Goal: Task Accomplishment & Management: Manage account settings

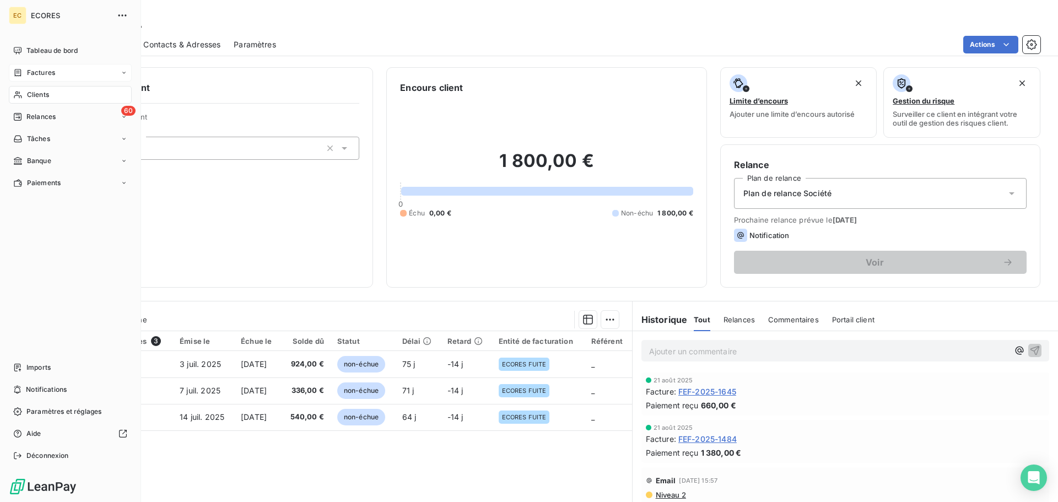
click at [47, 78] on div "Factures" at bounding box center [70, 73] width 123 height 18
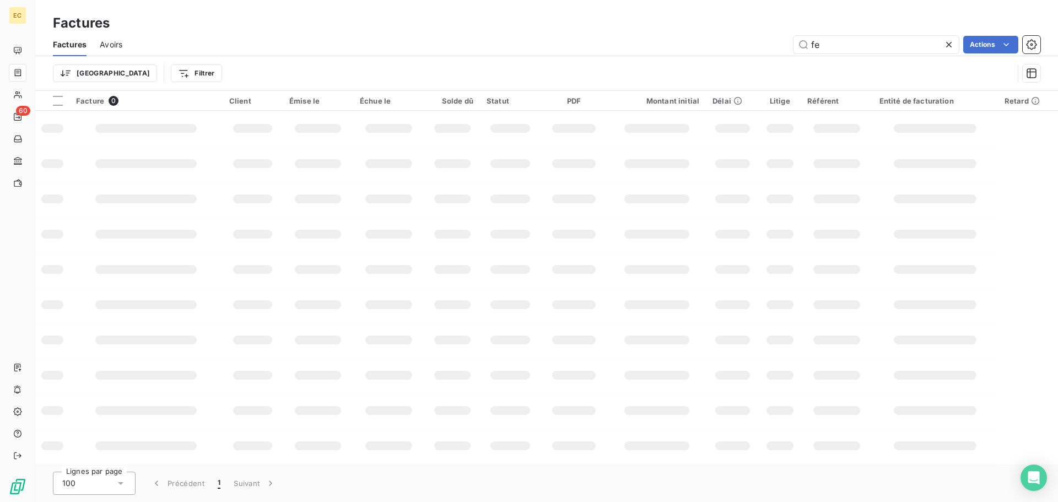
type input "f"
type input "2361"
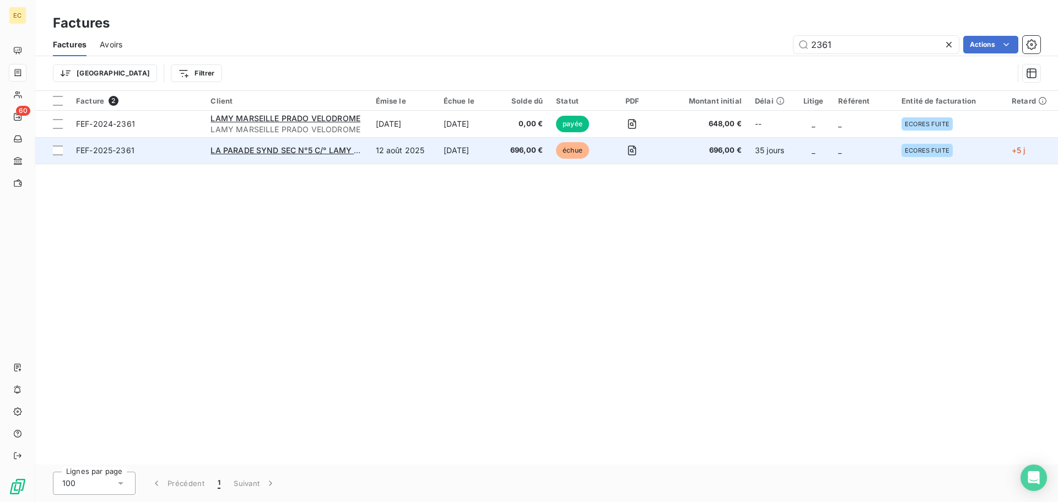
click at [169, 155] on span "FEF-2025-2361" at bounding box center [136, 150] width 121 height 11
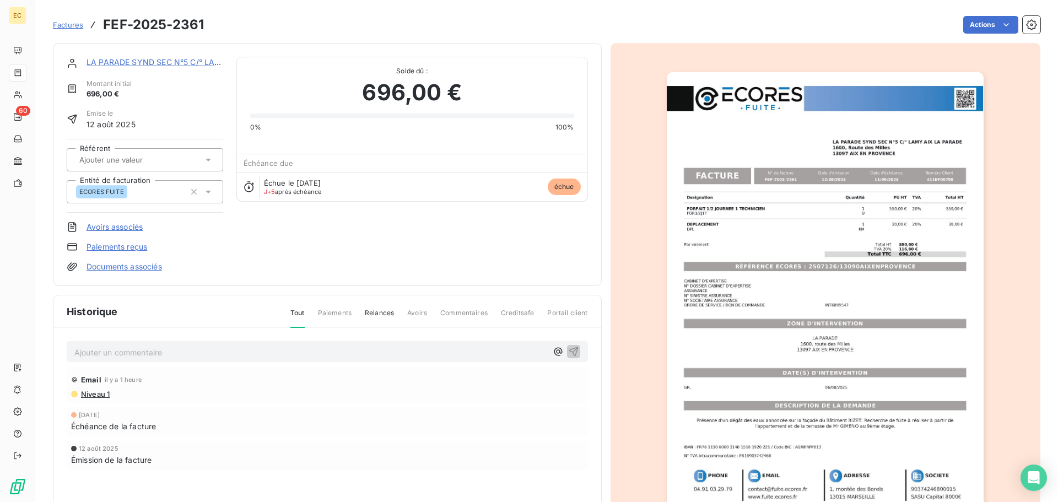
click at [295, 357] on p "Ajouter un commentaire ﻿" at bounding box center [310, 352] width 473 height 14
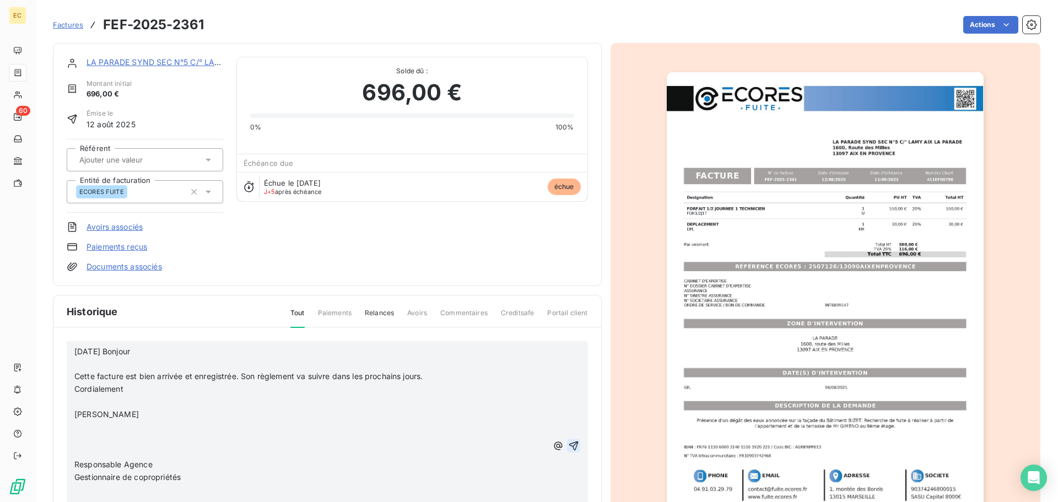
click at [568, 445] on icon "button" at bounding box center [573, 445] width 11 height 11
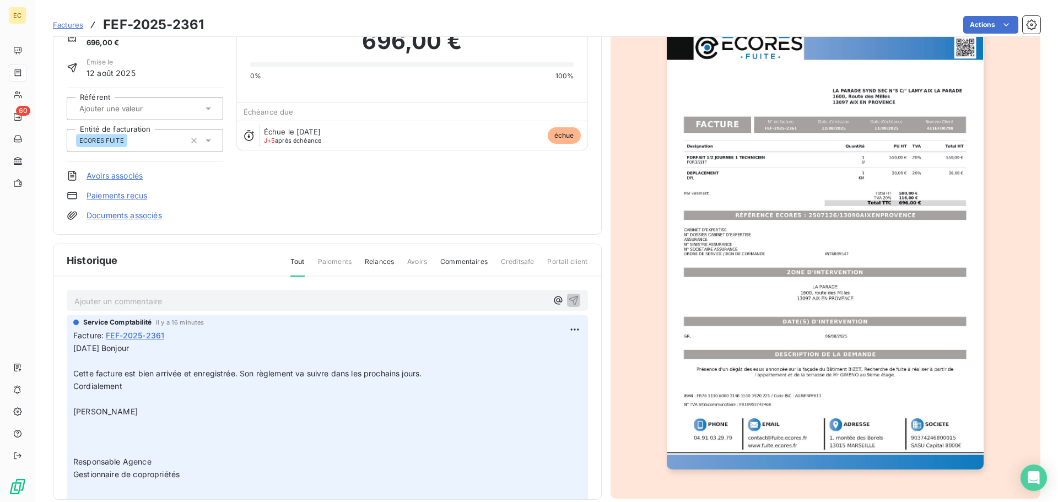
scroll to position [56, 0]
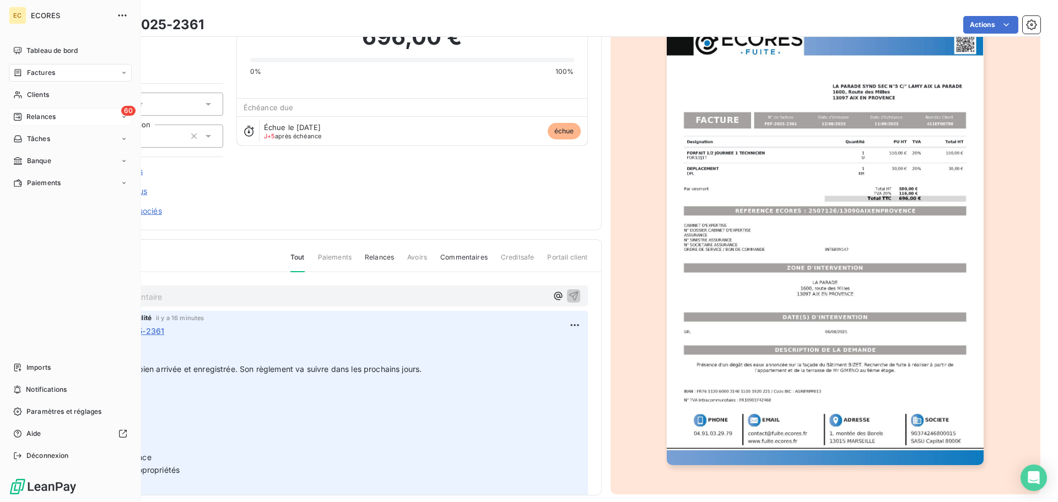
click at [35, 116] on span "Relances" at bounding box center [40, 117] width 29 height 10
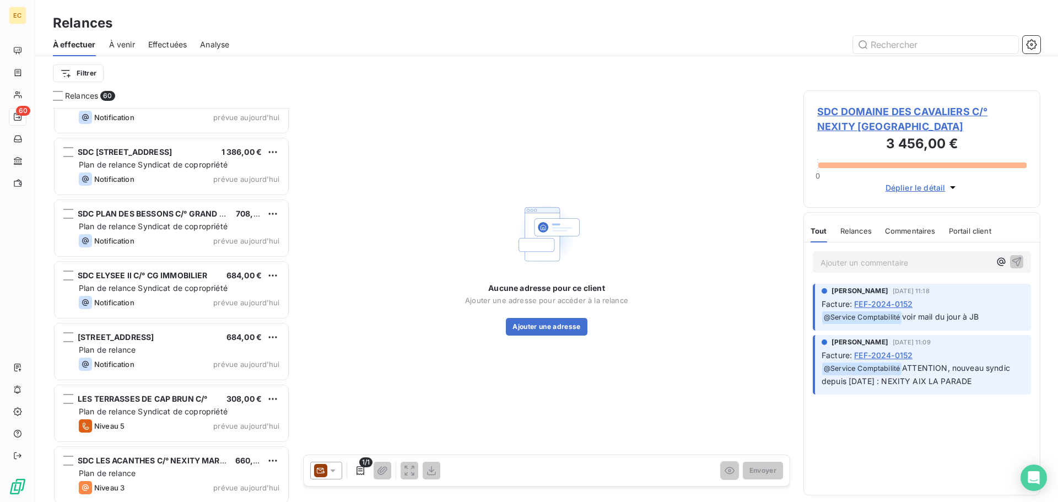
scroll to position [3309, 0]
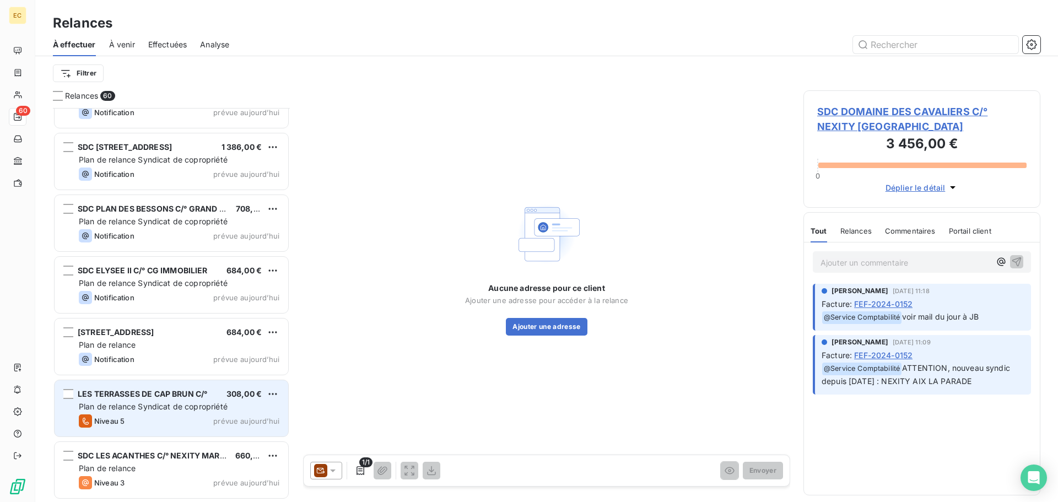
click at [125, 405] on span "Plan de relance Syndicat de copropriété" at bounding box center [153, 406] width 149 height 9
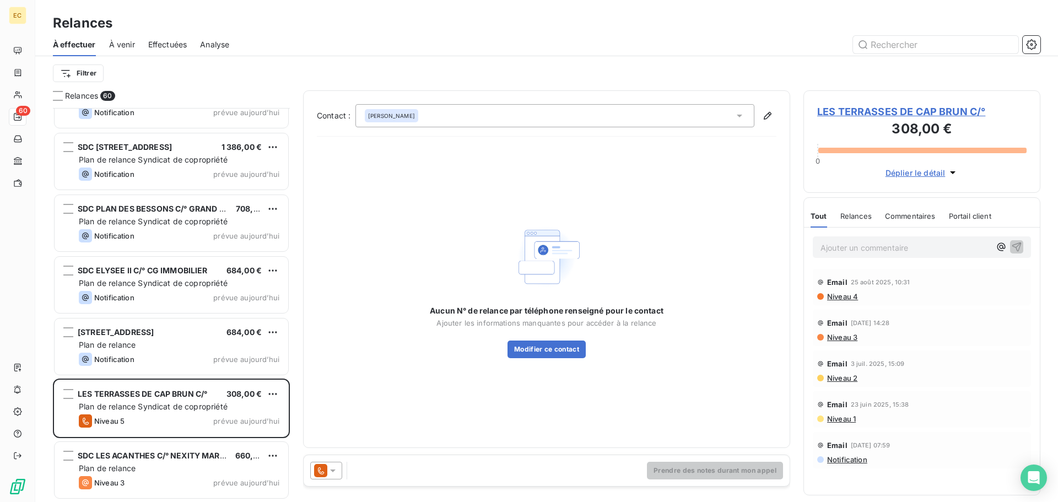
click at [835, 113] on span "LES TERRASSES DE CAP BRUN C/°" at bounding box center [921, 111] width 209 height 15
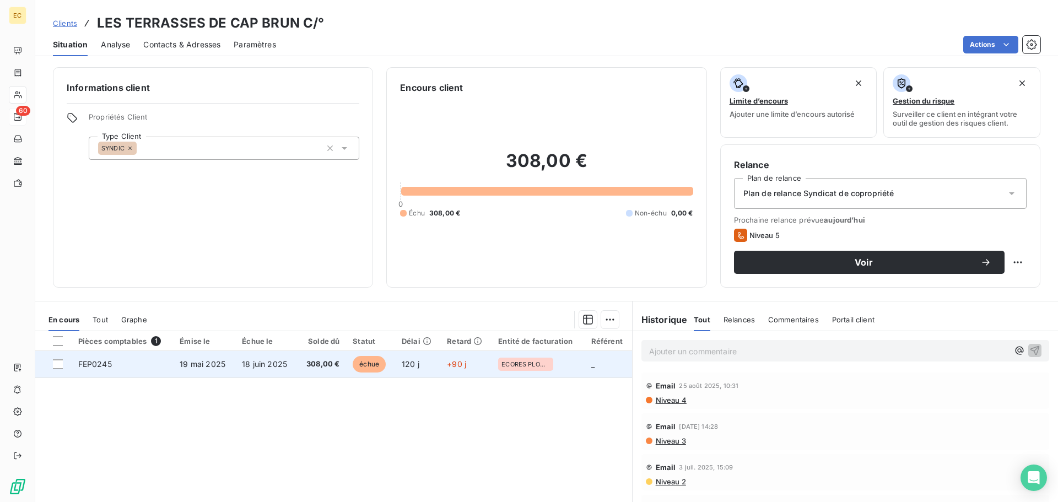
click at [228, 366] on td "19 mai 2025" at bounding box center [204, 364] width 62 height 26
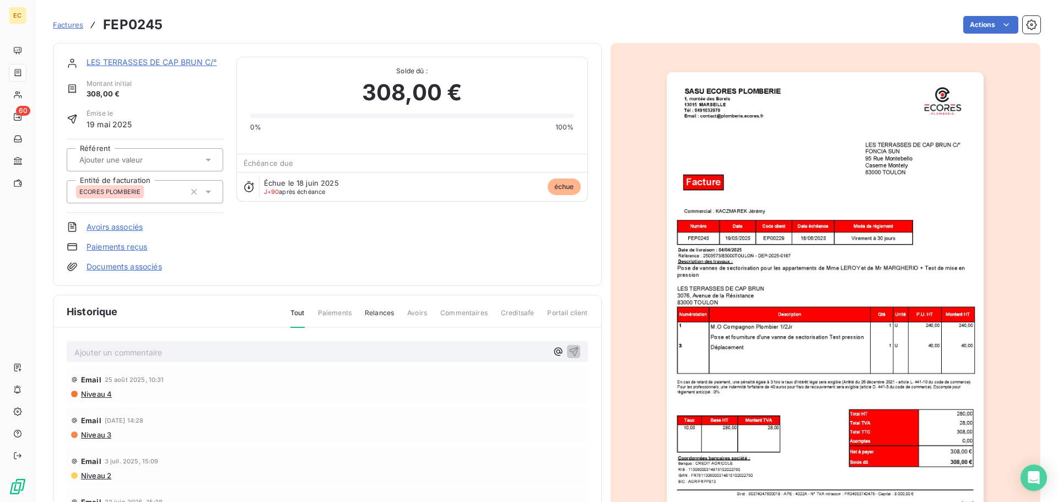
click at [772, 282] on img "button" at bounding box center [825, 296] width 317 height 448
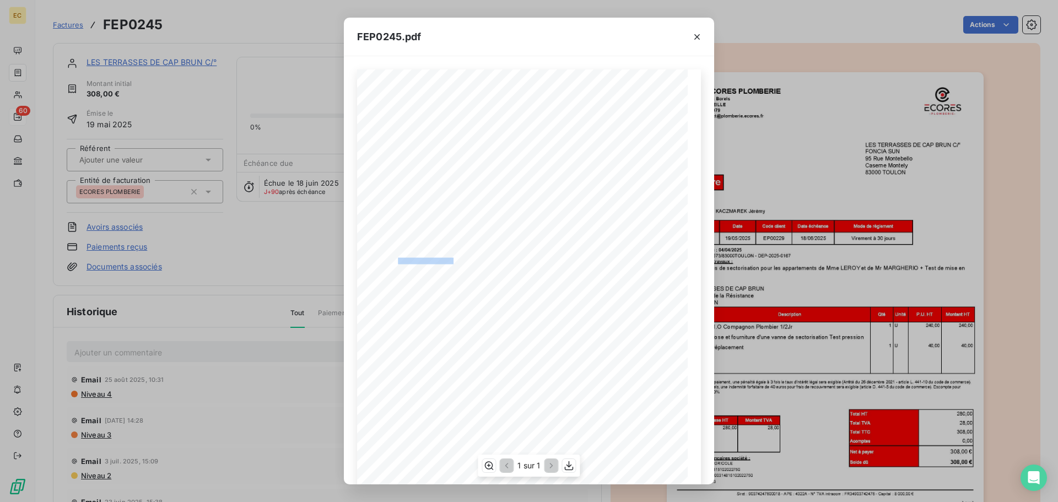
drag, startPoint x: 449, startPoint y: 258, endPoint x: 394, endPoint y: 263, distance: 55.3
click at [394, 263] on span "Référence : 2503573/83000TOULON - DEP-2025-0167" at bounding box center [433, 260] width 116 height 5
copy span ": 2503573/83000TOULON"
click at [698, 38] on icon "button" at bounding box center [697, 37] width 6 height 6
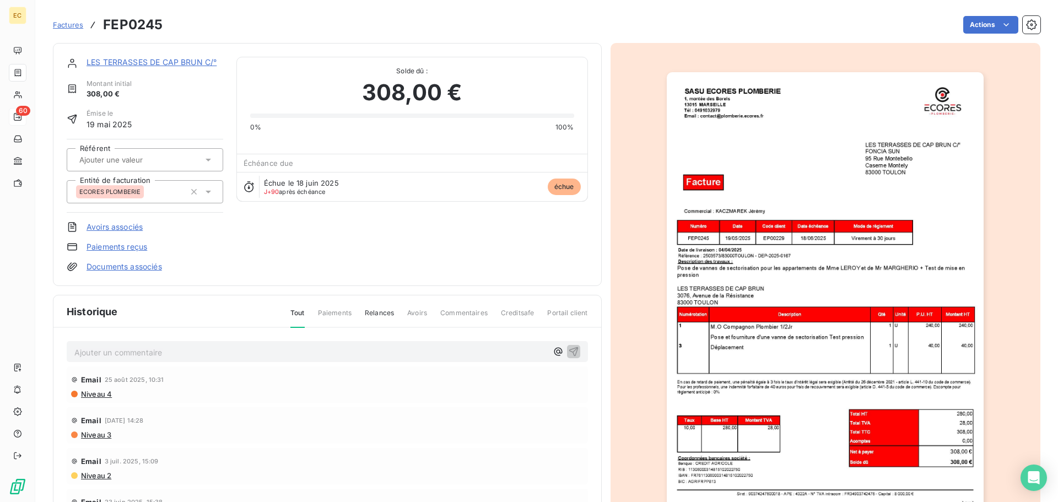
click at [161, 62] on link "LES TERRASSES DE CAP BRUN C/°" at bounding box center [152, 61] width 130 height 9
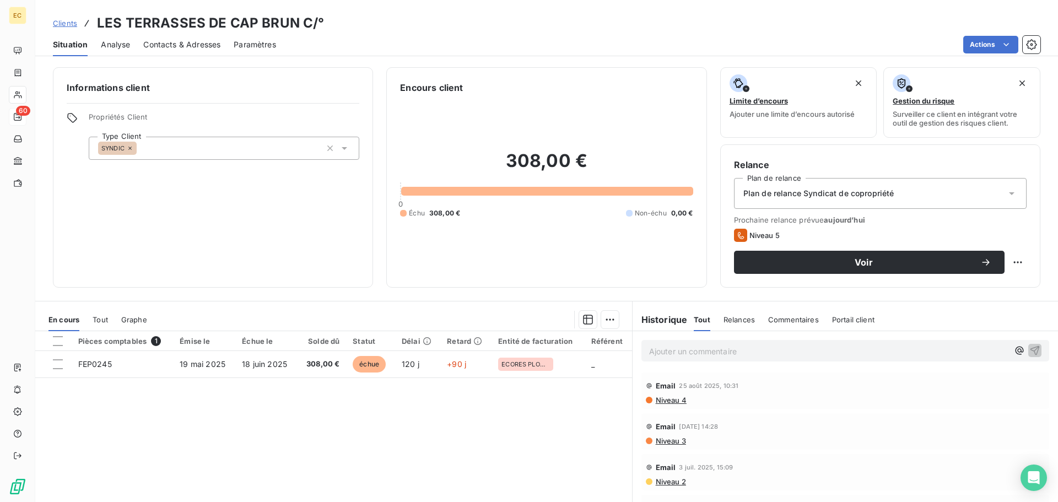
click at [188, 45] on span "Contacts & Adresses" at bounding box center [181, 44] width 77 height 11
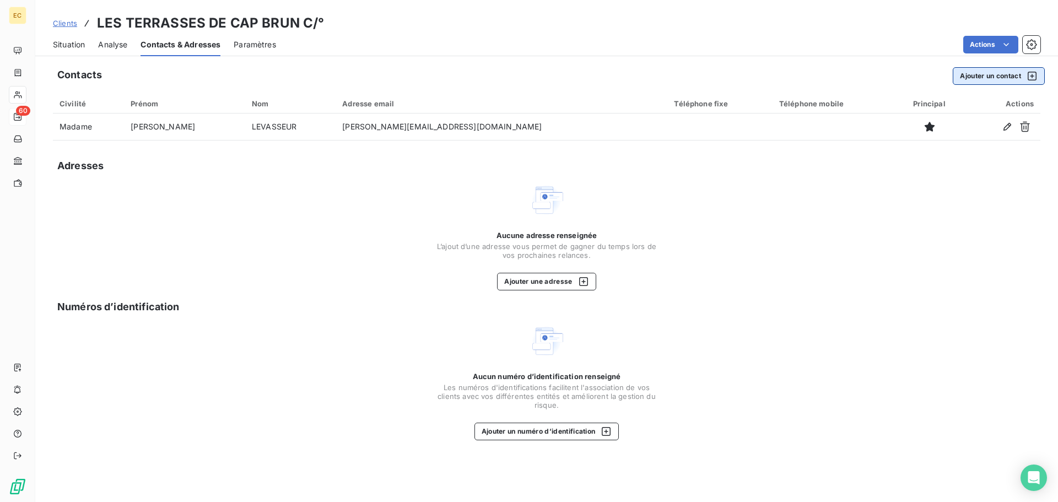
click at [976, 79] on button "Ajouter un contact" at bounding box center [999, 76] width 92 height 18
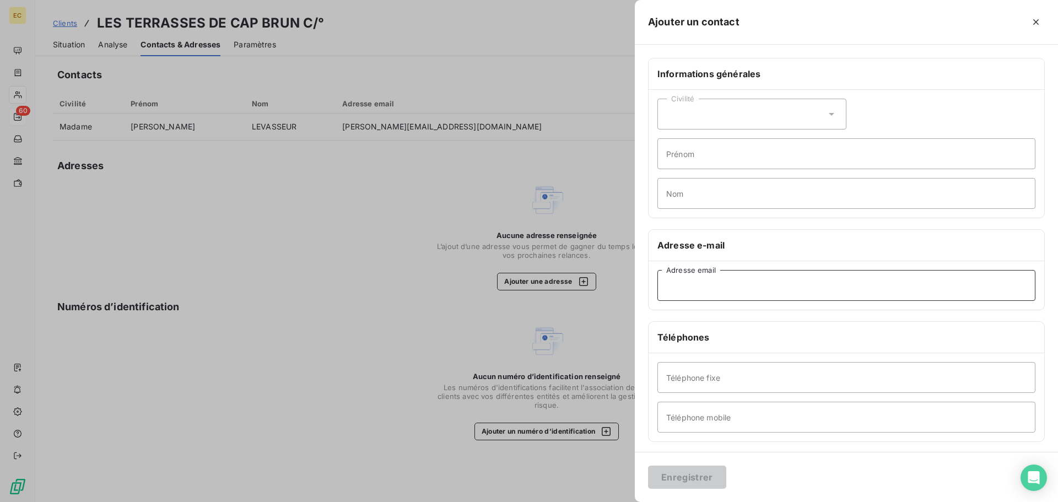
paste input "facturesyndic@sun-immobilier.fr"
type input "facturesyndic@sun-immobilier.fr"
click at [702, 475] on button "Enregistrer" at bounding box center [687, 477] width 78 height 23
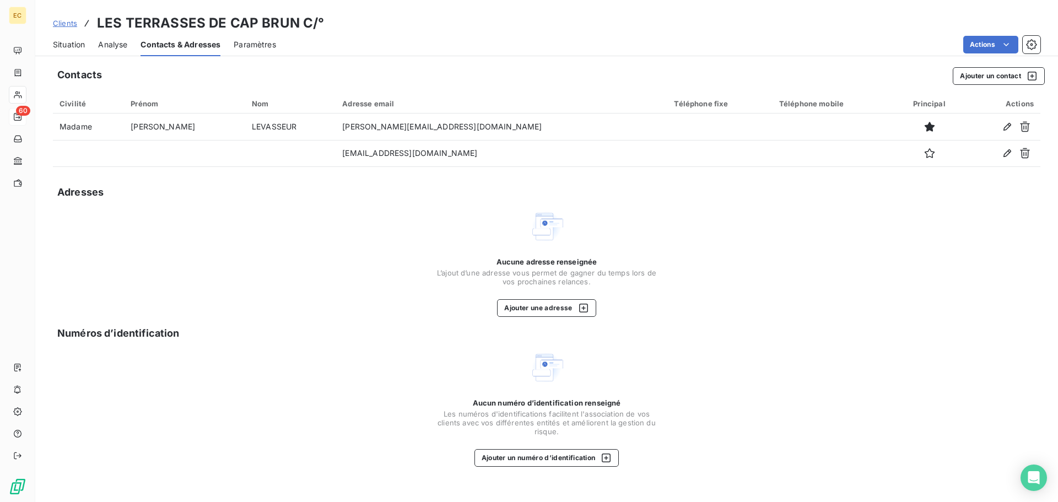
click at [66, 46] on span "Situation" at bounding box center [69, 44] width 32 height 11
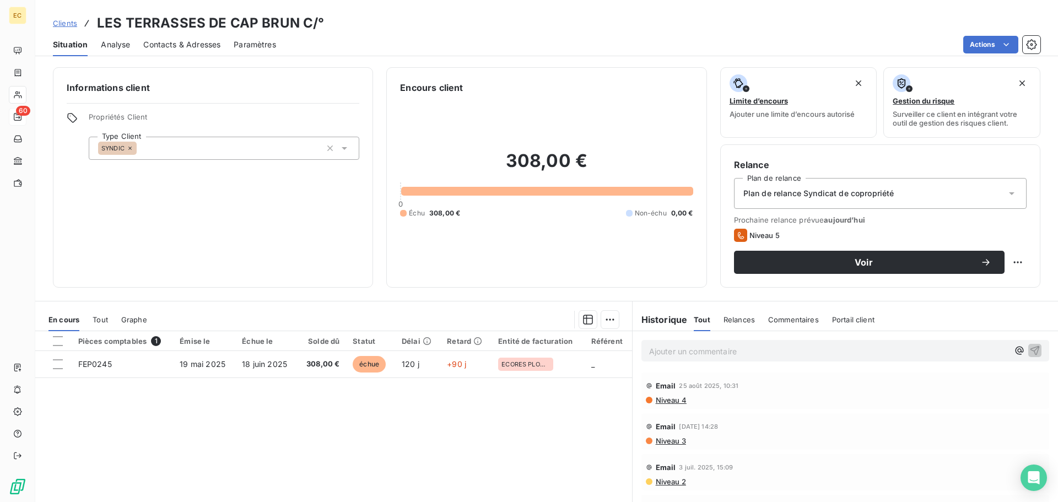
click at [168, 46] on span "Contacts & Adresses" at bounding box center [181, 44] width 77 height 11
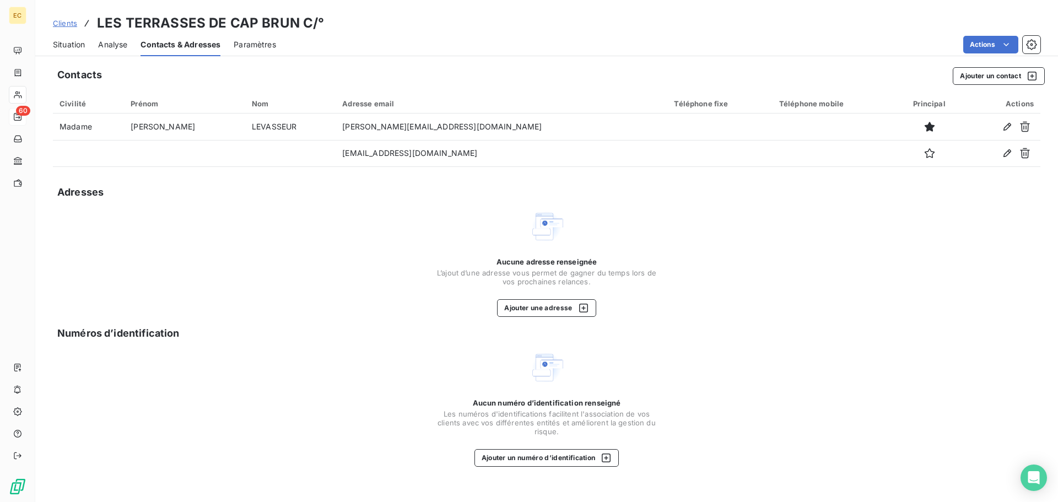
click at [72, 48] on span "Situation" at bounding box center [69, 44] width 32 height 11
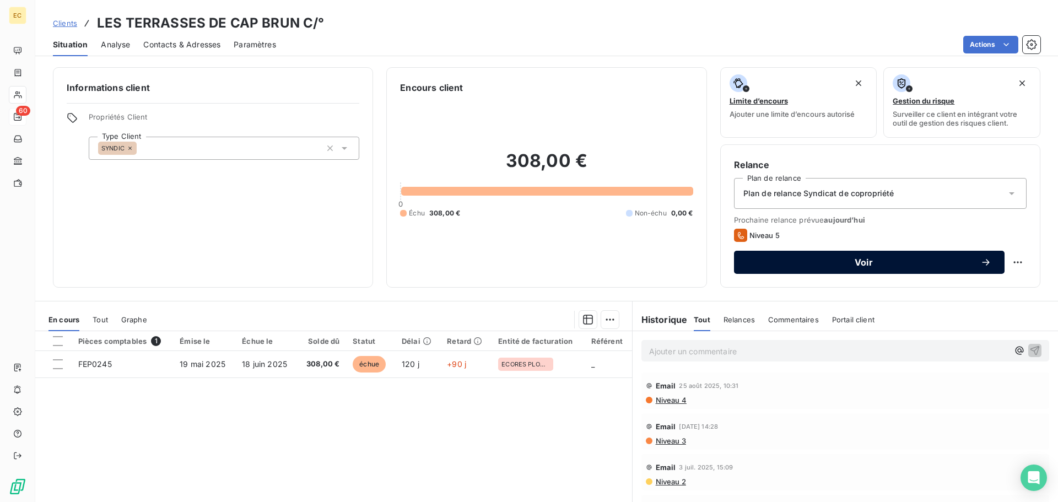
click at [816, 261] on span "Voir" at bounding box center [863, 262] width 233 height 9
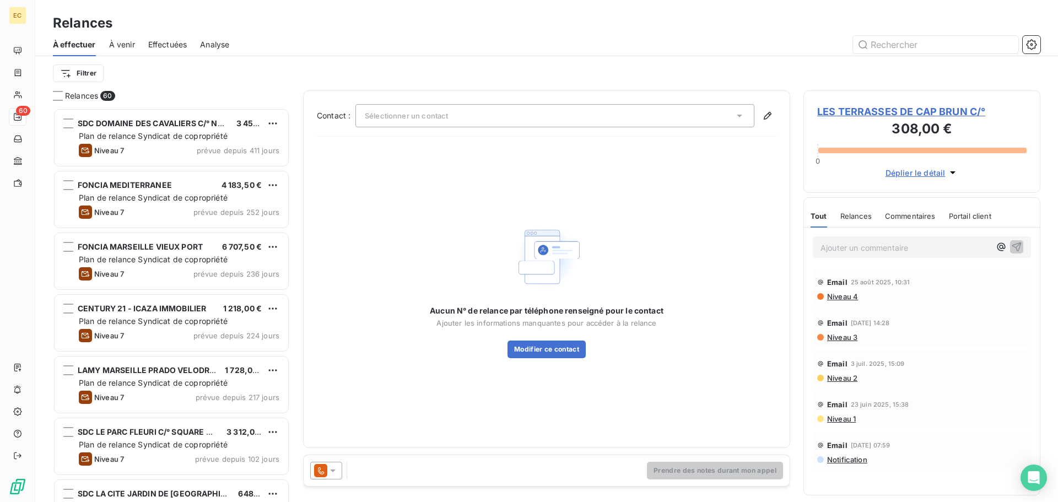
scroll to position [386, 229]
click at [863, 111] on span "LES TERRASSES DE CAP BRUN C/°" at bounding box center [921, 111] width 209 height 15
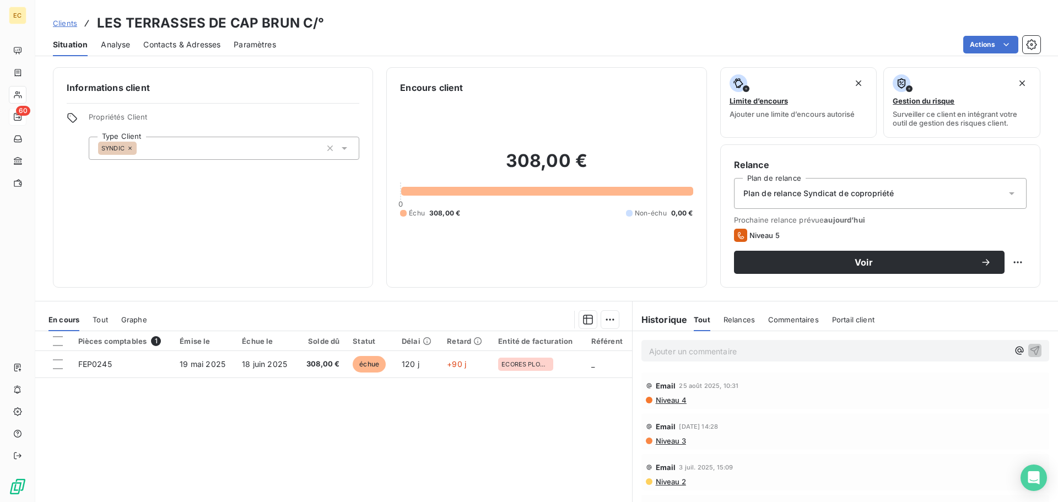
click at [190, 41] on span "Contacts & Adresses" at bounding box center [181, 44] width 77 height 11
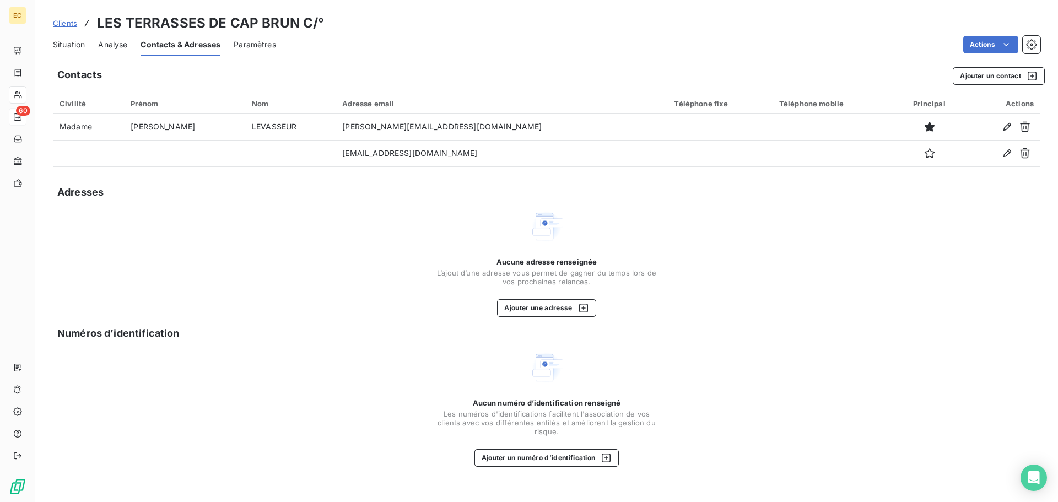
click at [72, 44] on span "Situation" at bounding box center [69, 44] width 32 height 11
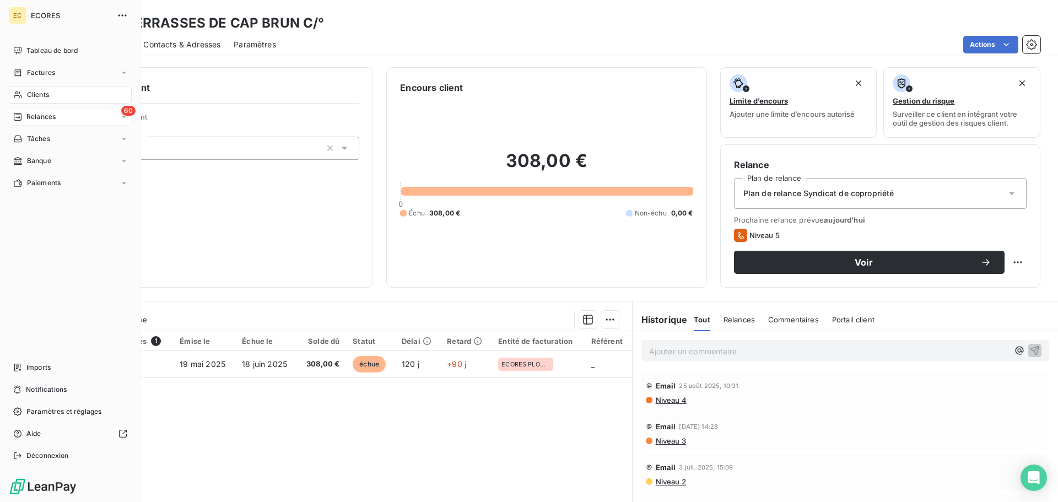
click at [37, 115] on span "Relances" at bounding box center [40, 117] width 29 height 10
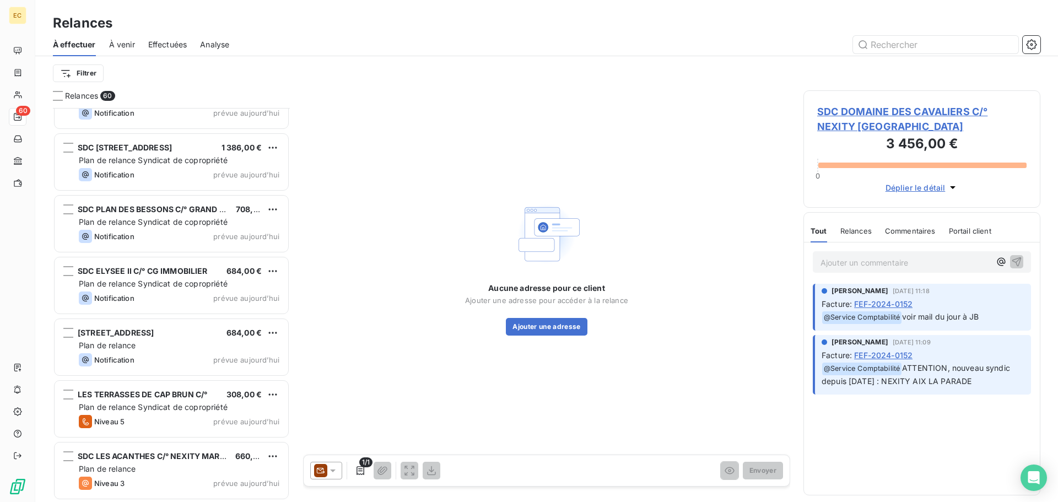
scroll to position [3309, 0]
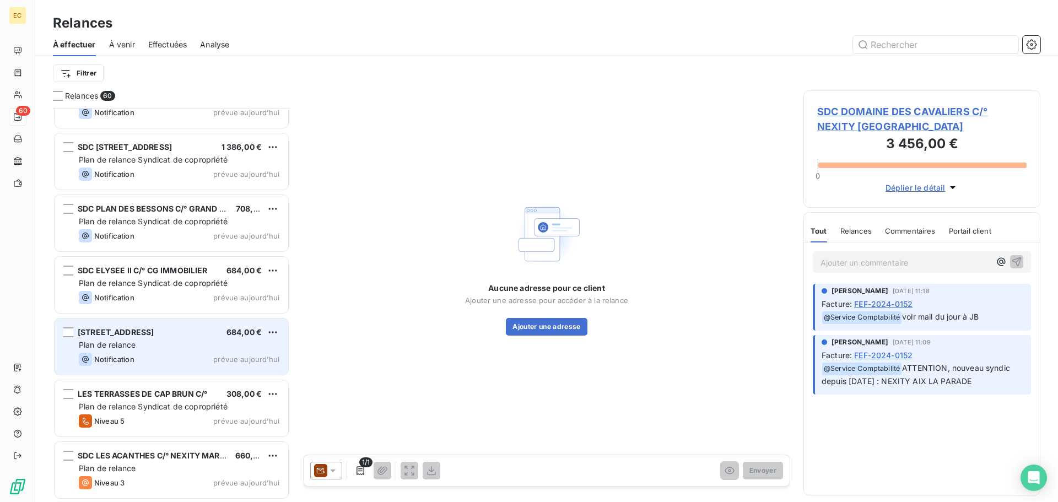
click at [136, 342] on span "Plan de relance" at bounding box center [107, 344] width 57 height 9
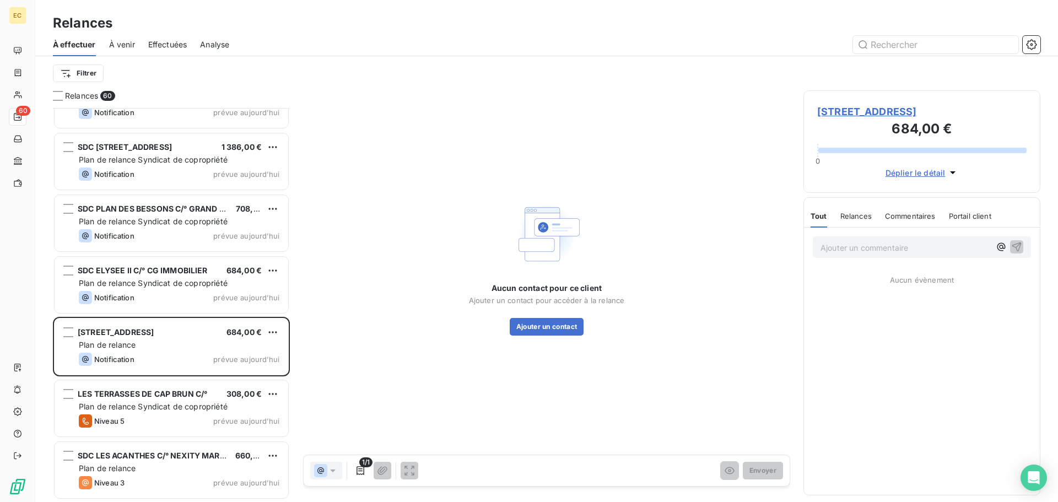
click at [873, 112] on span "[STREET_ADDRESS]" at bounding box center [921, 111] width 209 height 15
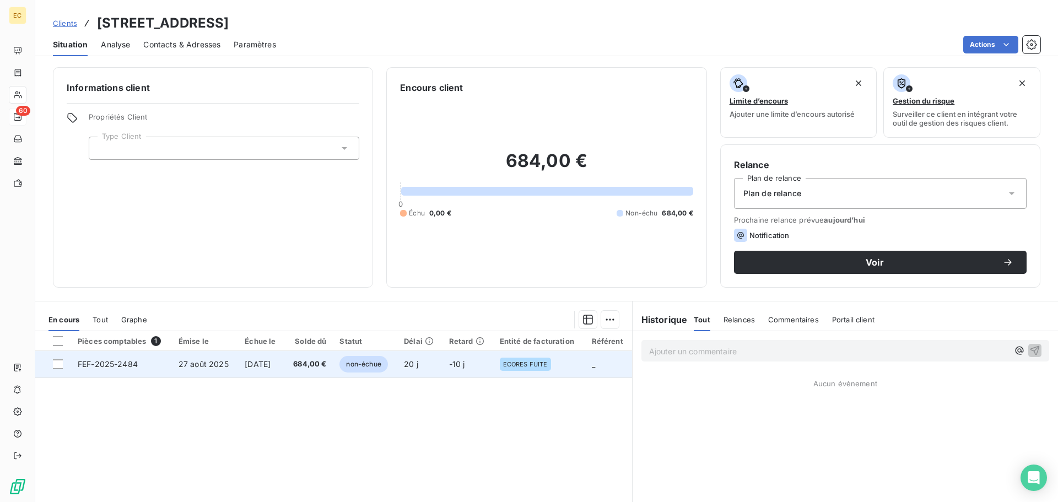
click at [225, 369] on td "27 août 2025" at bounding box center [205, 364] width 66 height 26
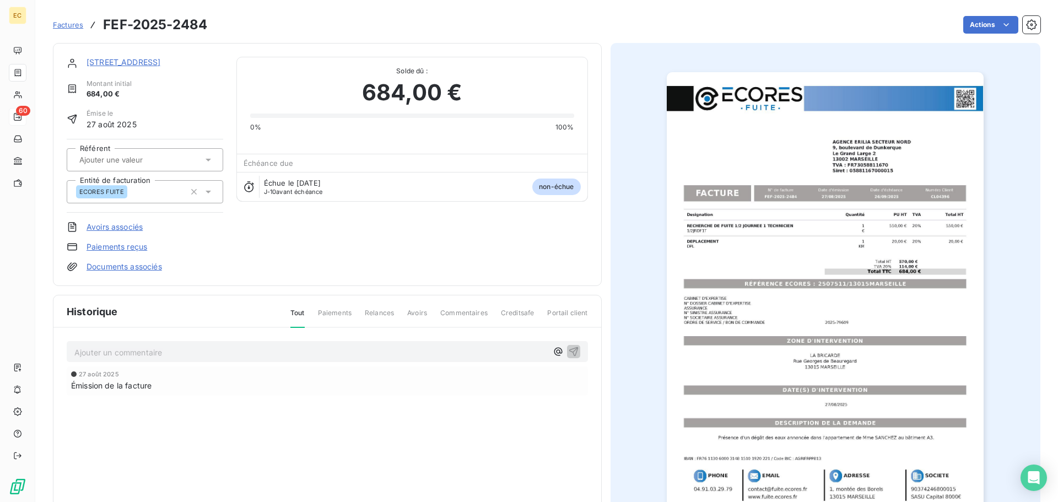
click at [117, 62] on link "[STREET_ADDRESS]" at bounding box center [124, 61] width 74 height 9
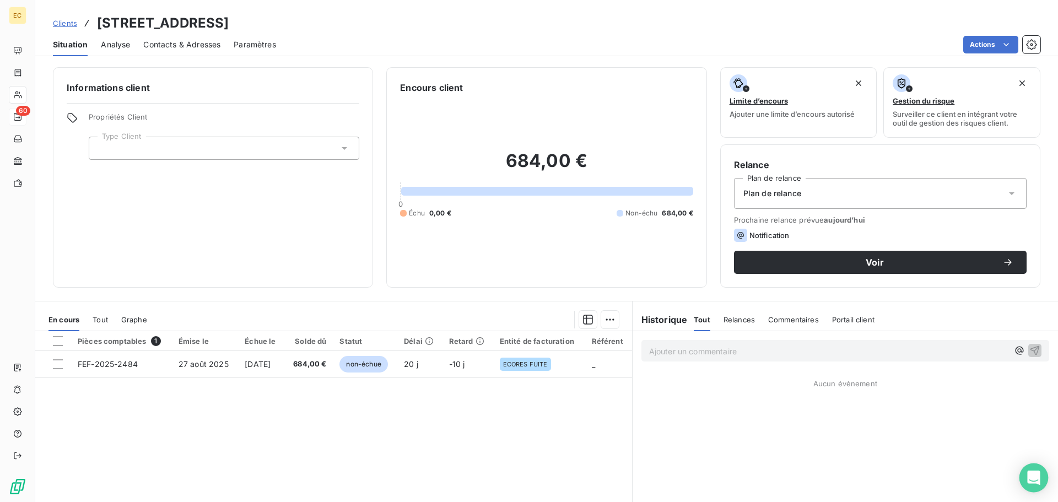
click at [1035, 477] on icon "Open Intercom Messenger" at bounding box center [1033, 478] width 13 height 14
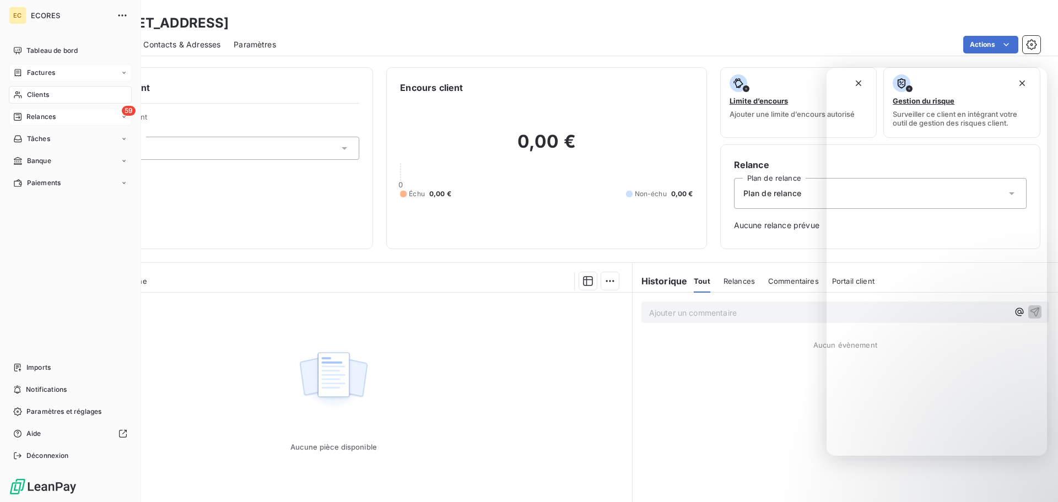
click at [39, 74] on span "Factures" at bounding box center [41, 73] width 28 height 10
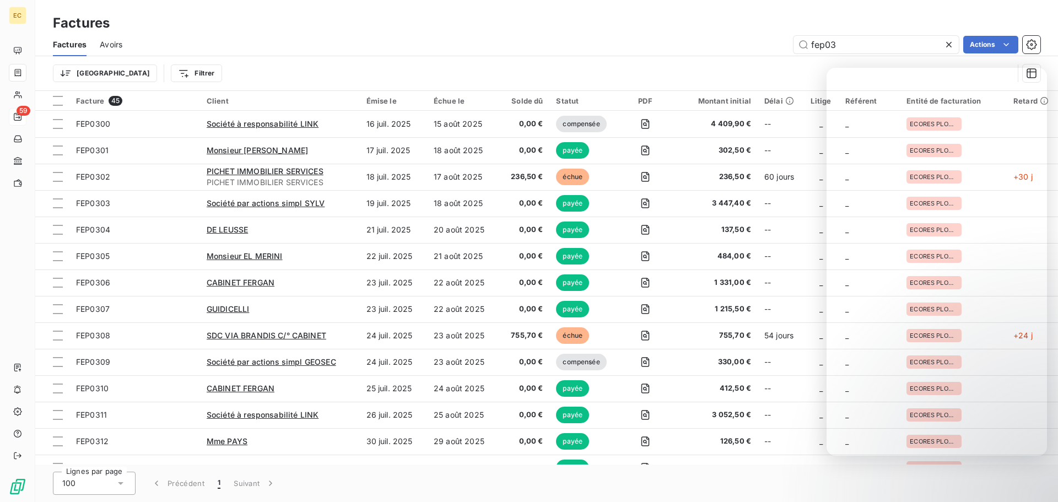
type input "fep034"
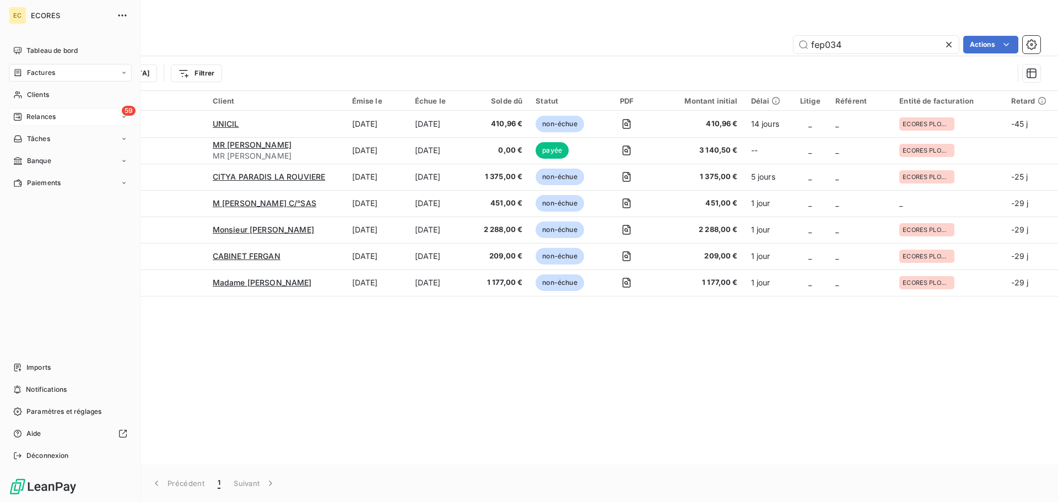
click at [33, 114] on span "Relances" at bounding box center [40, 117] width 29 height 10
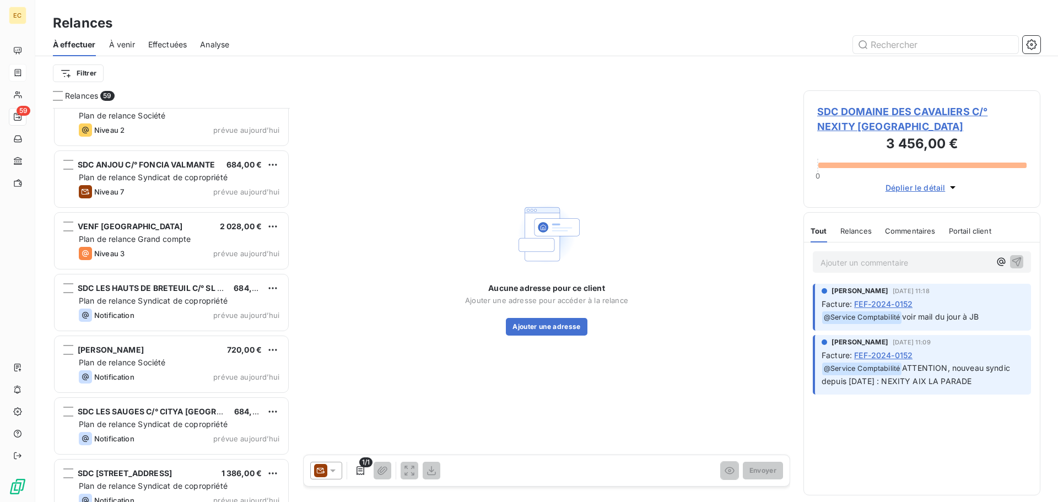
scroll to position [3247, 0]
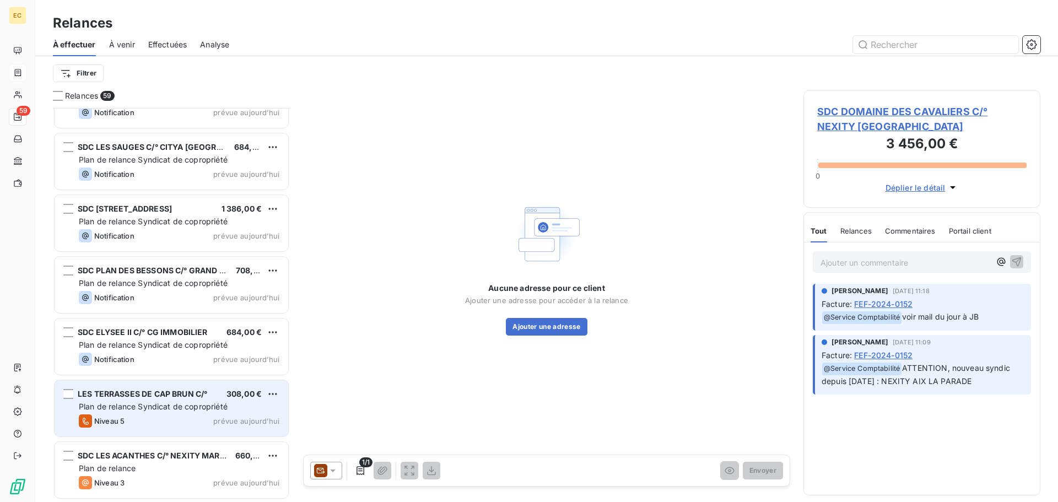
click at [149, 406] on span "Plan de relance Syndicat de copropriété" at bounding box center [153, 406] width 149 height 9
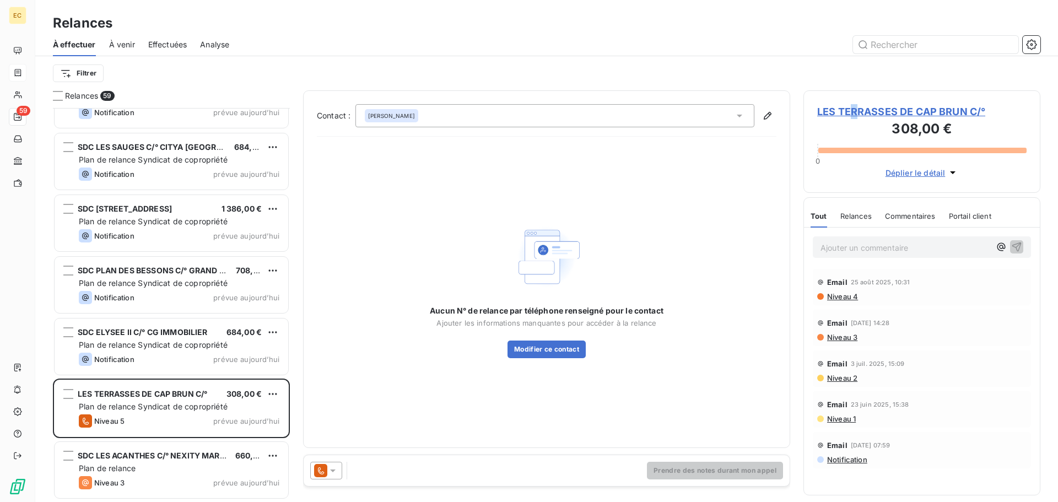
click at [854, 111] on span "LES TERRASSES DE CAP BRUN C/°" at bounding box center [921, 111] width 209 height 15
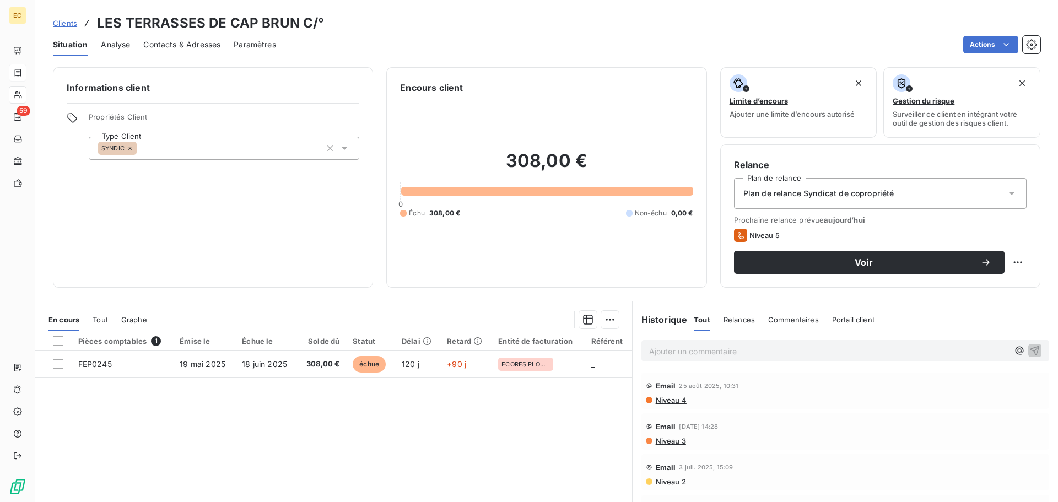
click at [178, 42] on span "Contacts & Adresses" at bounding box center [181, 44] width 77 height 11
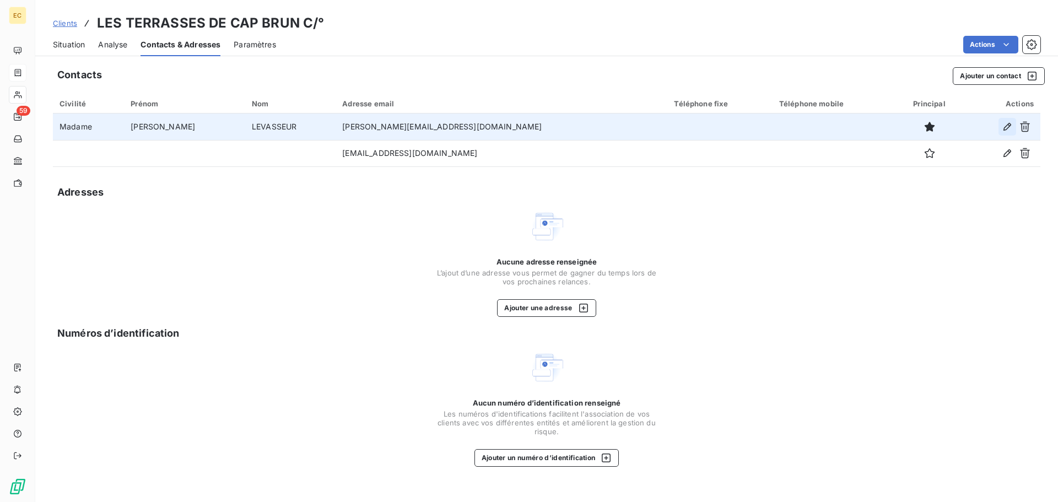
click at [1004, 127] on icon "button" at bounding box center [1007, 126] width 11 height 11
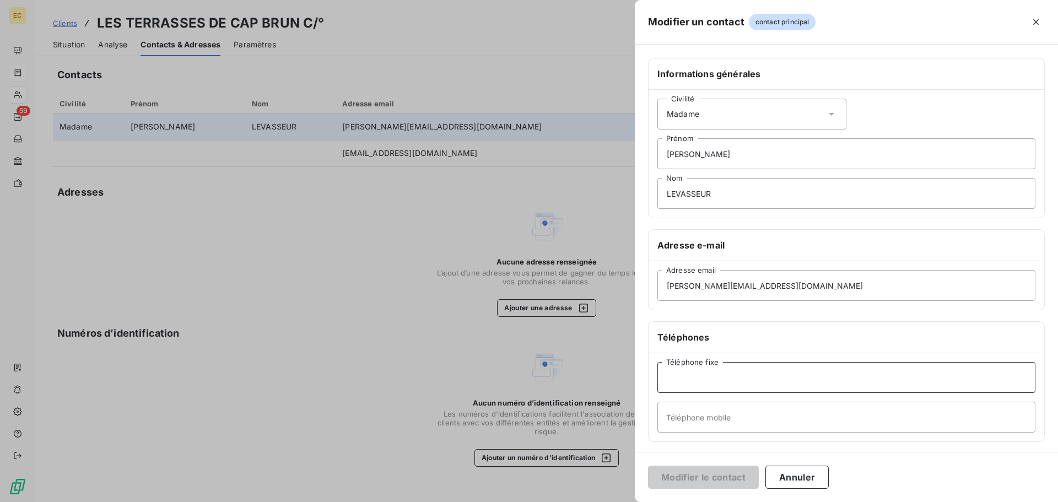
click at [685, 376] on input "Téléphone fixe" at bounding box center [846, 377] width 378 height 31
type input "0483361400"
click at [735, 479] on button "Modifier le contact" at bounding box center [703, 477] width 111 height 23
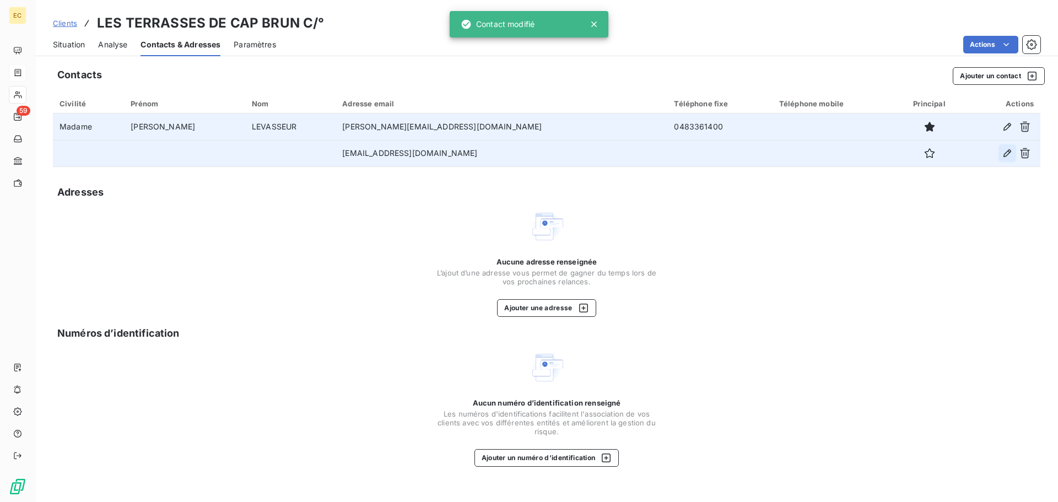
click at [1006, 157] on icon "button" at bounding box center [1007, 153] width 11 height 11
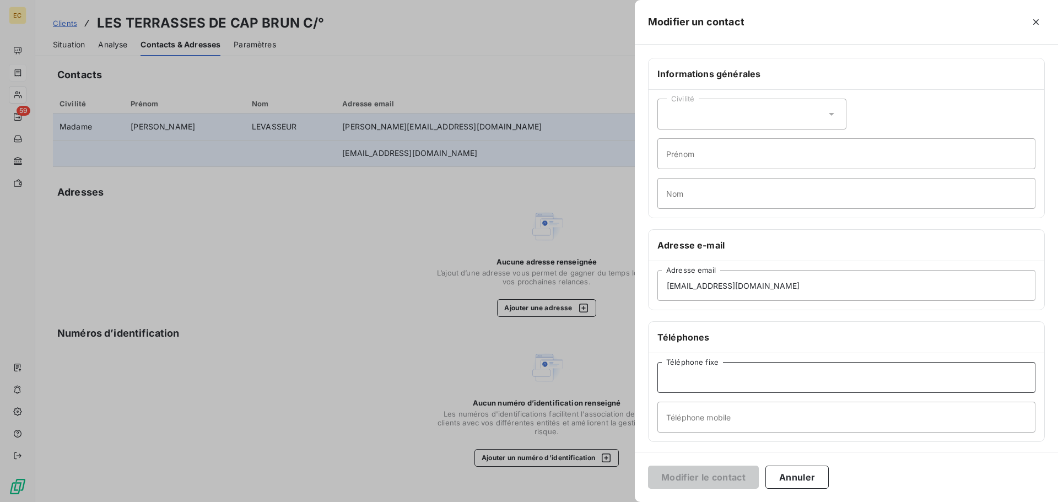
click at [731, 380] on input "Téléphone fixe" at bounding box center [846, 377] width 378 height 31
click at [682, 376] on input "0434095050" at bounding box center [846, 377] width 378 height 31
type input "0494095050"
click at [723, 482] on button "Modifier le contact" at bounding box center [703, 477] width 111 height 23
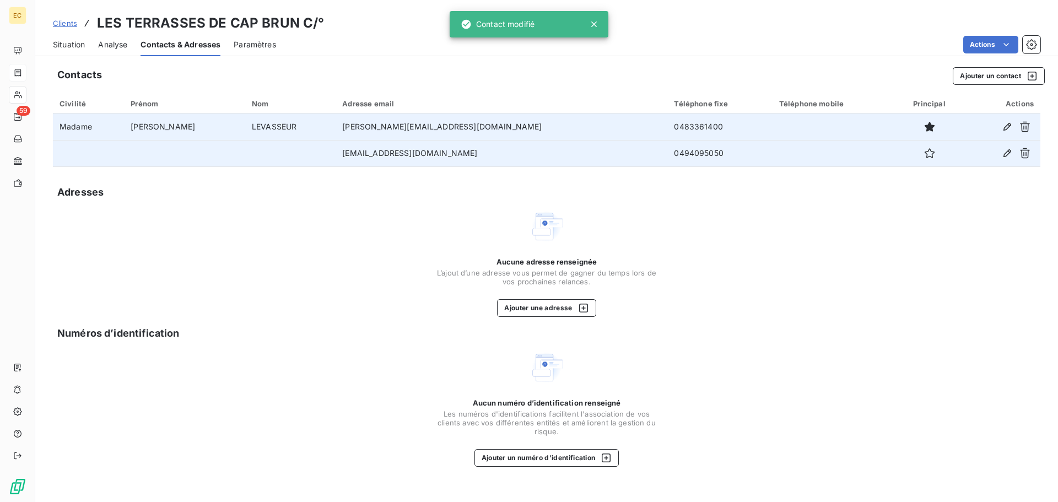
click at [72, 44] on span "Situation" at bounding box center [69, 44] width 32 height 11
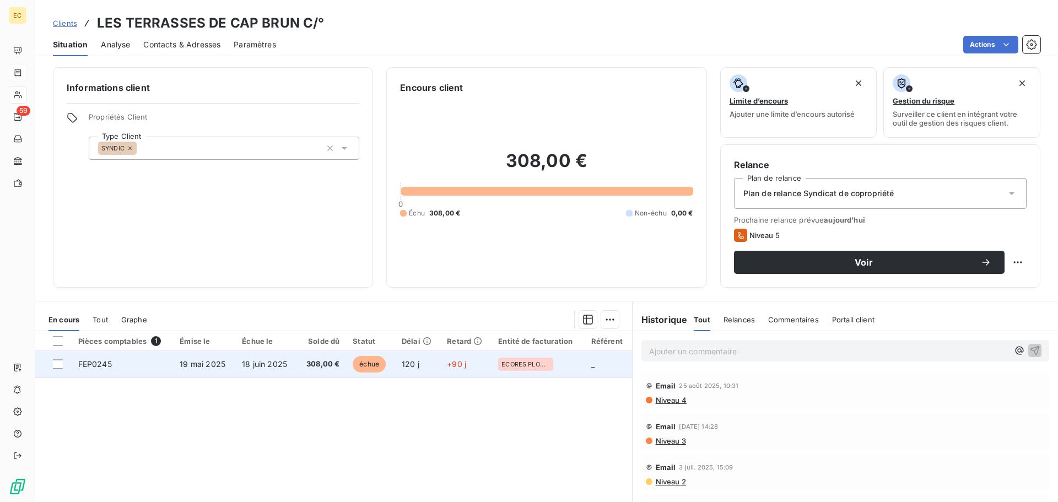
click at [261, 365] on span "18 juin 2025" at bounding box center [264, 363] width 45 height 9
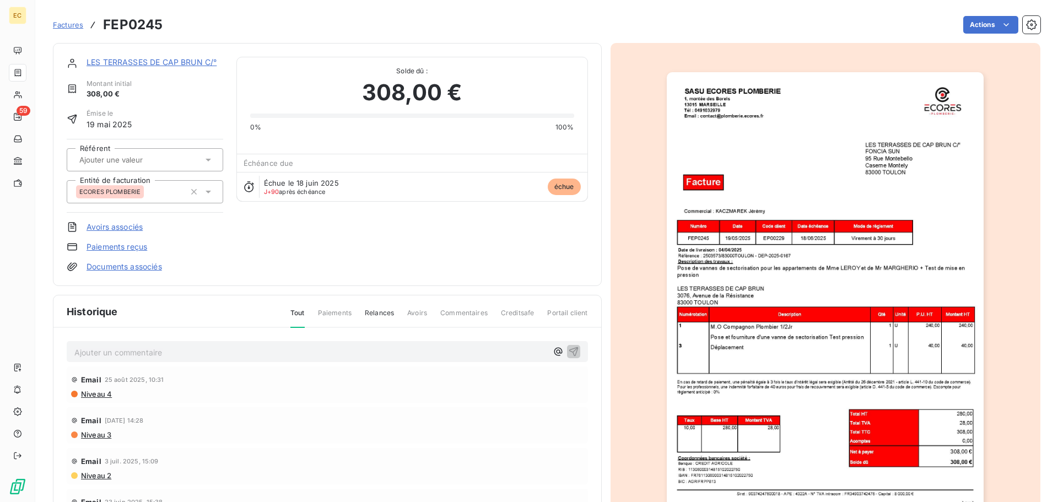
click at [147, 58] on link "LES TERRASSES DE CAP BRUN C/°" at bounding box center [152, 61] width 130 height 9
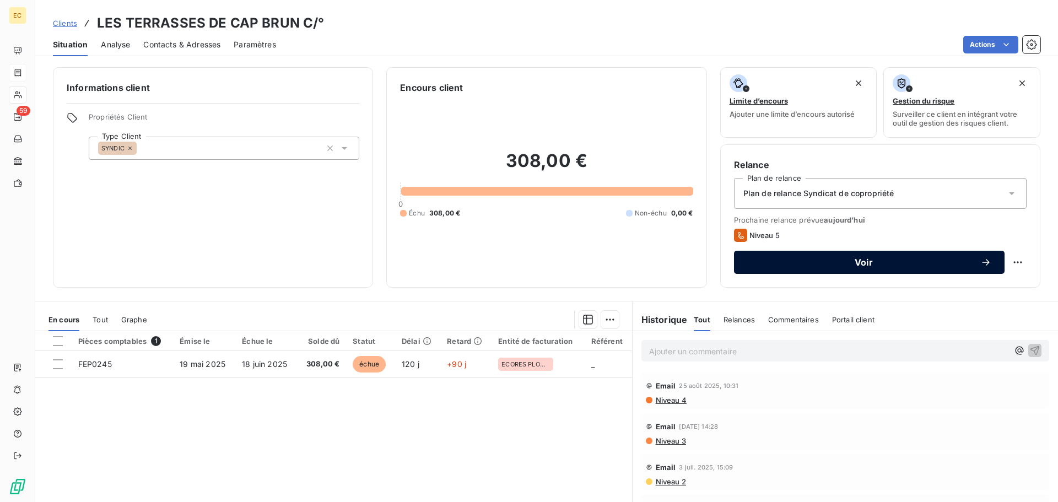
click at [844, 266] on span "Voir" at bounding box center [863, 262] width 233 height 9
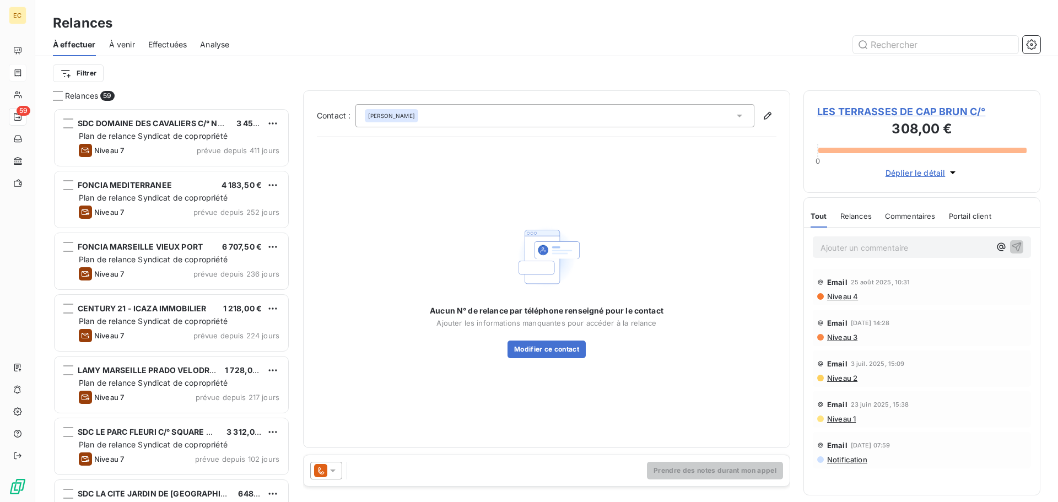
scroll to position [386, 229]
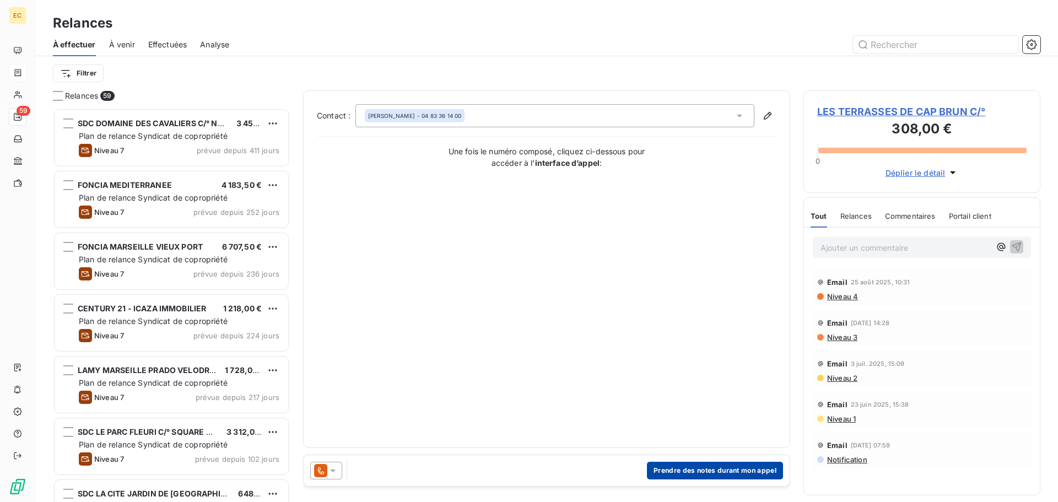
click at [682, 469] on button "Prendre des notes durant mon appel" at bounding box center [715, 471] width 136 height 18
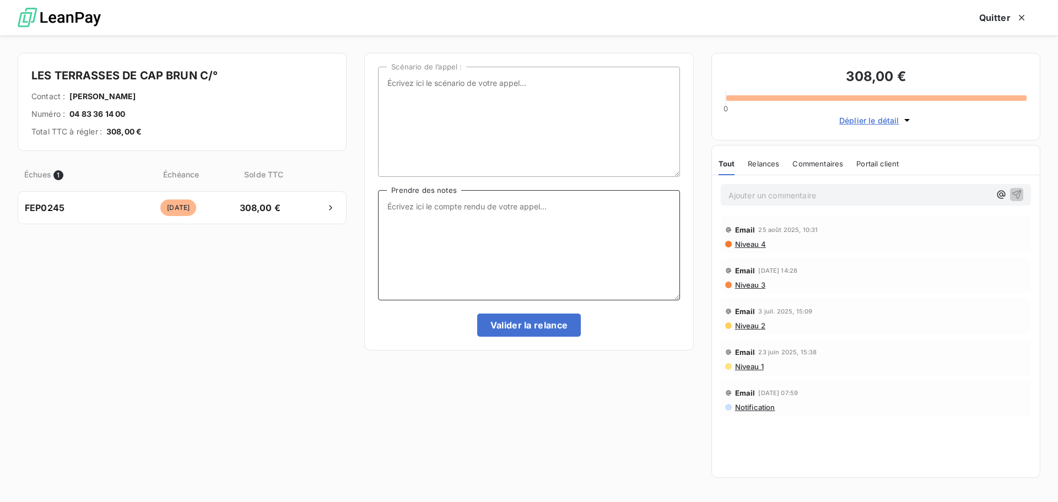
click at [410, 212] on textarea "Prendre des notes" at bounding box center [528, 245] width 301 height 110
type textarea "16/09/25 Appel"
click at [1022, 16] on icon "button" at bounding box center [1021, 17] width 11 height 11
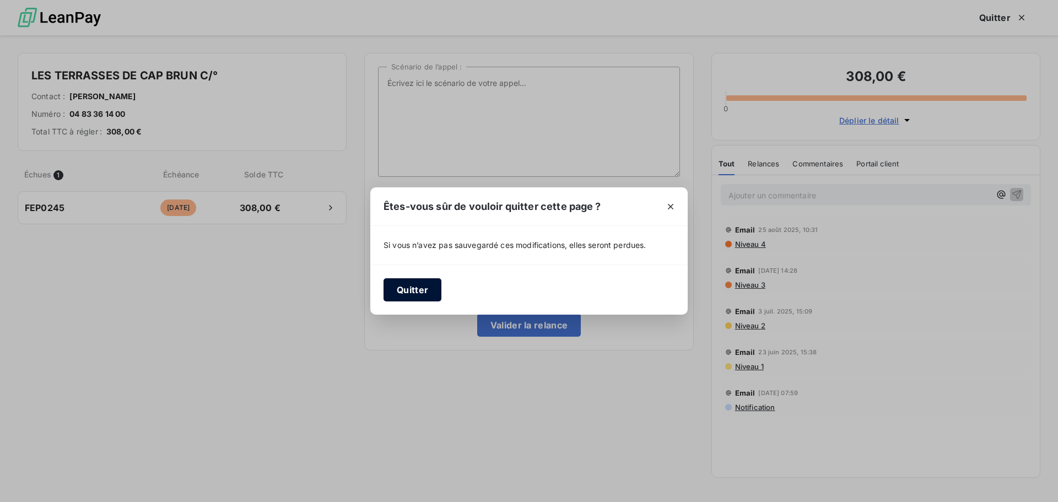
click at [406, 283] on button "Quitter" at bounding box center [412, 289] width 58 height 23
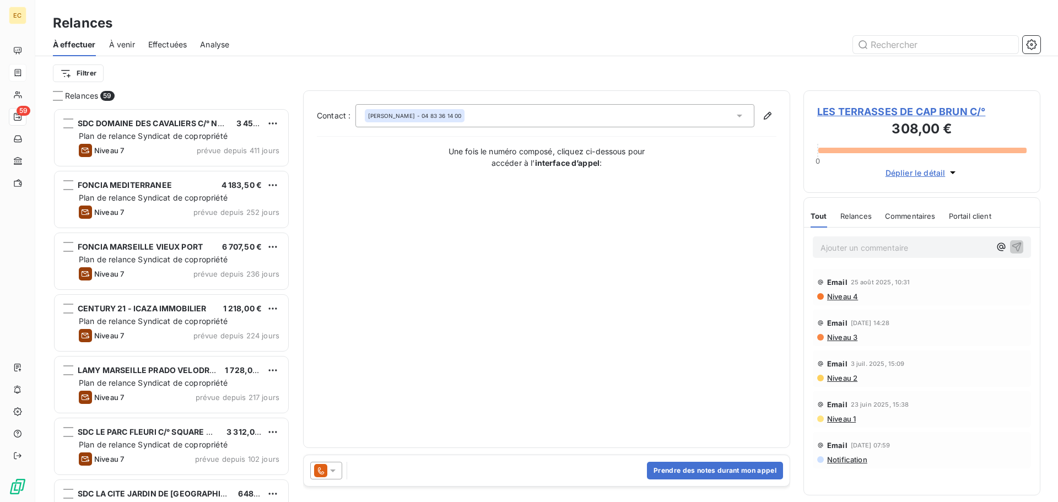
click at [876, 115] on span "LES TERRASSES DE CAP BRUN C/°" at bounding box center [921, 111] width 209 height 15
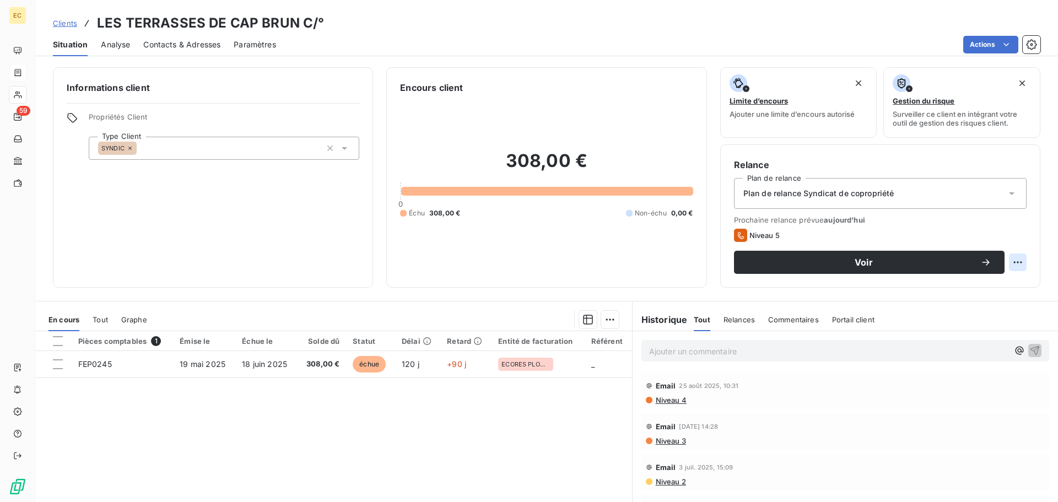
click at [1010, 263] on html "EC 59 Clients LES TERRASSES DE CAP BRUN C/° Situation Analyse Contacts & Adress…" at bounding box center [529, 251] width 1058 height 502
click at [993, 287] on div "Replanifier cette action" at bounding box center [964, 287] width 99 height 18
select select "8"
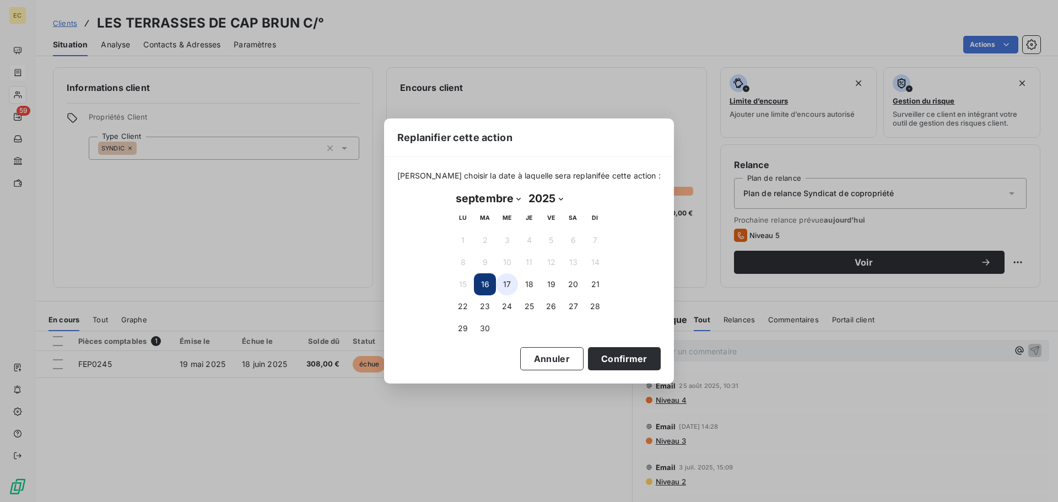
click at [504, 284] on button "17" at bounding box center [507, 284] width 22 height 22
click at [602, 359] on button "Confirmer" at bounding box center [624, 358] width 73 height 23
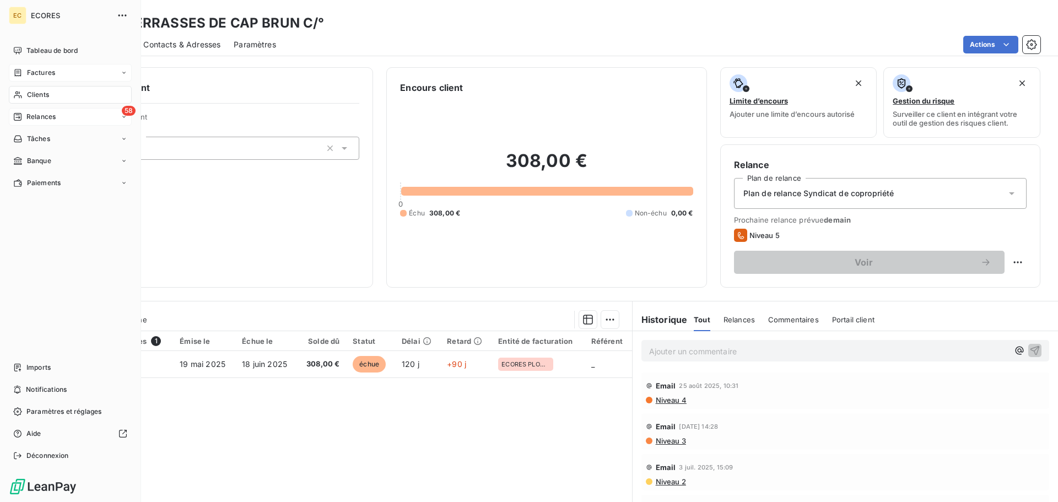
click at [41, 116] on span "Relances" at bounding box center [40, 117] width 29 height 10
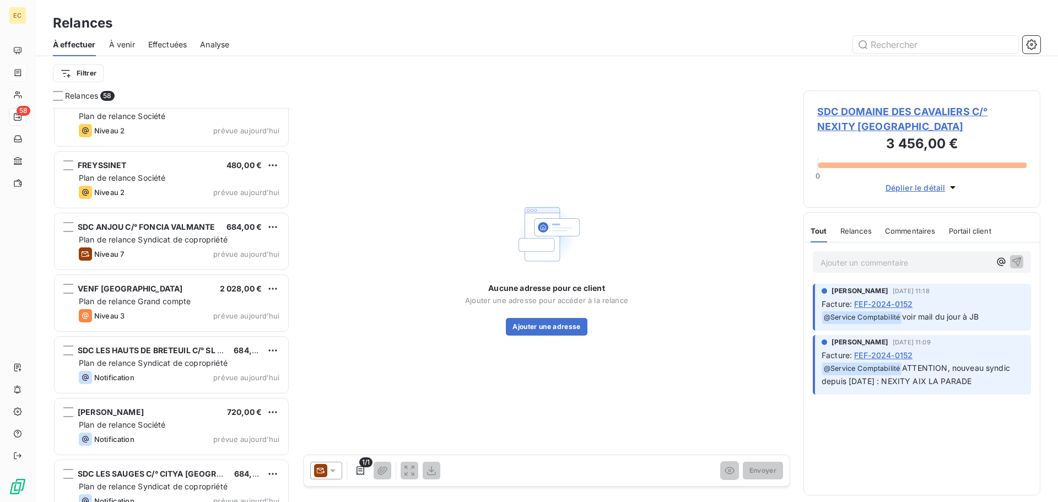
scroll to position [3186, 0]
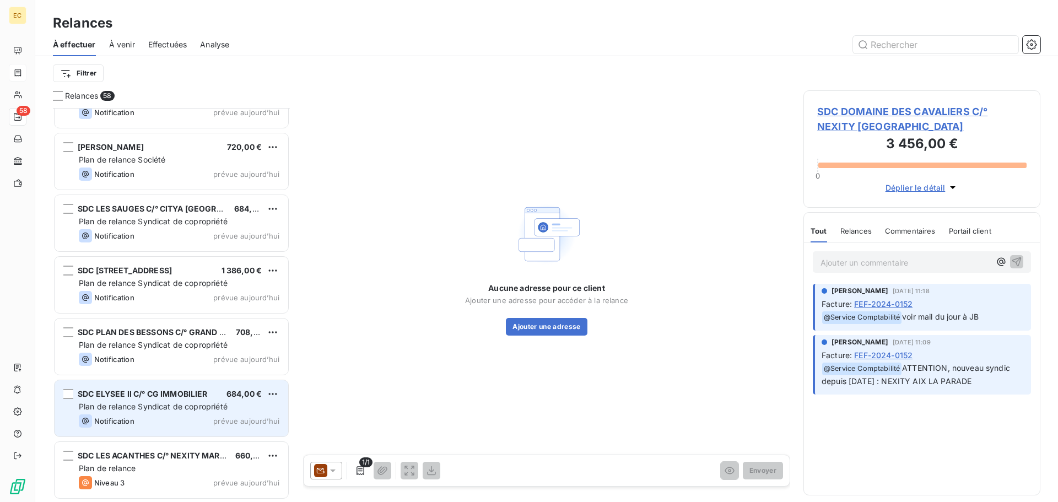
click at [151, 405] on span "Plan de relance Syndicat de copropriété" at bounding box center [153, 406] width 149 height 9
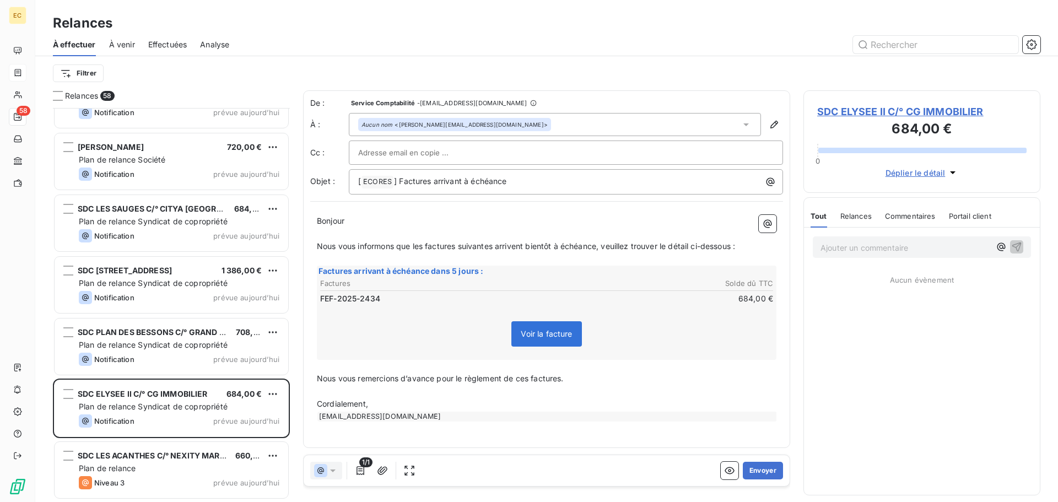
scroll to position [386, 229]
click at [877, 114] on span "SDC ELYSEE II C/° CG IMMOBILIER" at bounding box center [921, 111] width 209 height 15
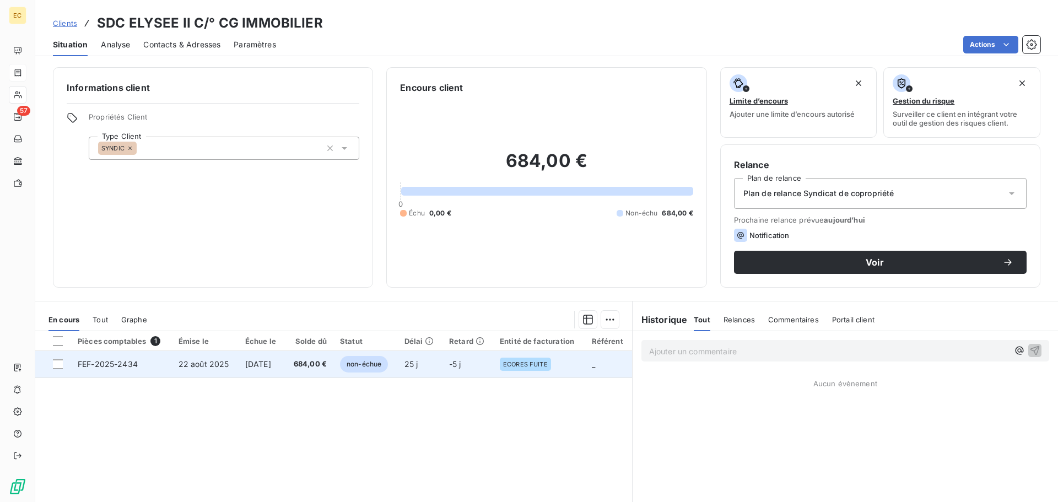
click at [250, 366] on span "21 sept. 2025" at bounding box center [258, 363] width 26 height 9
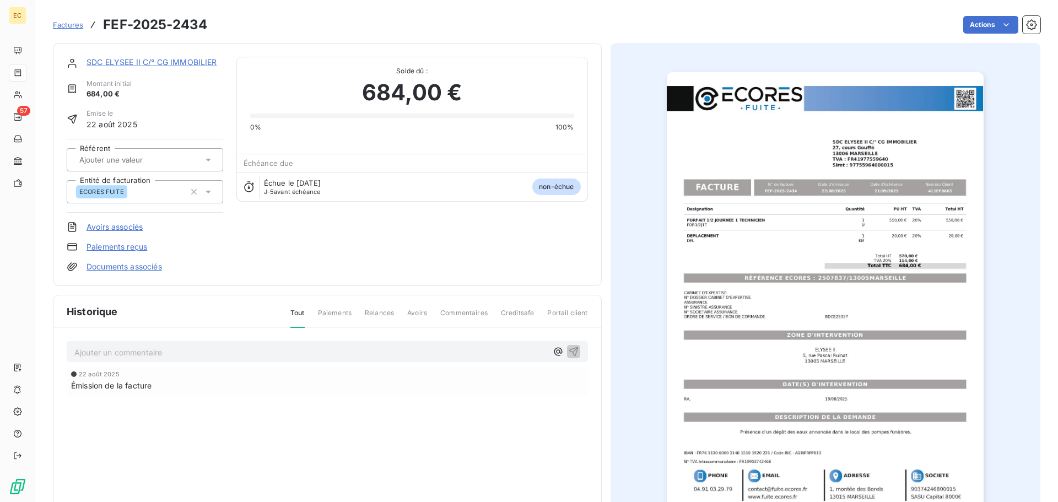
click at [828, 281] on img "button" at bounding box center [825, 296] width 317 height 448
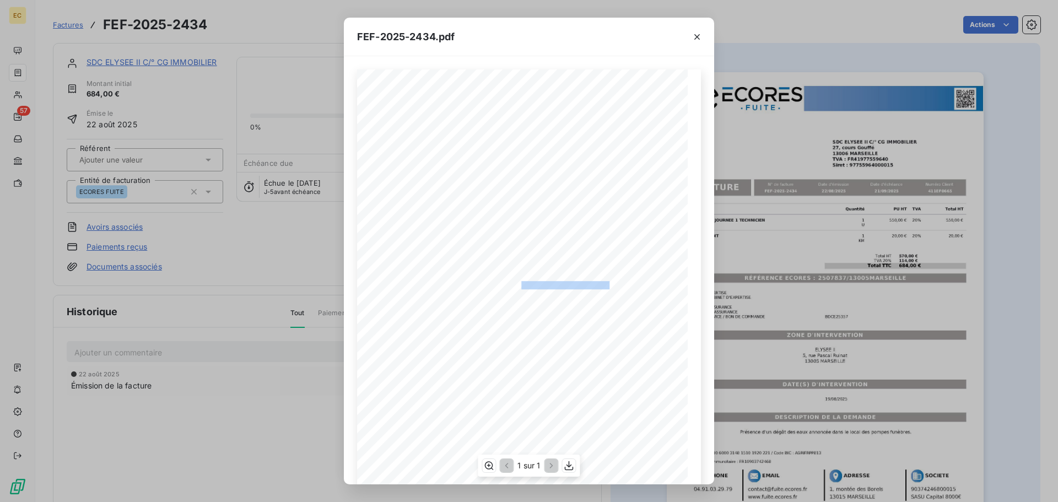
drag, startPoint x: 606, startPoint y: 283, endPoint x: 516, endPoint y: 284, distance: 89.8
click at [516, 284] on span "RÉFÉRENCE ECORES : 2507837/13005MARSEILLE" at bounding box center [529, 284] width 169 height 6
copy span "2507837/13005MARSEILL"
click at [693, 35] on icon "button" at bounding box center [696, 36] width 11 height 11
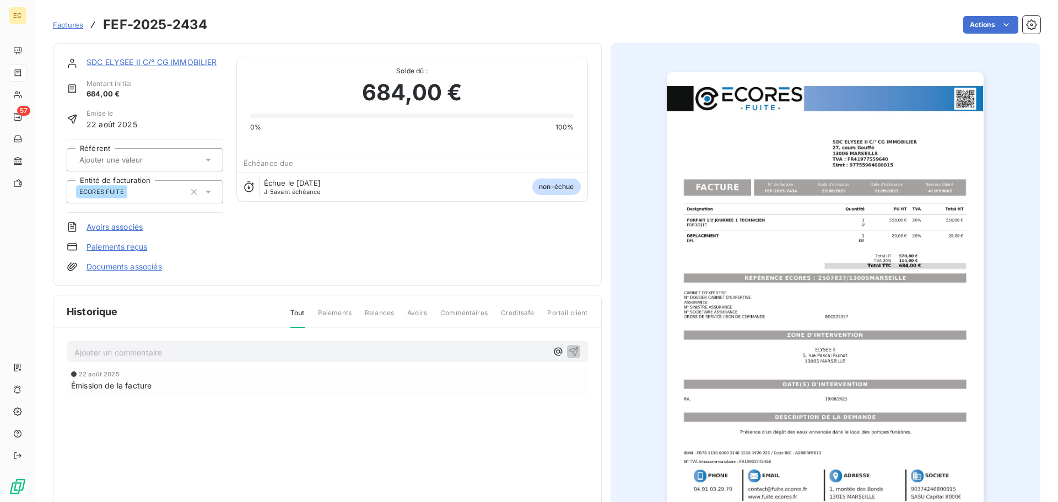
click at [140, 61] on link "SDC ELYSEE II C/° CG IMMOBILIER" at bounding box center [152, 61] width 131 height 9
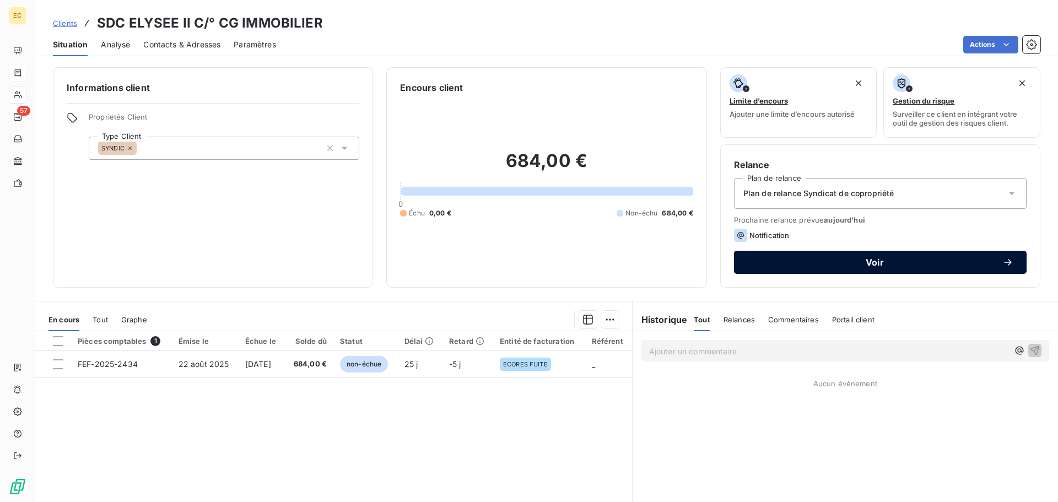
click at [849, 266] on span "Voir" at bounding box center [874, 262] width 255 height 9
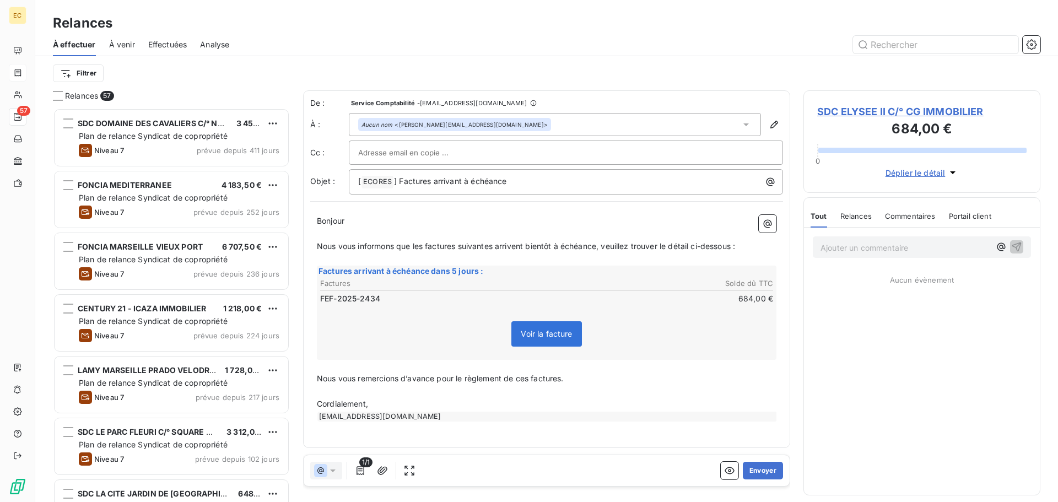
scroll to position [386, 229]
click at [763, 466] on button "Envoyer" at bounding box center [763, 471] width 40 height 18
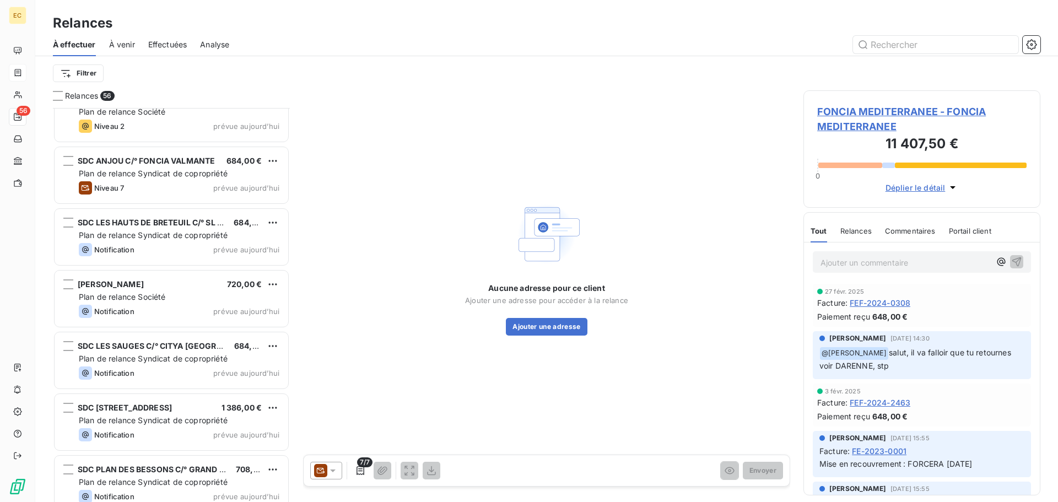
scroll to position [3062, 0]
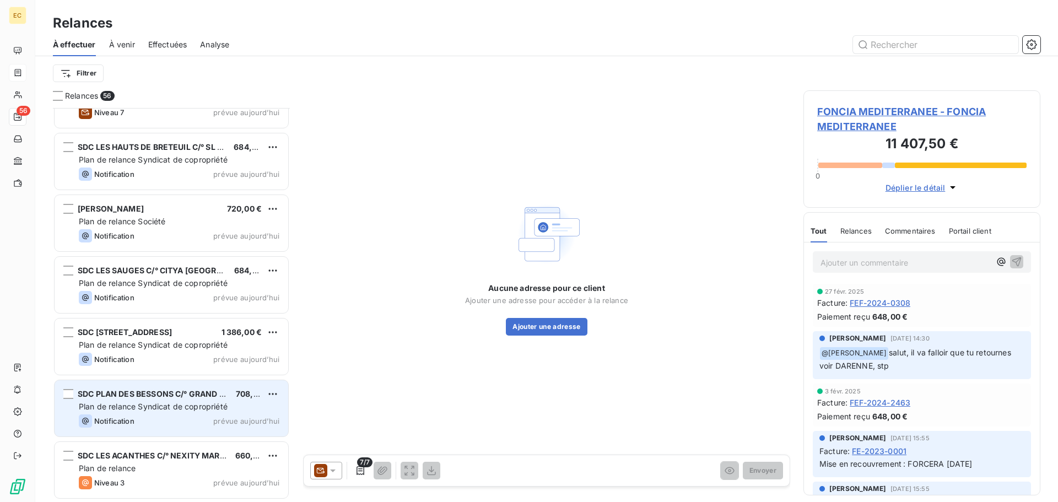
click at [138, 398] on span "SDC PLAN DES BESSONS C/° GRAND DELTA HABITAT" at bounding box center [178, 393] width 201 height 9
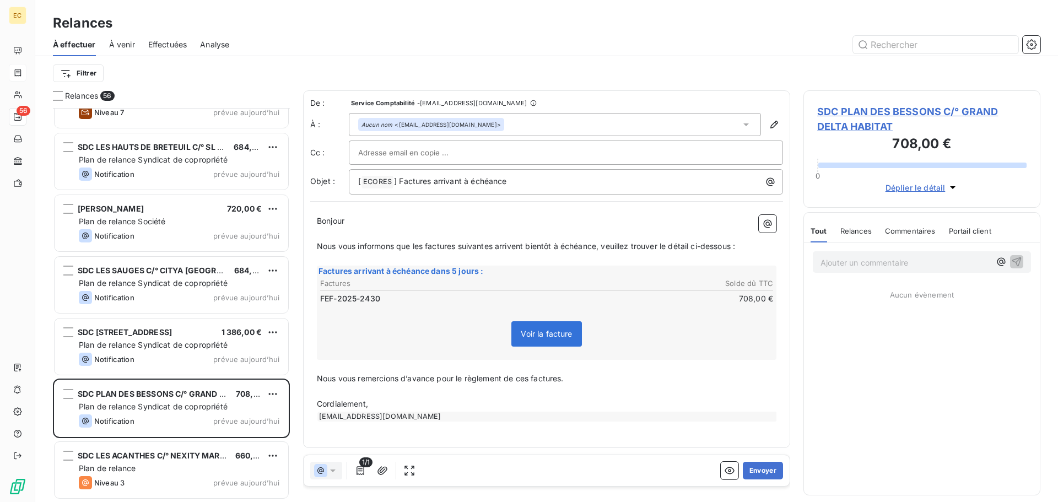
click at [866, 114] on span "SDC PLAN DES BESSONS C/° GRAND DELTA HABITAT" at bounding box center [921, 119] width 209 height 30
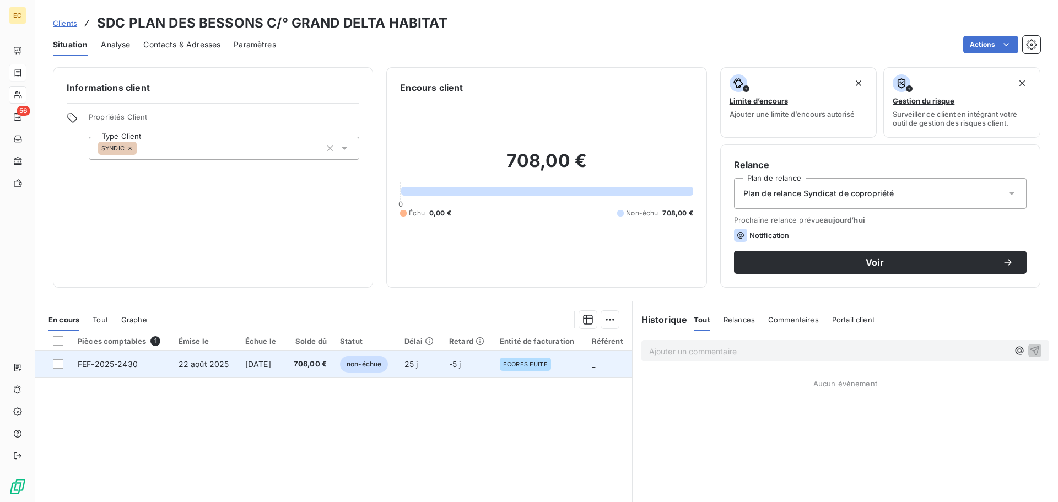
click at [224, 370] on td "22 août 2025" at bounding box center [205, 364] width 67 height 26
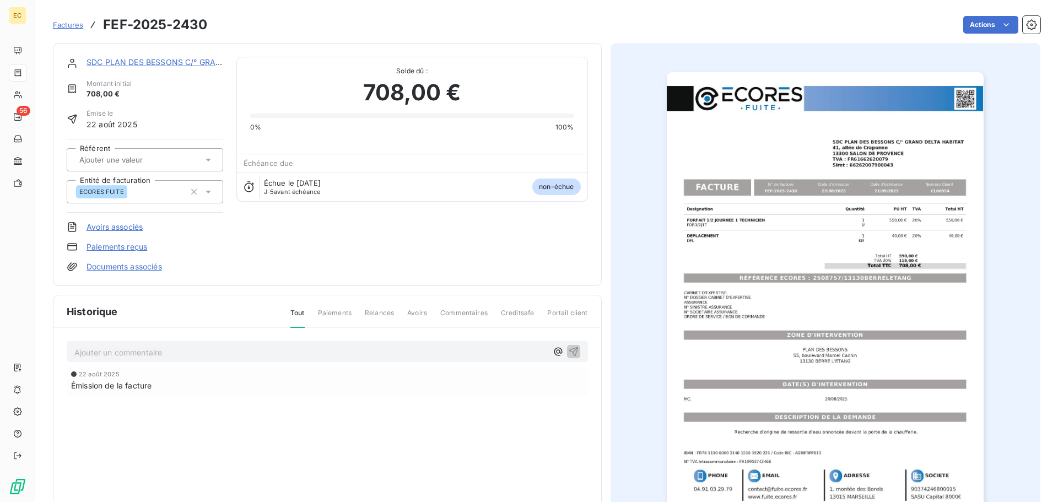
click at [797, 271] on img "button" at bounding box center [825, 296] width 317 height 448
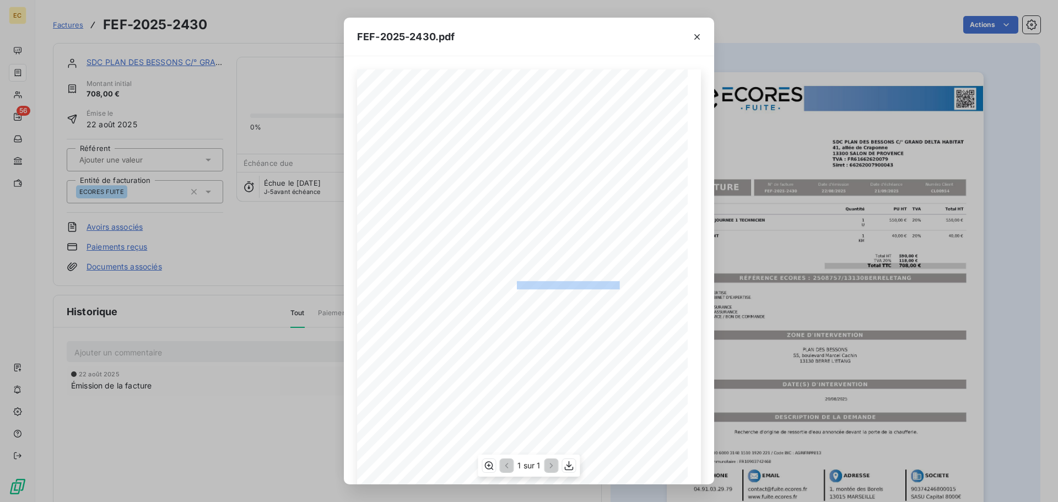
drag, startPoint x: 613, startPoint y: 285, endPoint x: 511, endPoint y: 285, distance: 102.5
click at [511, 285] on span "RÉFÉRENCE ECORES : 2508757/13130BERRELETANG" at bounding box center [530, 284] width 180 height 6
copy span "2508757/13130BERRELETANG"
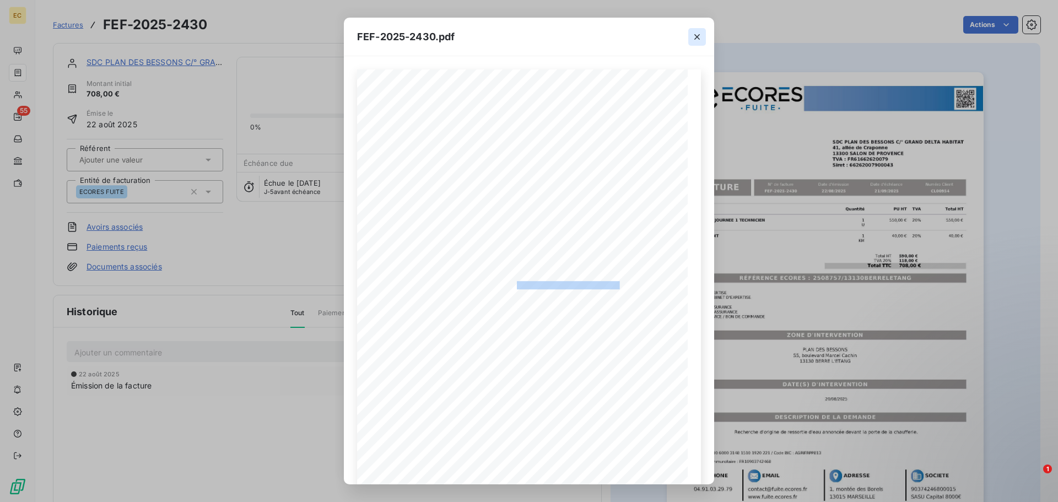
click at [695, 37] on icon "button" at bounding box center [696, 36] width 11 height 11
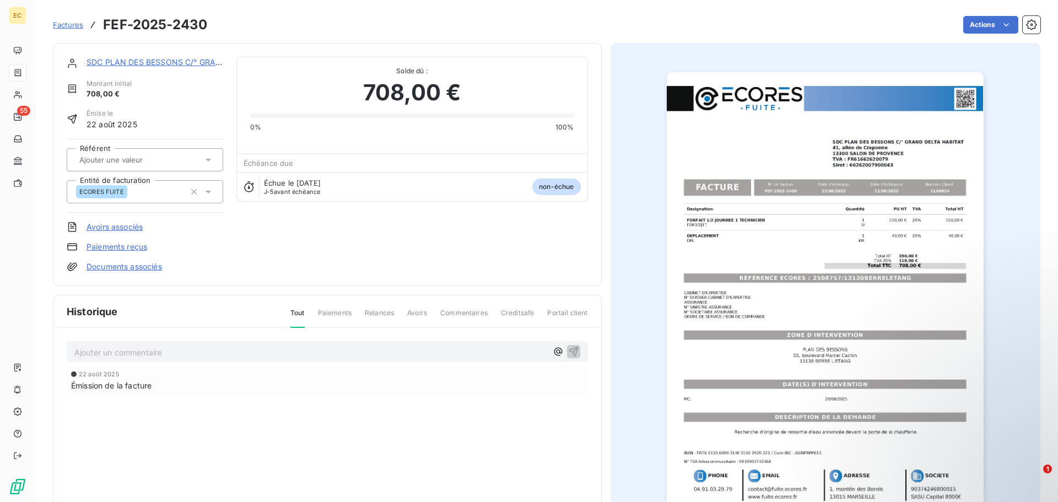
click at [149, 63] on link "SDC PLAN DES BESSONS C/° GRAND DELTA HABITAT" at bounding box center [188, 61] width 203 height 9
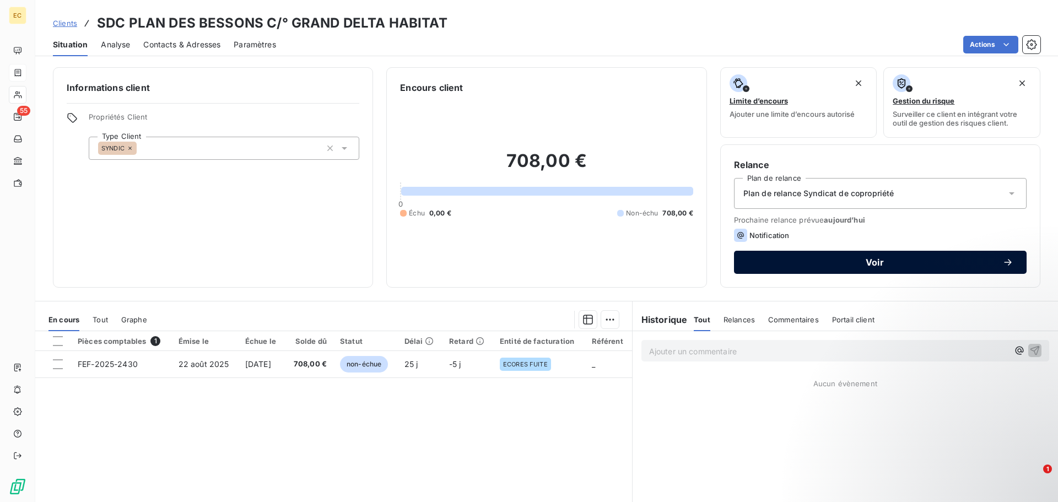
click at [829, 270] on button "Voir" at bounding box center [880, 262] width 293 height 23
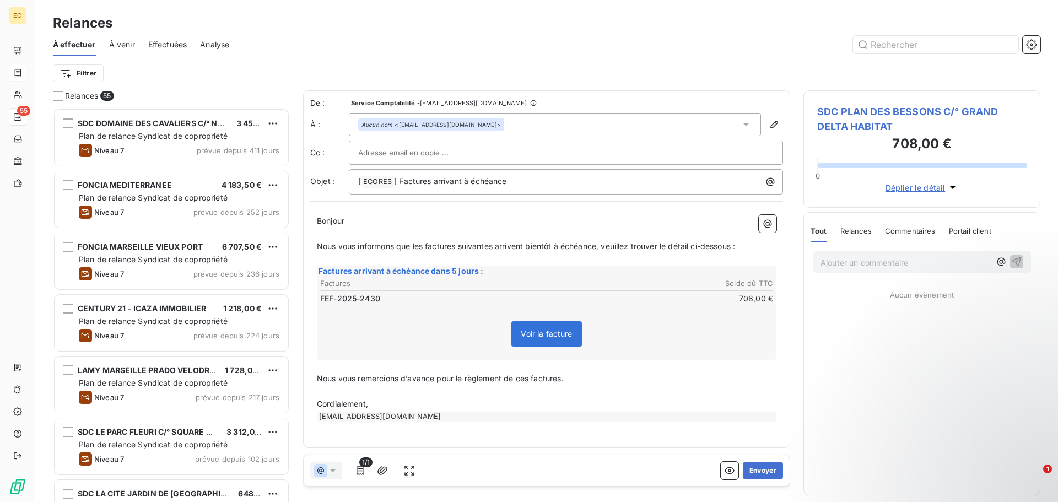
scroll to position [386, 229]
click at [760, 472] on button "Envoyer" at bounding box center [763, 471] width 40 height 18
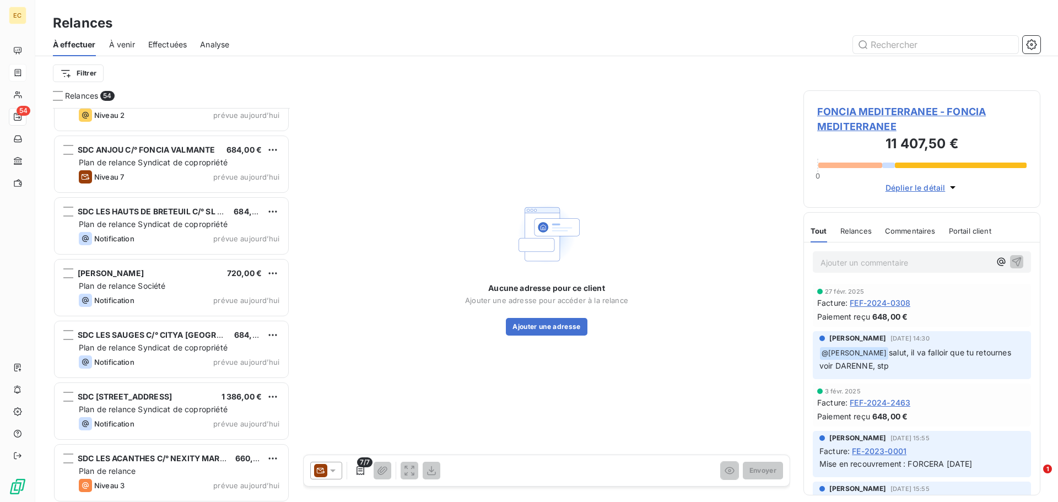
scroll to position [2939, 0]
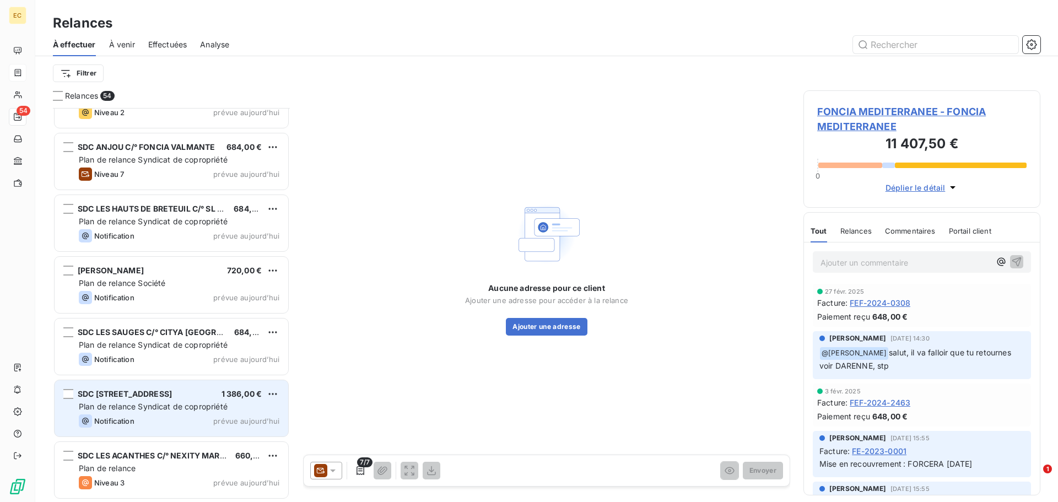
drag, startPoint x: 170, startPoint y: 410, endPoint x: 185, endPoint y: 398, distance: 19.5
click at [170, 410] on span "Plan de relance Syndicat de copropriété" at bounding box center [153, 406] width 149 height 9
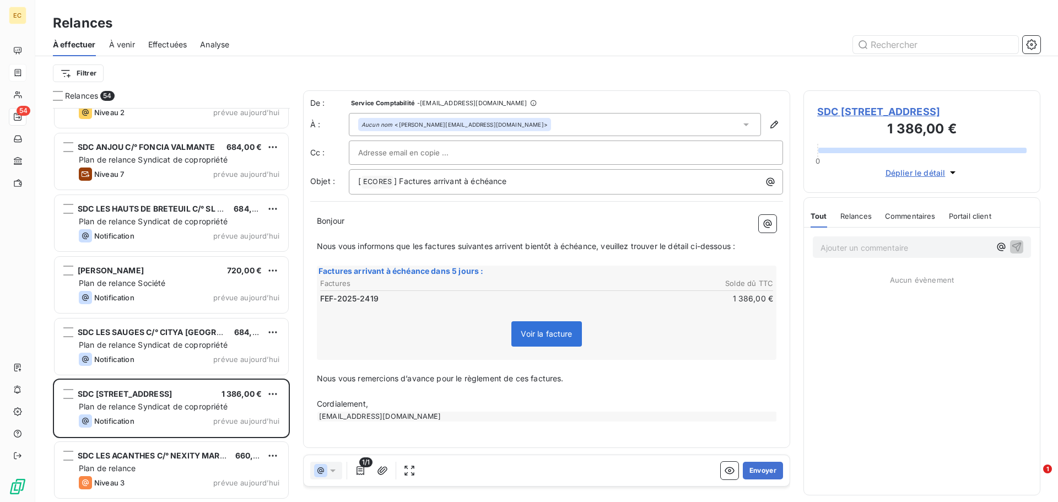
click at [883, 110] on span "SDC 19, RUE PICOT C/° FONCIA TOULON" at bounding box center [921, 111] width 209 height 15
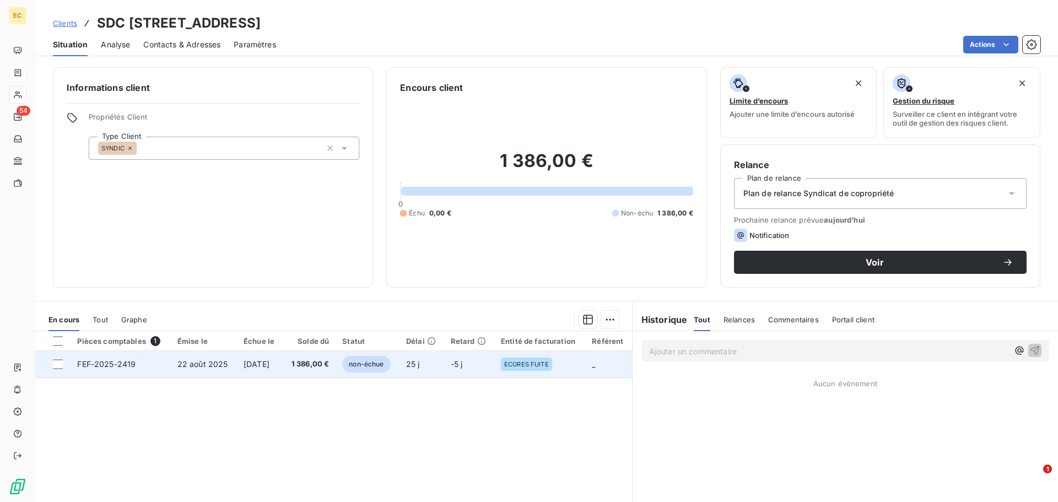
click at [246, 368] on span "21 sept. 2025" at bounding box center [257, 363] width 26 height 9
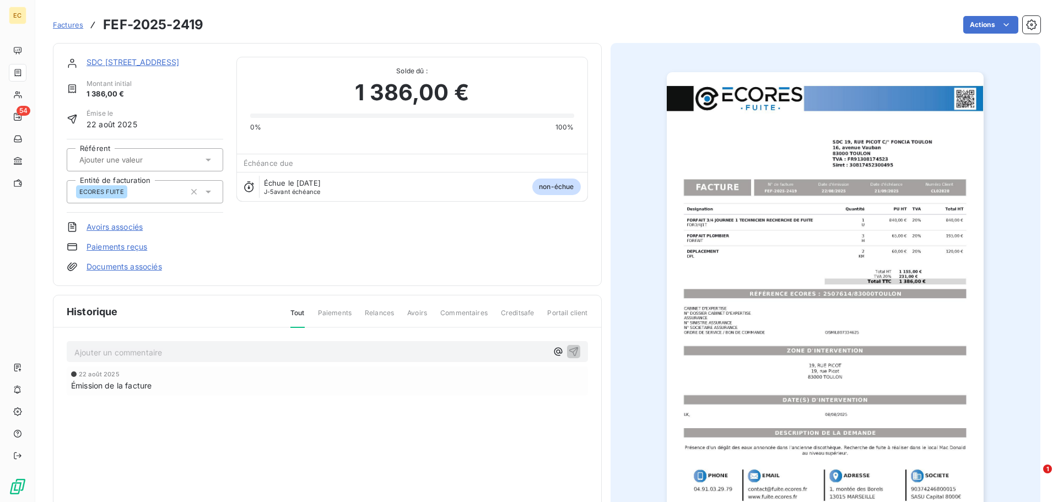
click at [822, 293] on img "button" at bounding box center [825, 296] width 317 height 448
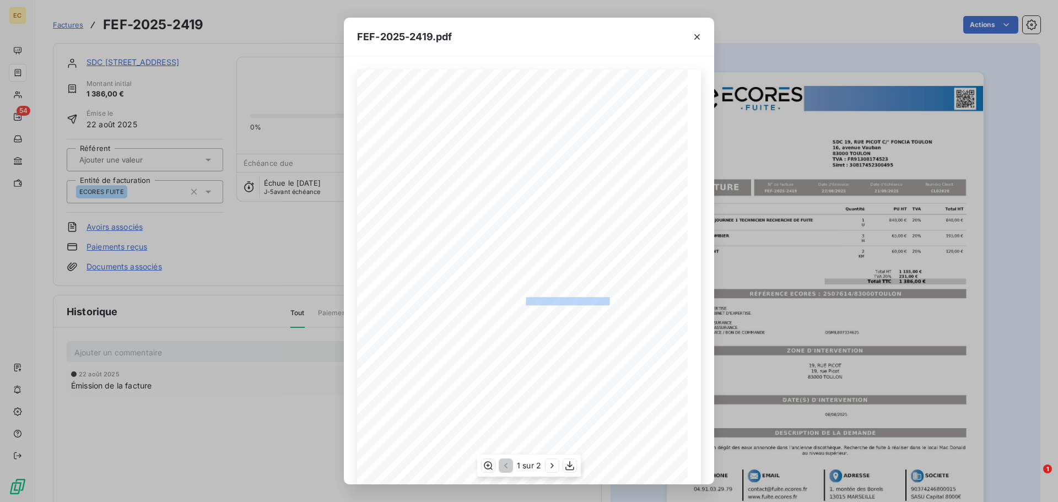
drag, startPoint x: 604, startPoint y: 299, endPoint x: 521, endPoint y: 302, distance: 82.7
click at [521, 302] on span "RÉFÉRENCE ECORES : 2507614/83000TOULON" at bounding box center [529, 300] width 159 height 6
copy span "2507614/83000TOULON"
click at [698, 37] on icon "button" at bounding box center [697, 37] width 6 height 6
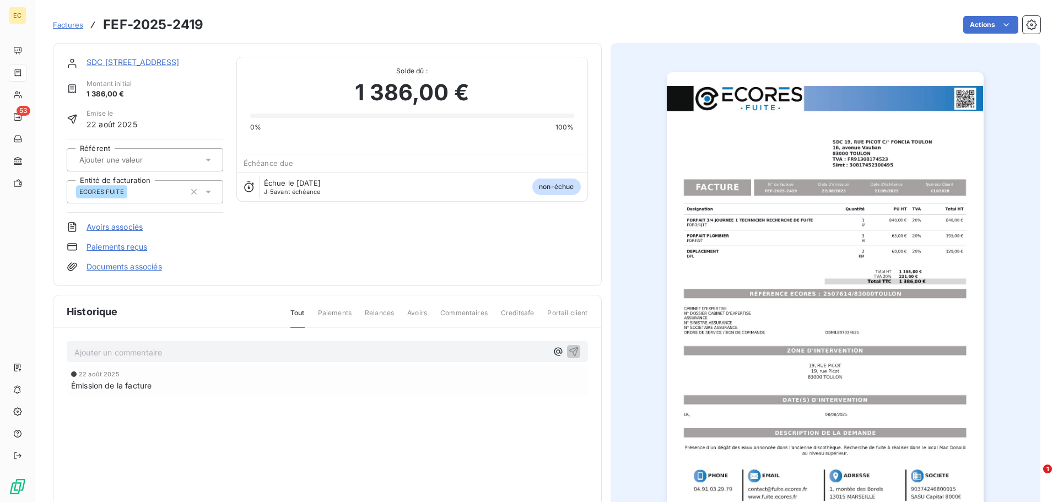
click at [127, 60] on link "SDC 19, RUE PICOT C/° FONCIA TOULON" at bounding box center [133, 61] width 93 height 9
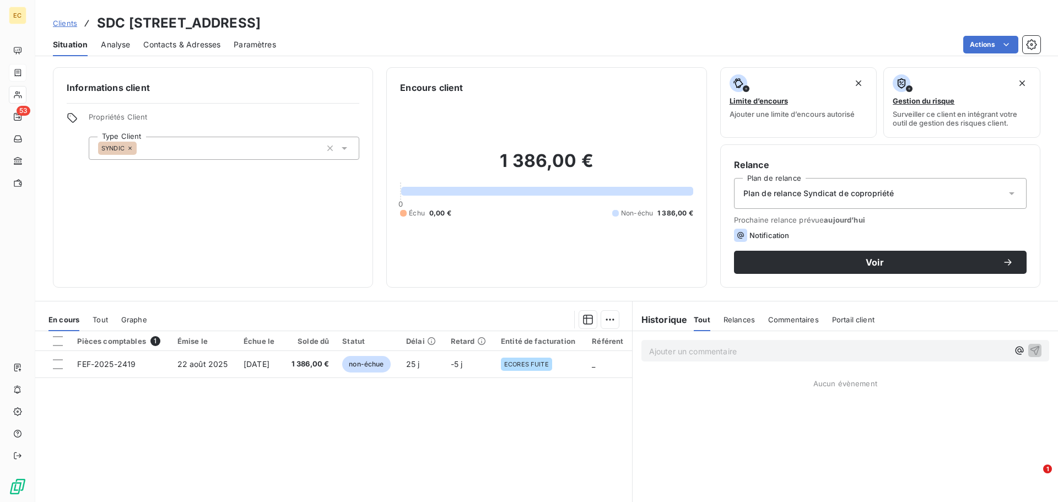
click at [177, 48] on span "Contacts & Adresses" at bounding box center [181, 44] width 77 height 11
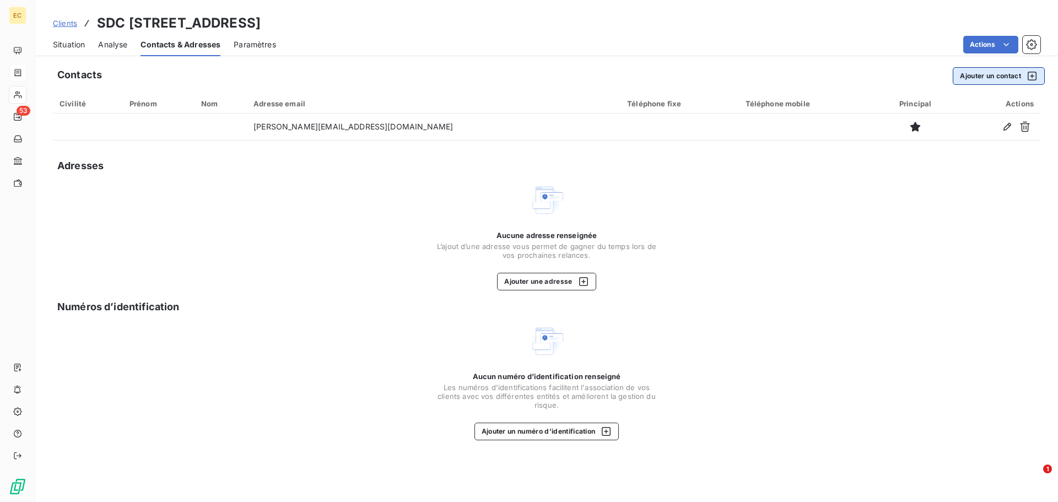
click at [978, 78] on button "Ajouter un contact" at bounding box center [999, 76] width 92 height 18
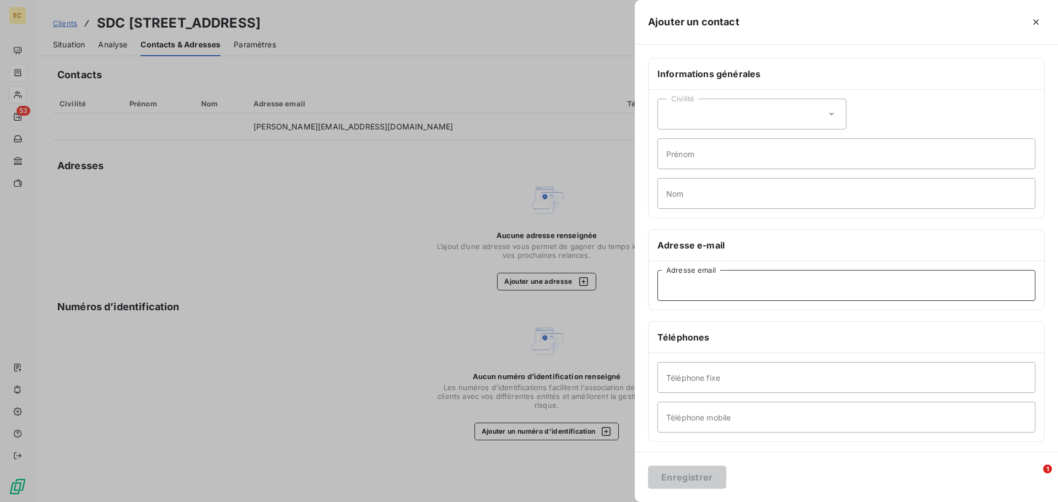
paste input "sabine.rolland@foncia.com"
type input "sabine.rolland@foncia.com"
click at [709, 112] on div "Civilité" at bounding box center [751, 114] width 189 height 31
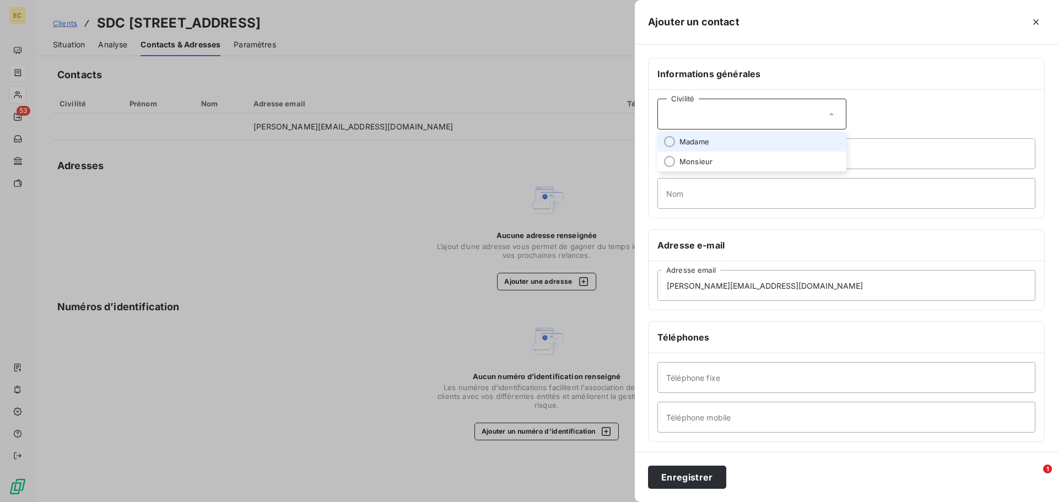
click at [715, 140] on li "Madame" at bounding box center [751, 142] width 189 height 20
click at [717, 159] on input "Prénom" at bounding box center [846, 153] width 378 height 31
type input "Sabine"
click at [708, 197] on input "Nom" at bounding box center [846, 193] width 378 height 31
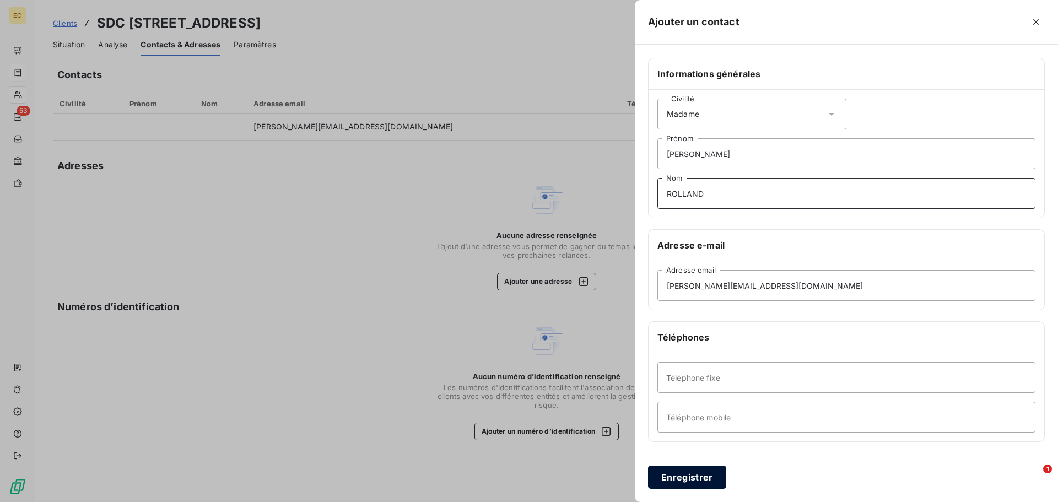
type input "ROLLAND"
click at [690, 477] on button "Enregistrer" at bounding box center [687, 477] width 78 height 23
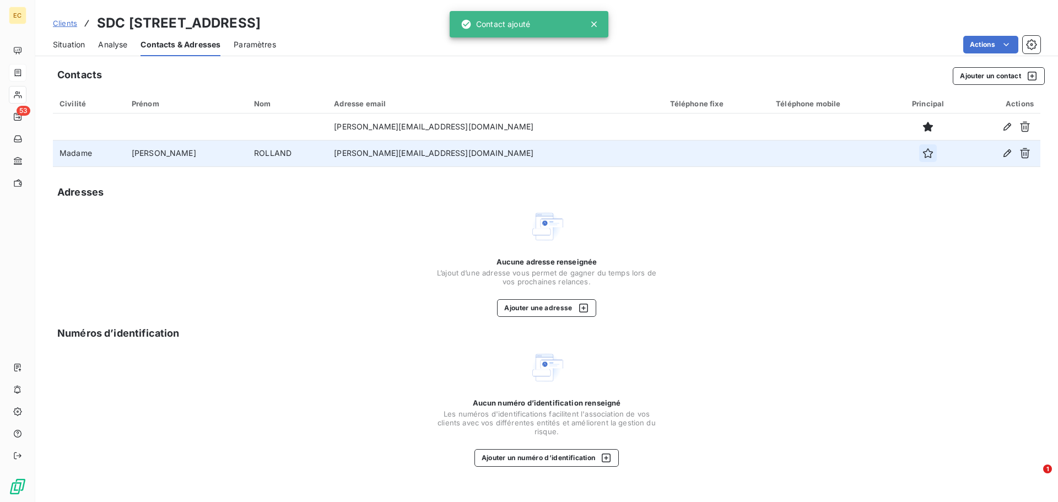
click at [923, 152] on icon "button" at bounding box center [928, 153] width 10 height 10
click at [72, 45] on span "Situation" at bounding box center [69, 44] width 32 height 11
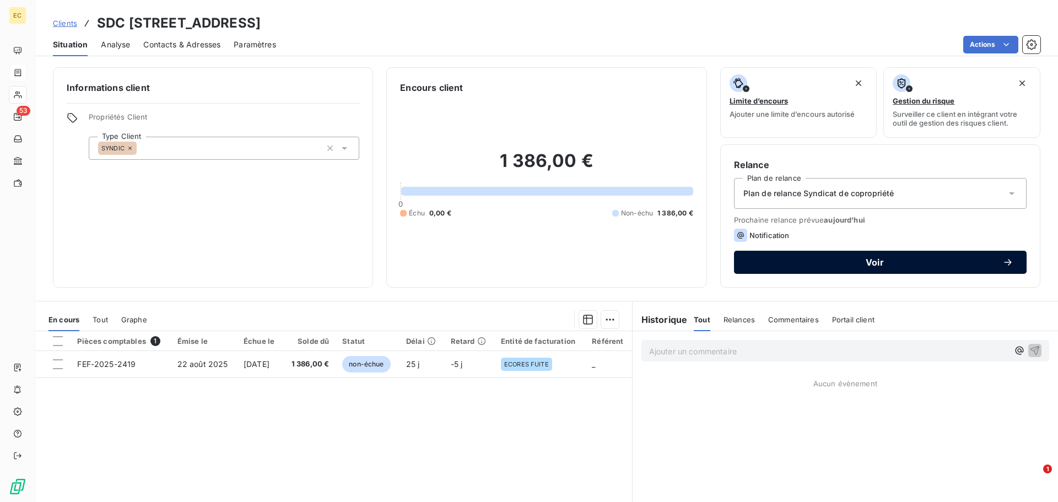
click at [776, 262] on span "Voir" at bounding box center [874, 262] width 255 height 9
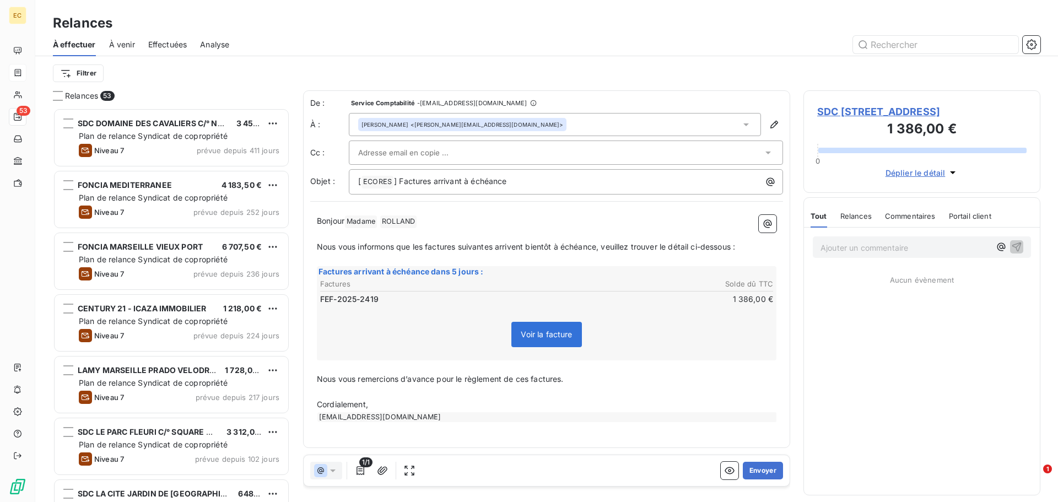
scroll to position [386, 229]
click at [456, 143] on div at bounding box center [566, 152] width 434 height 24
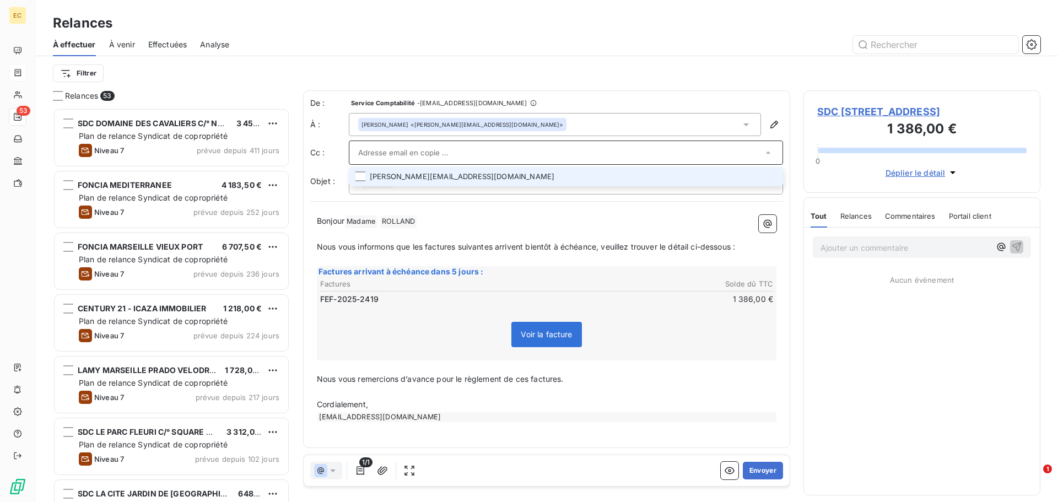
click at [448, 176] on li "francoise.garnier@foncia.com" at bounding box center [566, 176] width 434 height 19
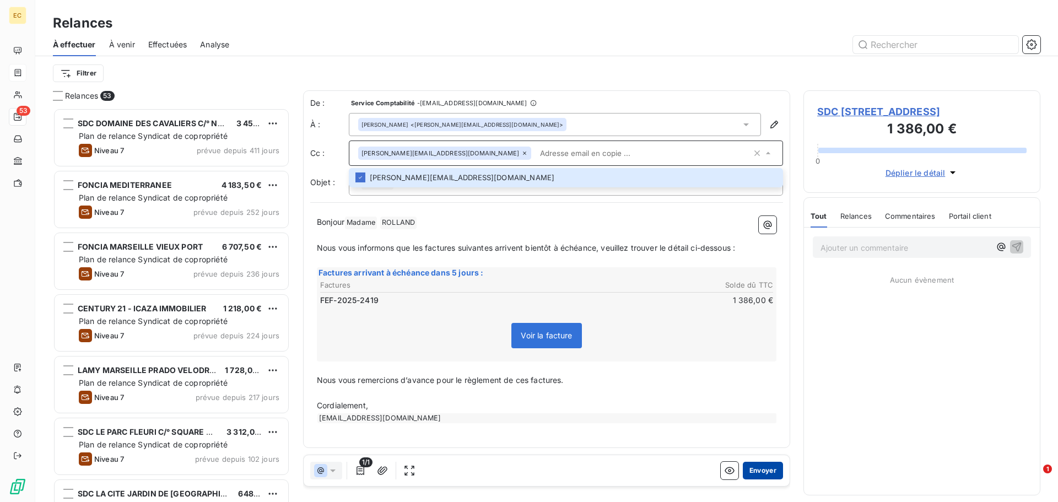
click at [767, 472] on button "Envoyer" at bounding box center [763, 471] width 40 height 18
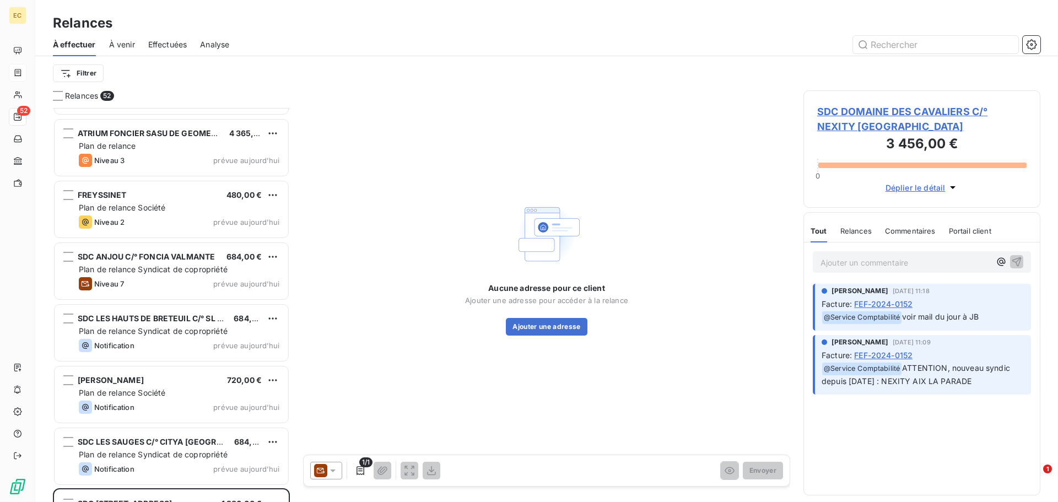
scroll to position [2815, 0]
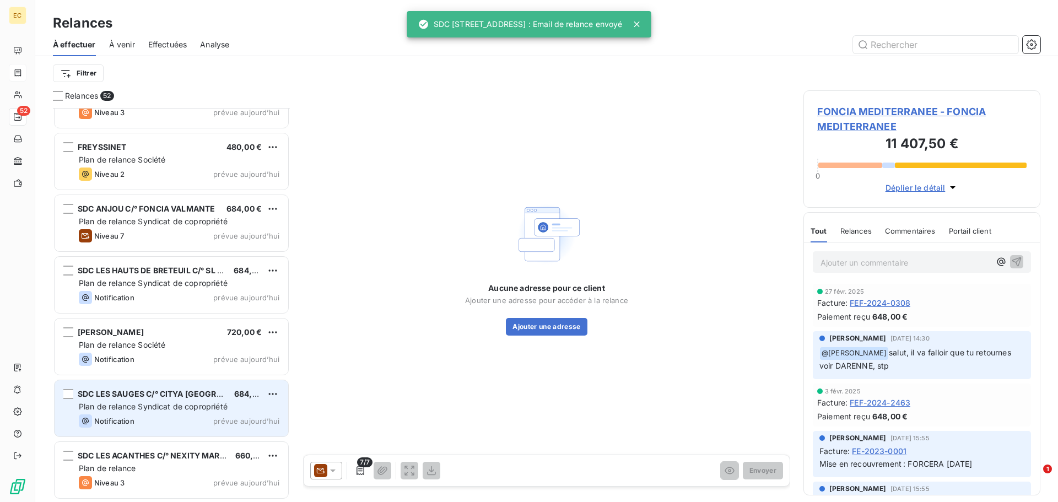
click at [136, 408] on span "Plan de relance Syndicat de copropriété" at bounding box center [153, 406] width 149 height 9
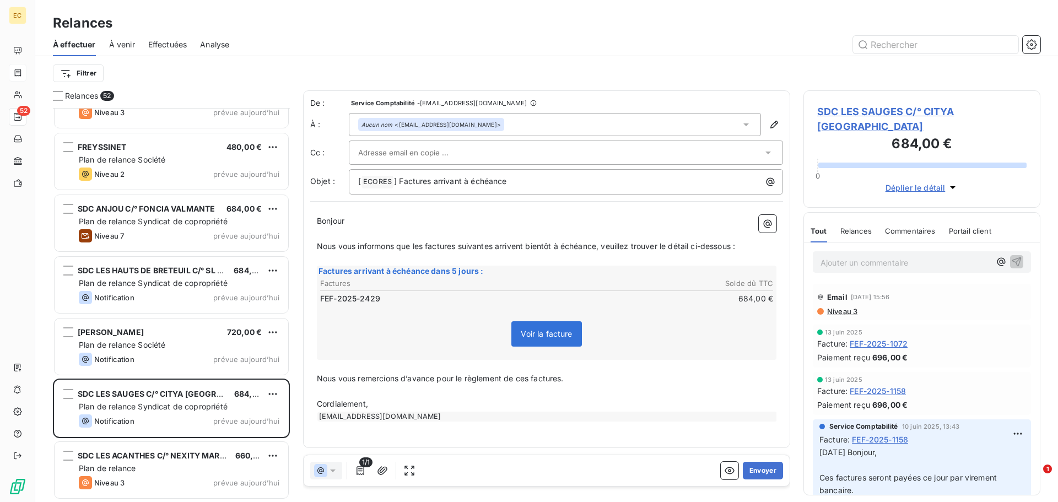
click at [892, 114] on span "SDC LES SAUGES C/° CITYA SOGEMA" at bounding box center [921, 119] width 209 height 30
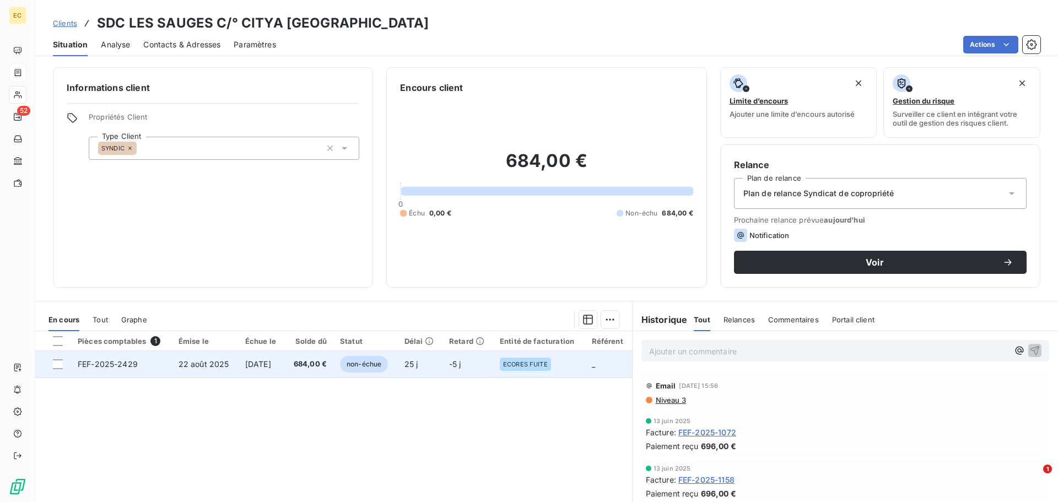
click at [213, 360] on span "22 août 2025" at bounding box center [204, 363] width 51 height 9
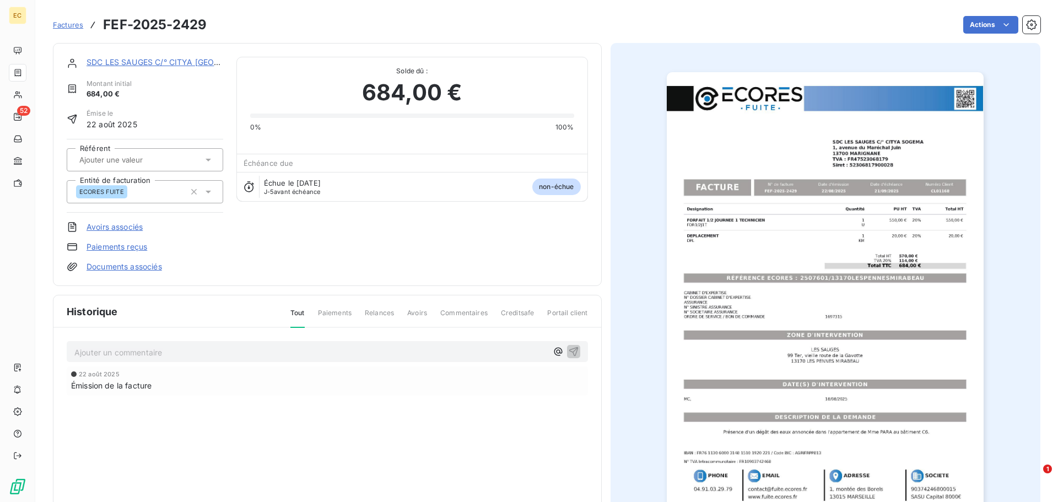
click at [838, 276] on img "button" at bounding box center [825, 296] width 317 height 448
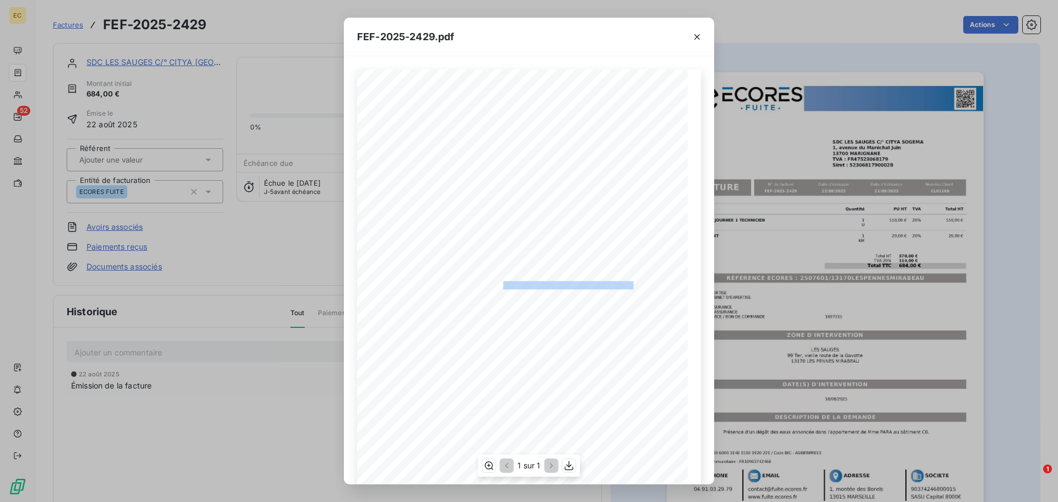
drag, startPoint x: 626, startPoint y: 283, endPoint x: 498, endPoint y: 285, distance: 128.9
click at [498, 285] on span "RÉFÉRENCE ECORES : 2507601/13170LESPENNESMIRABEAU" at bounding box center [530, 284] width 208 height 6
copy span "2507601/13170LESPENNESMIRABEAU"
drag, startPoint x: 697, startPoint y: 36, endPoint x: 666, endPoint y: 45, distance: 32.5
click at [694, 37] on icon "button" at bounding box center [696, 36] width 11 height 11
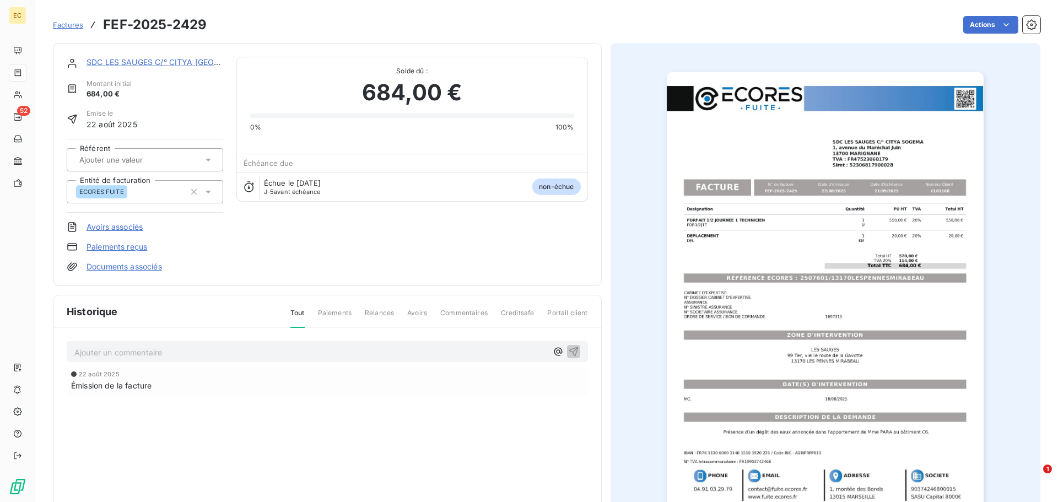
click at [147, 60] on link "SDC LES SAUGES C/° CITYA SOGEMA" at bounding box center [181, 61] width 188 height 9
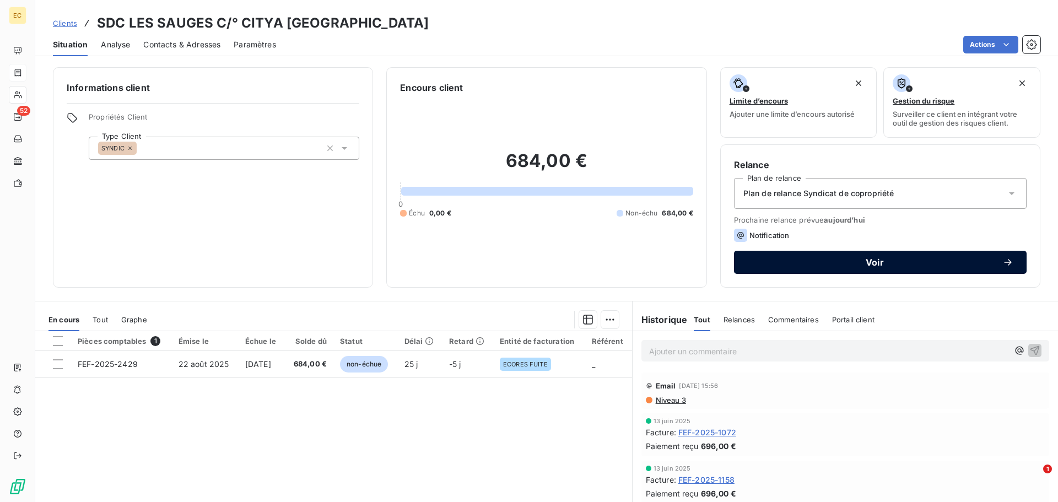
click at [817, 261] on span "Voir" at bounding box center [874, 262] width 255 height 9
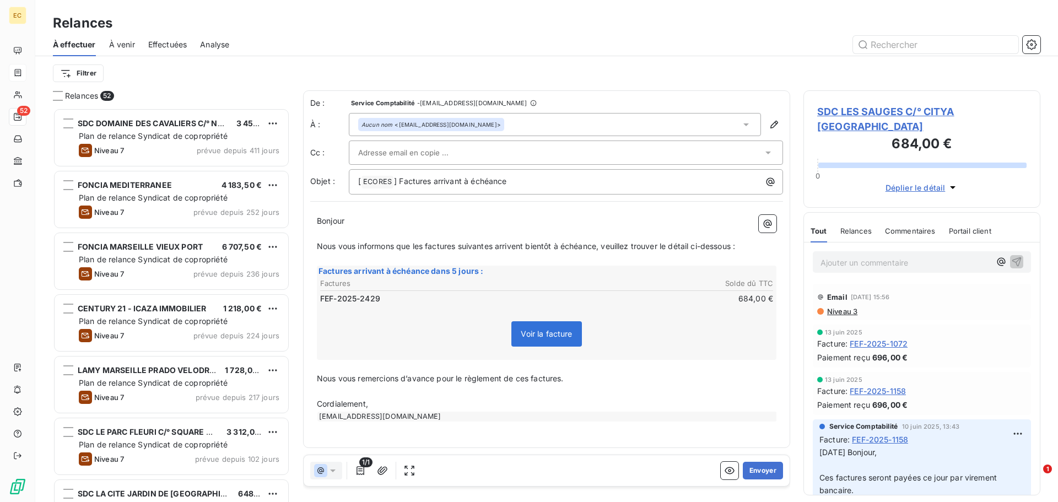
scroll to position [386, 229]
click at [449, 151] on input "text" at bounding box center [417, 152] width 118 height 17
click at [585, 284] on th "Solde dû TTC" at bounding box center [660, 284] width 226 height 12
click at [752, 467] on button "Envoyer" at bounding box center [763, 471] width 40 height 18
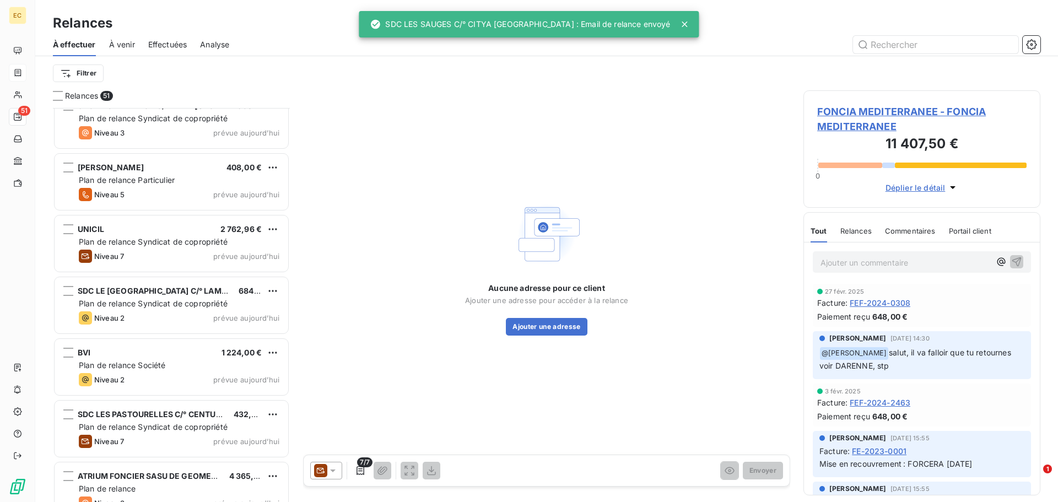
scroll to position [2754, 0]
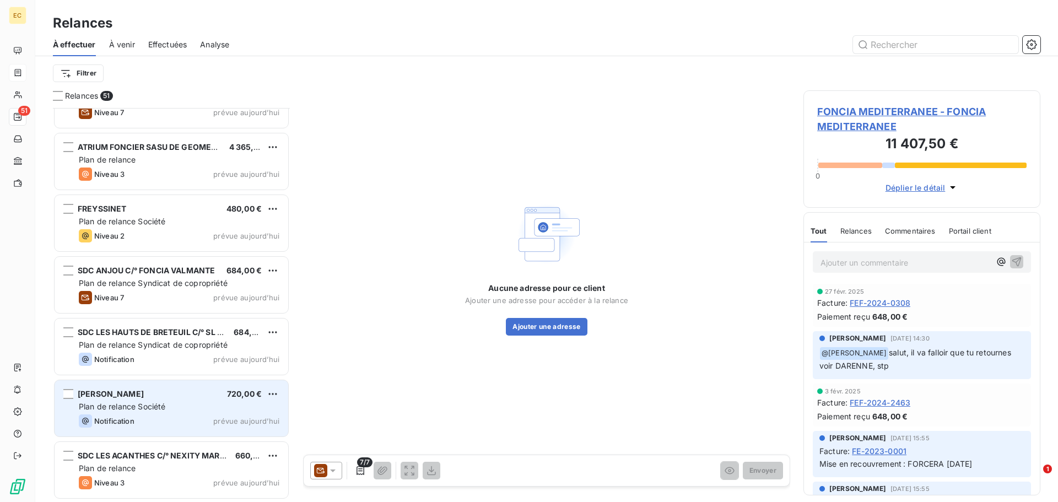
click at [166, 400] on div "DANIEL MK 720,00 € Plan de relance Société Notification prévue aujourd’hui" at bounding box center [172, 408] width 234 height 56
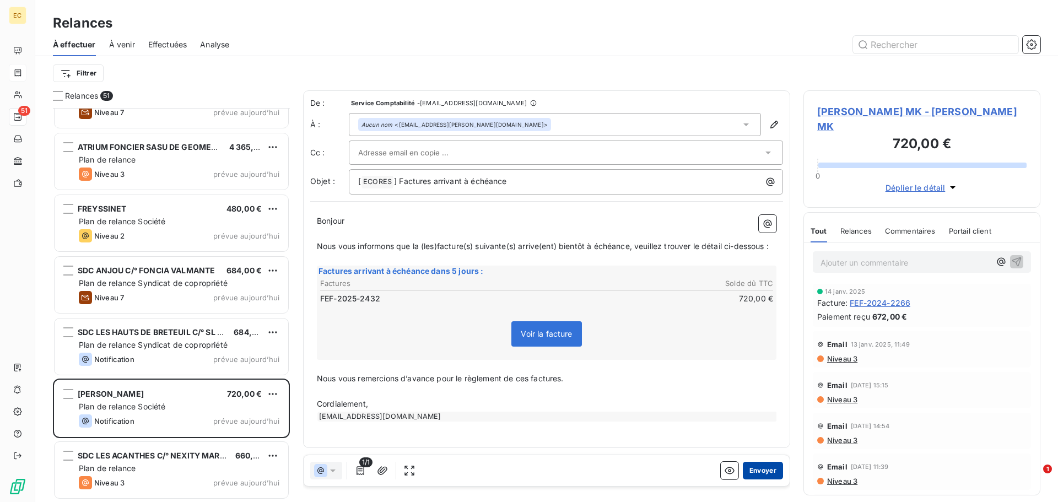
click at [763, 472] on button "Envoyer" at bounding box center [763, 471] width 40 height 18
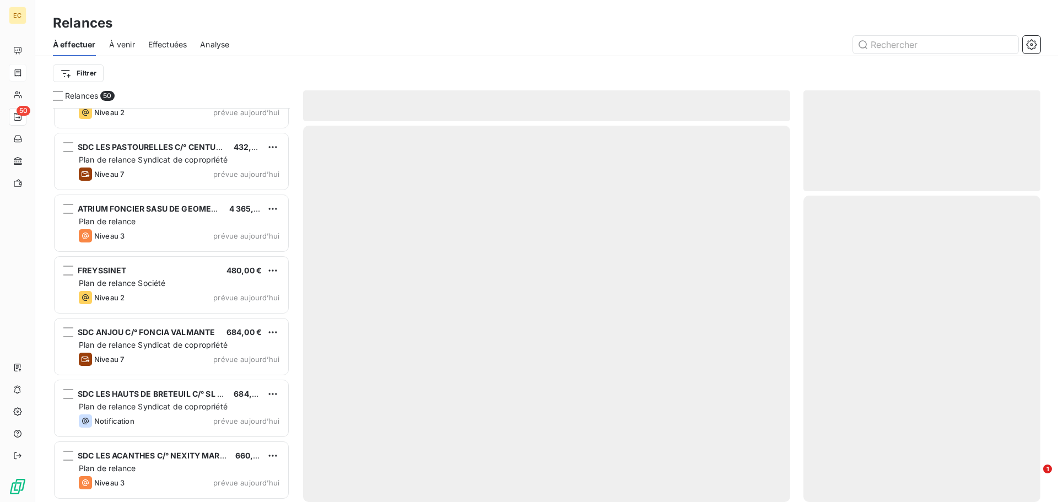
scroll to position [2692, 0]
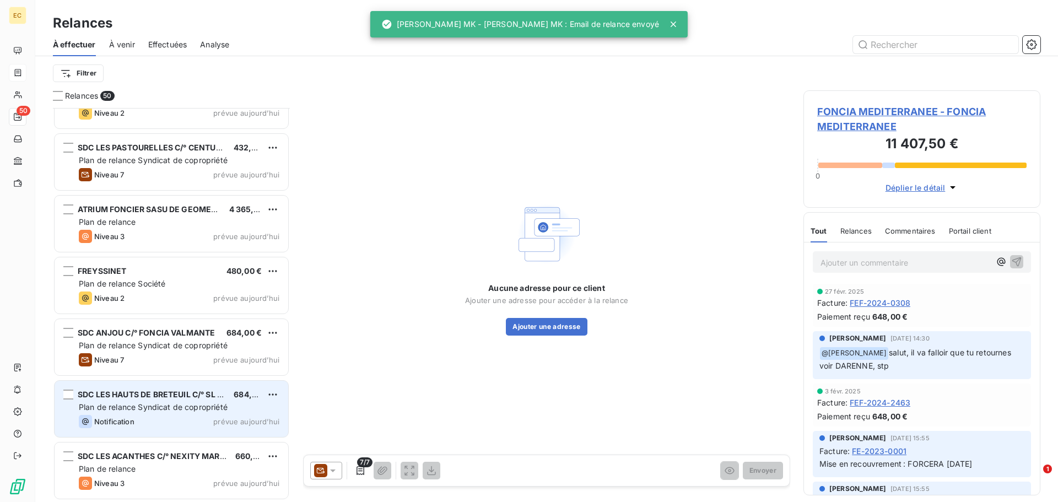
click at [141, 407] on span "Plan de relance Syndicat de copropriété" at bounding box center [153, 406] width 149 height 9
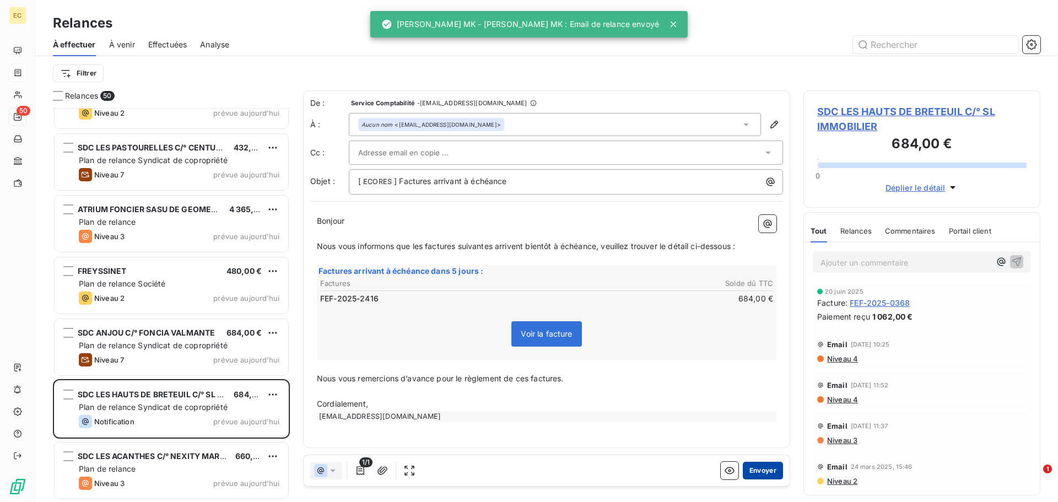
click at [769, 466] on button "Envoyer" at bounding box center [763, 471] width 40 height 18
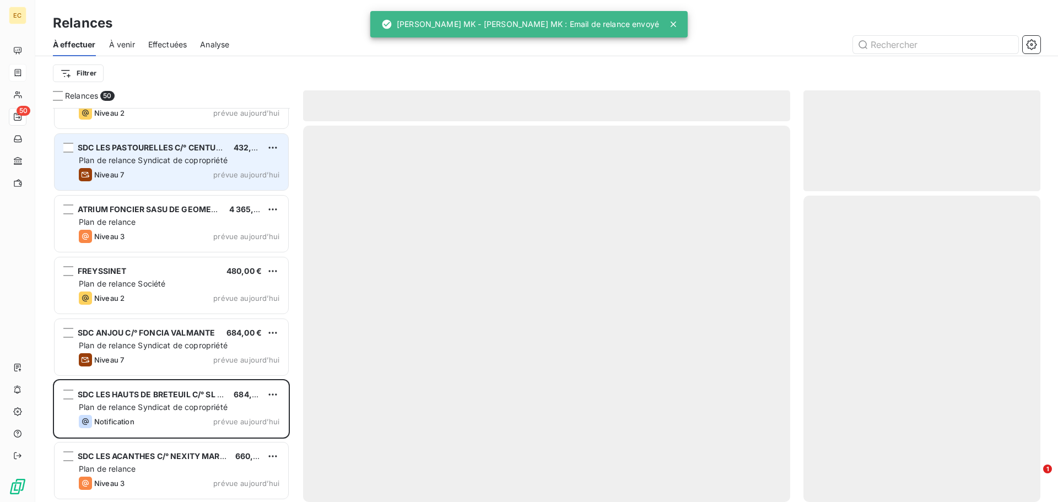
scroll to position [2568, 0]
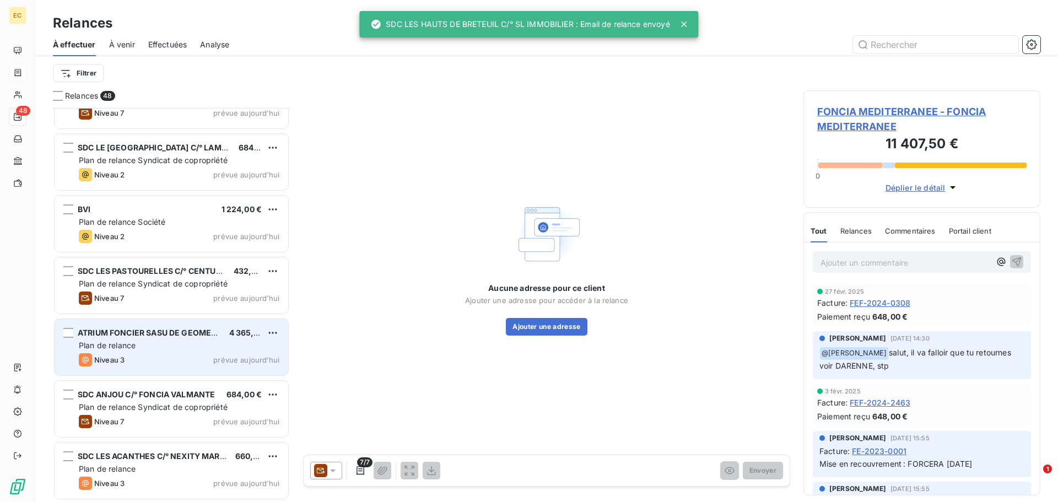
click at [156, 358] on div "Niveau 3 prévue aujourd’hui" at bounding box center [179, 359] width 201 height 13
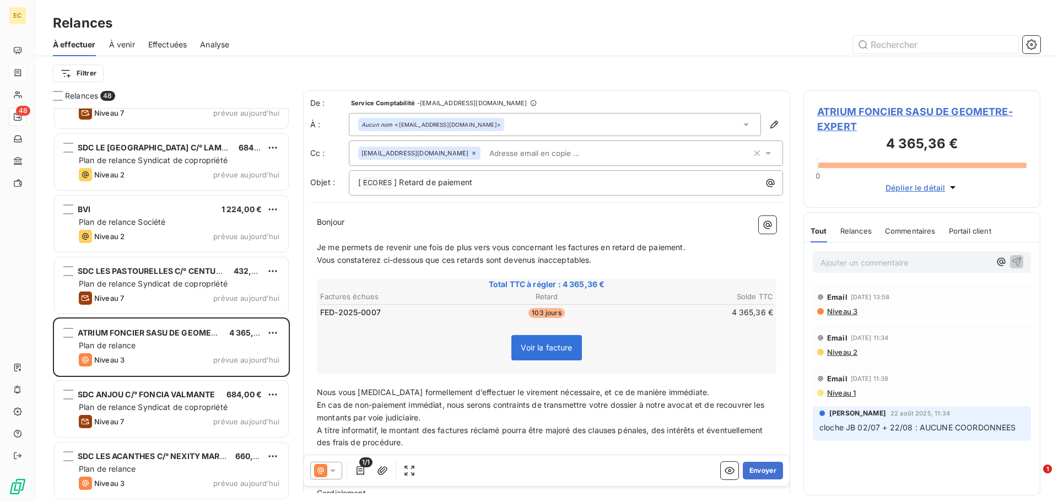
click at [839, 116] on span "ATRIUM FONCIER SASU DE GEOMETRE-EXPERT" at bounding box center [921, 119] width 209 height 30
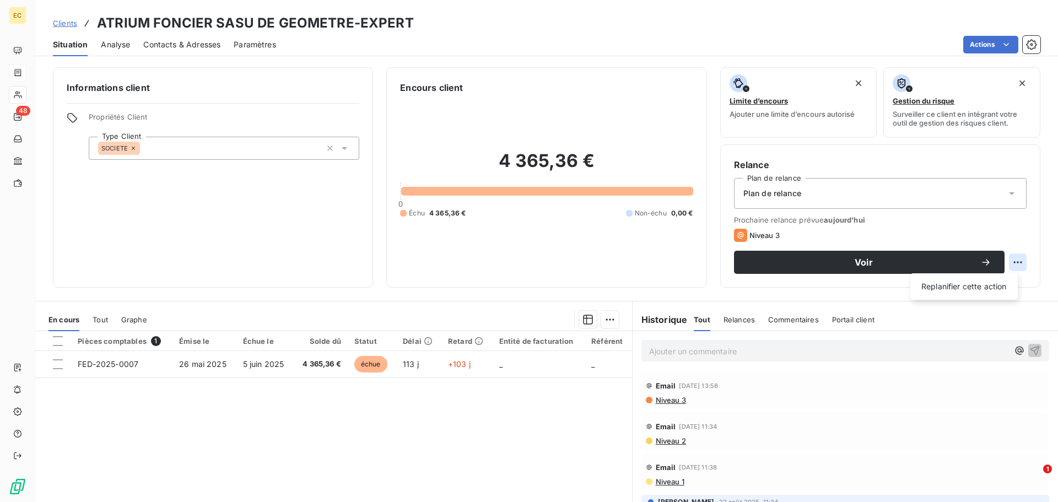
click at [1011, 263] on html "EC 48 Clients ATRIUM FONCIER SASU DE GEOMETRE-EXPERT Situation Analyse Contacts…" at bounding box center [529, 251] width 1058 height 502
click at [579, 242] on html "EC 48 Clients ATRIUM FONCIER SASU DE GEOMETRE-EXPERT Situation Analyse Contacts…" at bounding box center [529, 251] width 1058 height 502
click at [1010, 266] on html "EC 48 Clients ATRIUM FONCIER SASU DE GEOMETRE-EXPERT Situation Analyse Contacts…" at bounding box center [529, 251] width 1058 height 502
drag, startPoint x: 990, startPoint y: 286, endPoint x: 982, endPoint y: 287, distance: 7.2
click at [988, 287] on div "Replanifier cette action" at bounding box center [964, 287] width 99 height 18
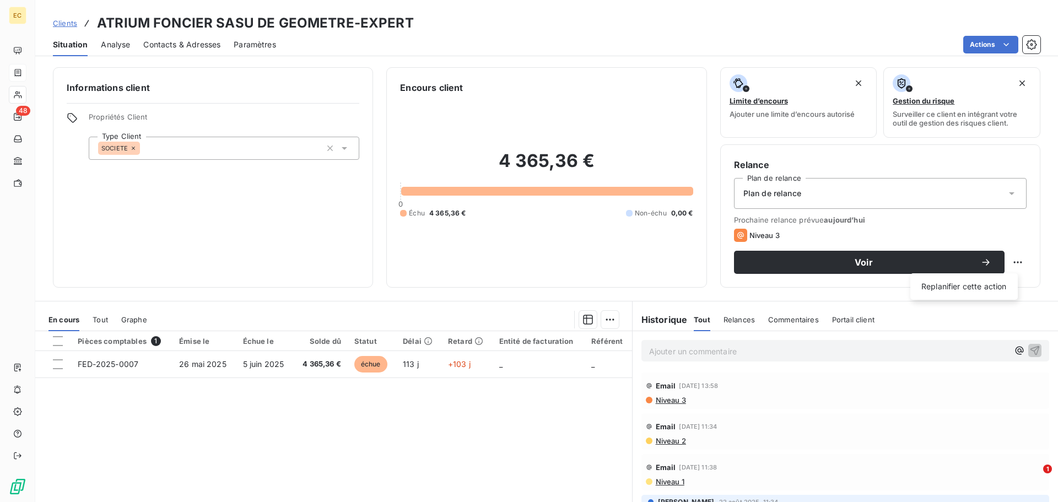
select select "8"
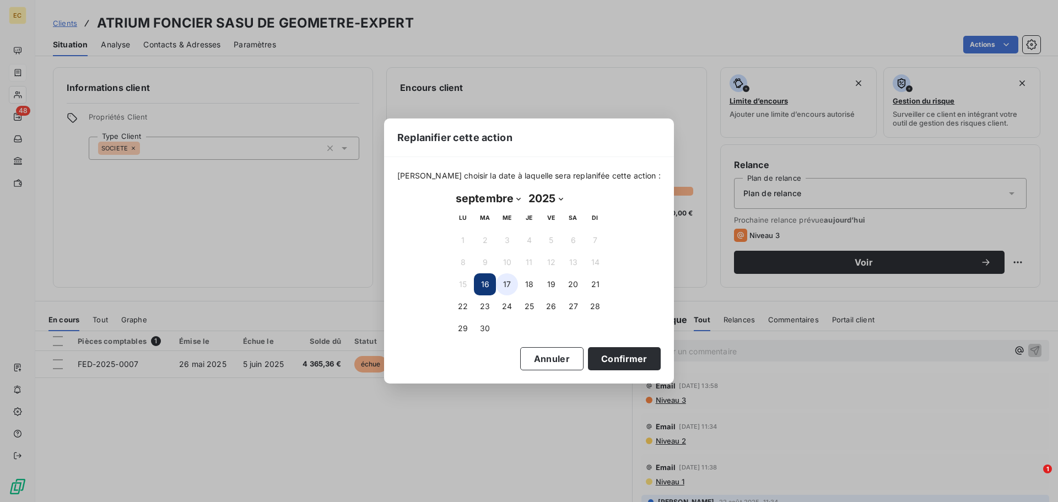
click at [509, 285] on button "17" at bounding box center [507, 284] width 22 height 22
click at [596, 370] on button "Confirmer" at bounding box center [624, 358] width 73 height 23
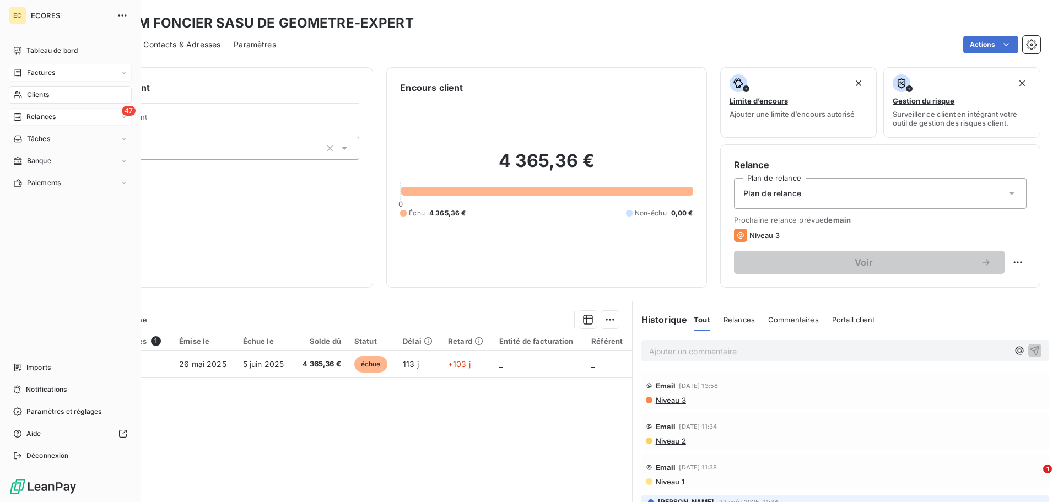
click at [30, 116] on span "Relances" at bounding box center [40, 117] width 29 height 10
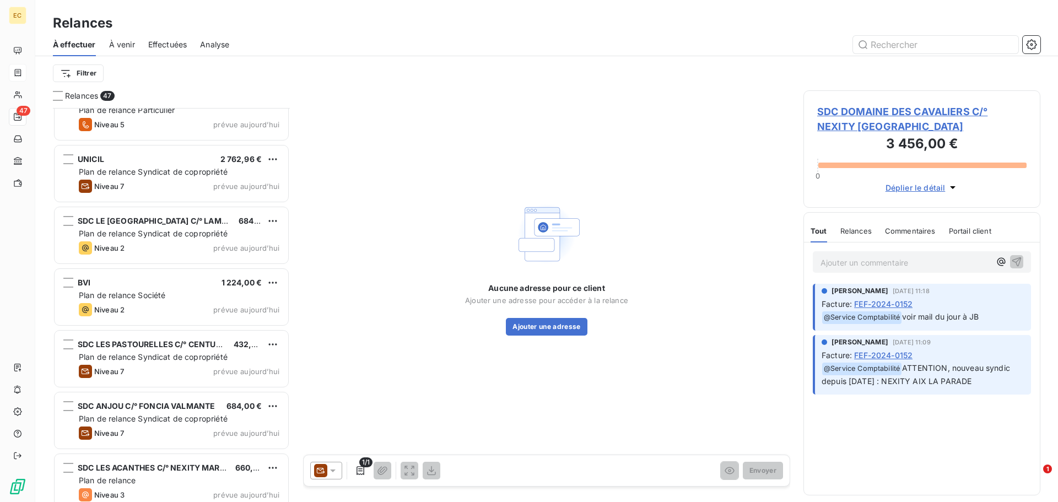
scroll to position [2507, 0]
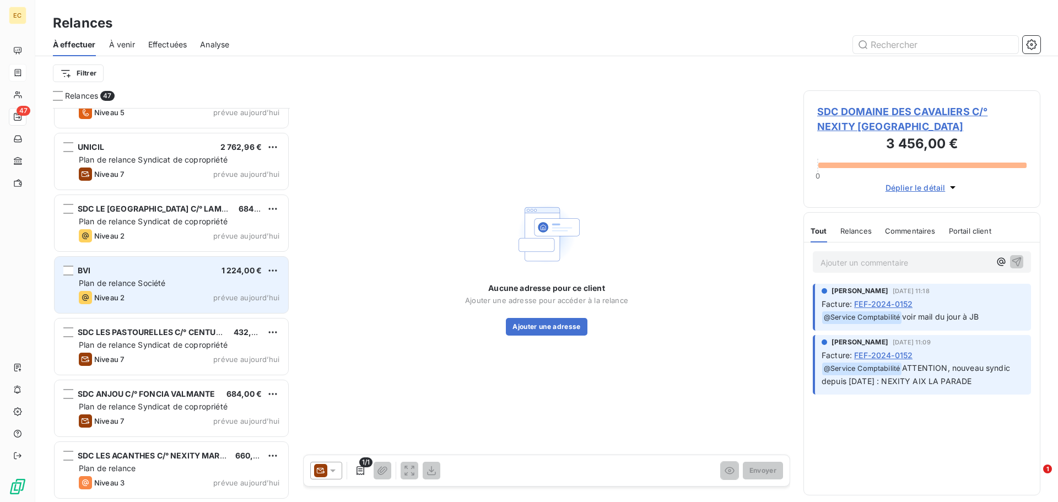
click at [127, 279] on span "Plan de relance Société" at bounding box center [122, 282] width 87 height 9
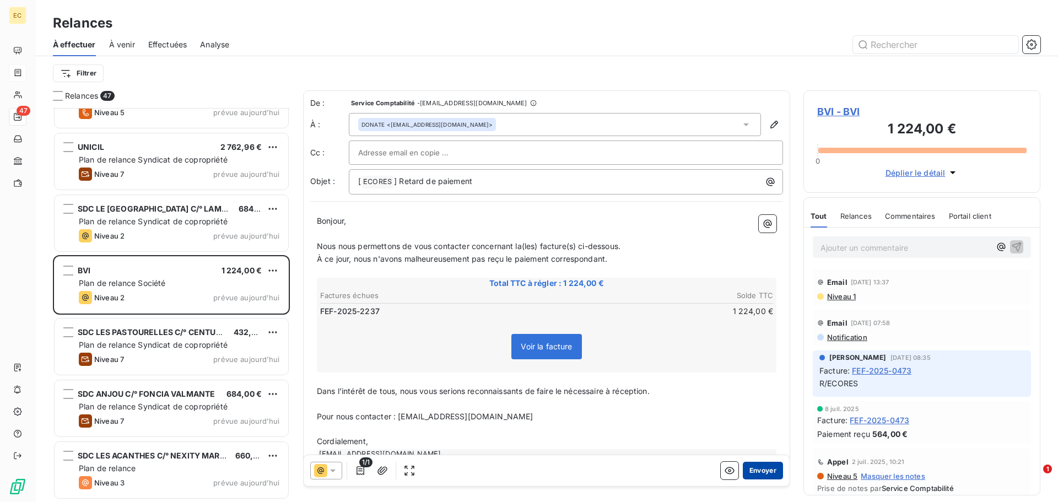
click at [757, 471] on button "Envoyer" at bounding box center [763, 471] width 40 height 18
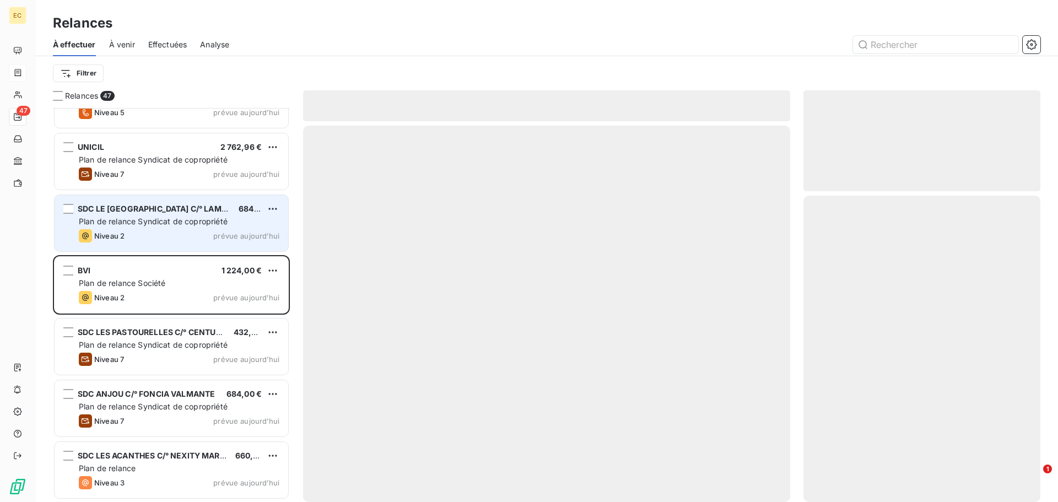
scroll to position [2445, 0]
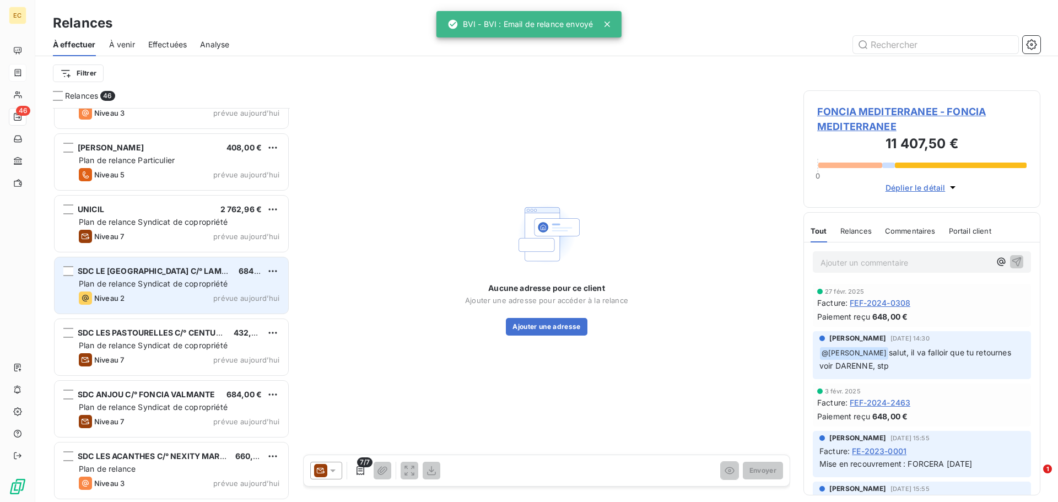
click at [142, 275] on span "SDC LE PARC DES JONQUILLES C/° LAMY MARSEILLE" at bounding box center [194, 270] width 233 height 9
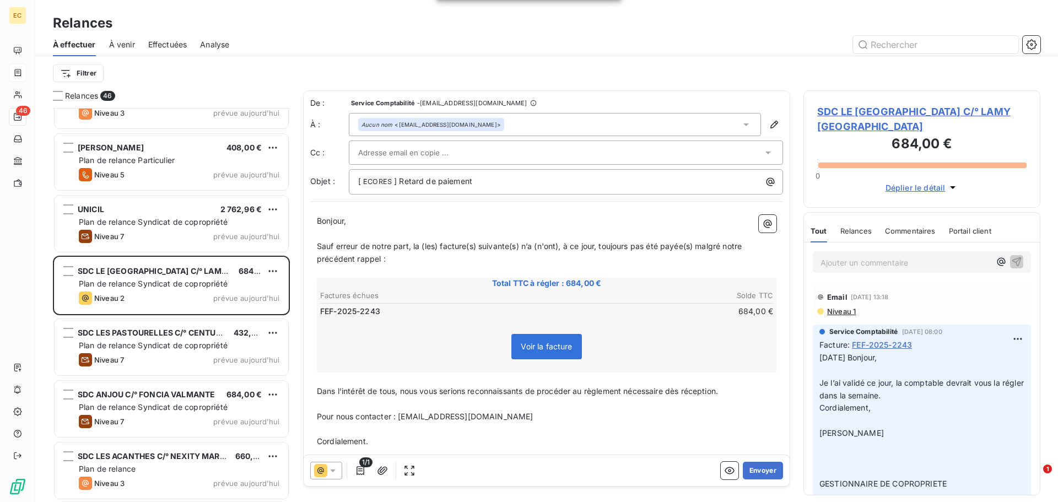
click at [841, 113] on span "SDC LE PARC DES JONQUILLES C/° LAMY MARSEILLE" at bounding box center [921, 119] width 209 height 30
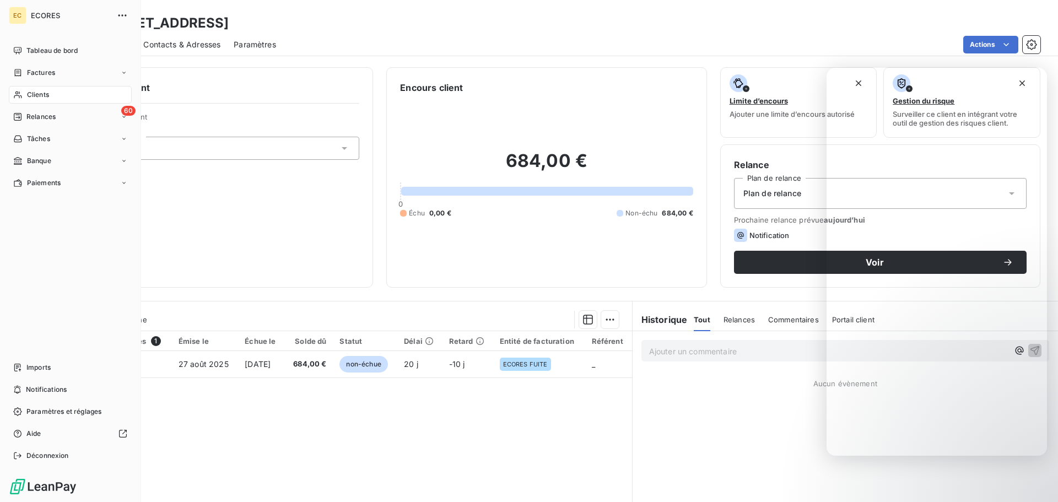
click at [33, 92] on span "Clients" at bounding box center [38, 95] width 22 height 10
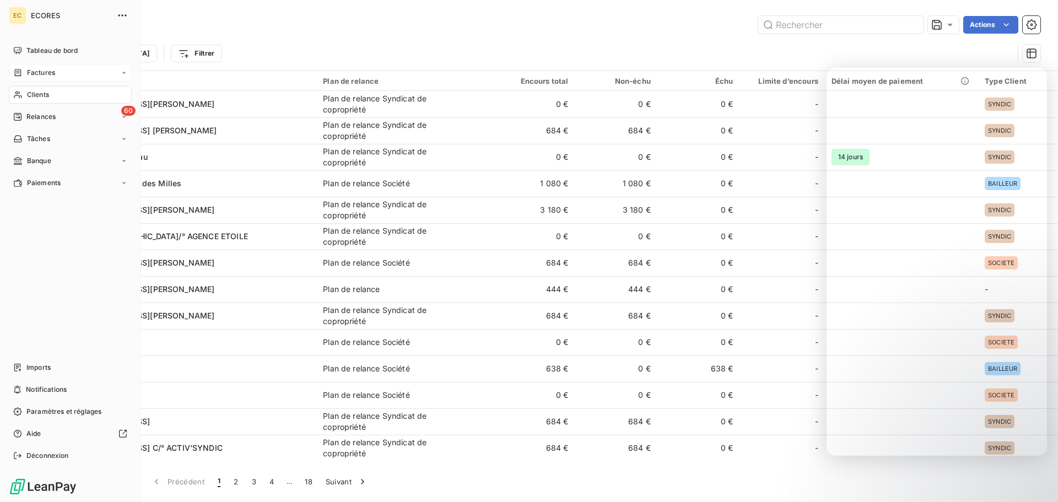
click at [42, 68] on span "Factures" at bounding box center [41, 73] width 28 height 10
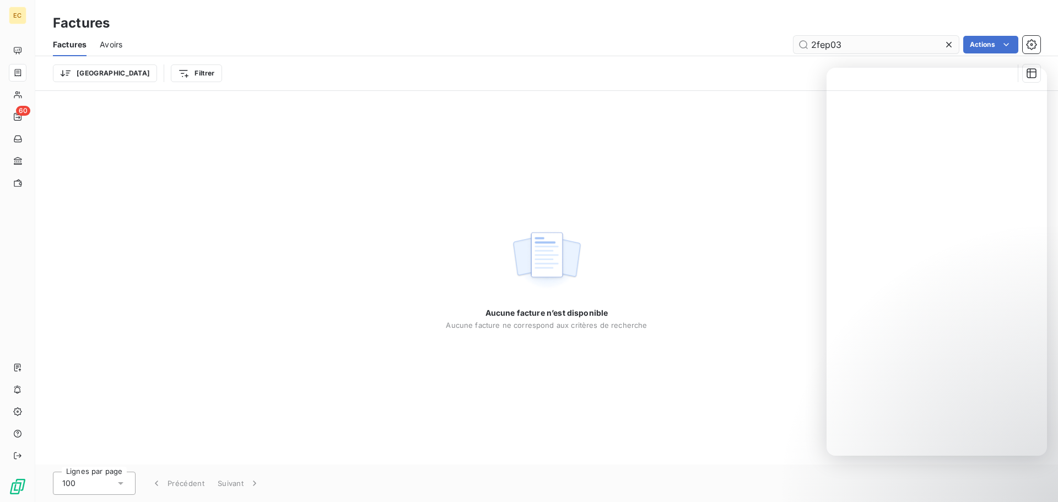
click at [815, 46] on input "2fep03" at bounding box center [875, 45] width 165 height 18
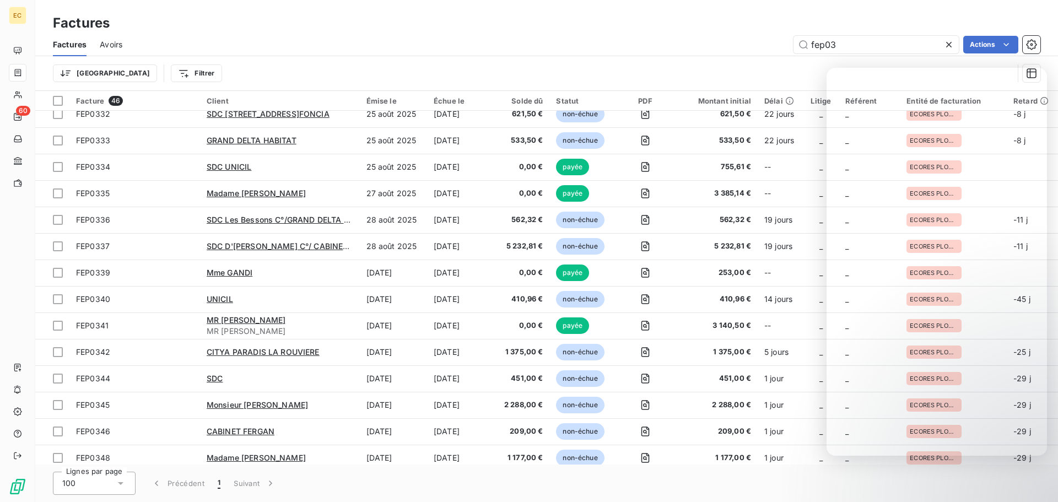
scroll to position [863, 0]
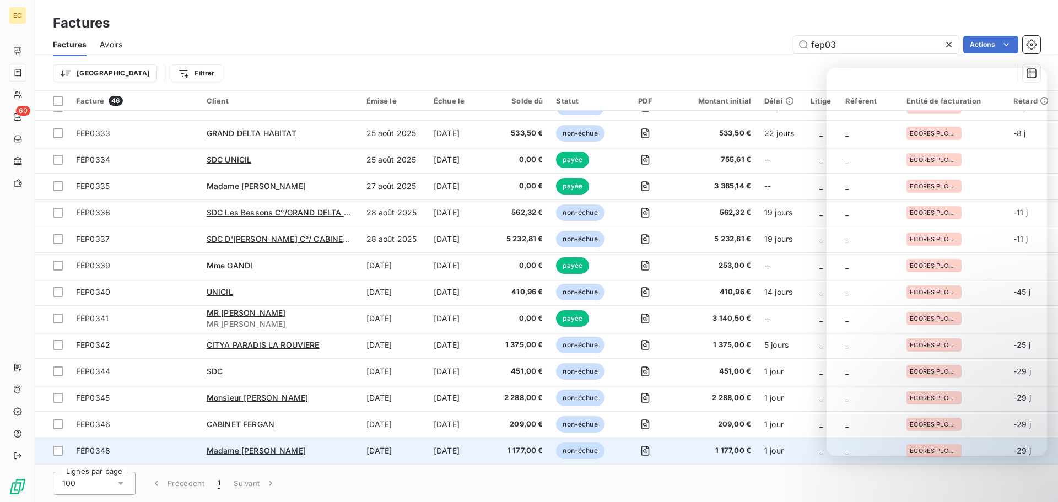
type input "fep03"
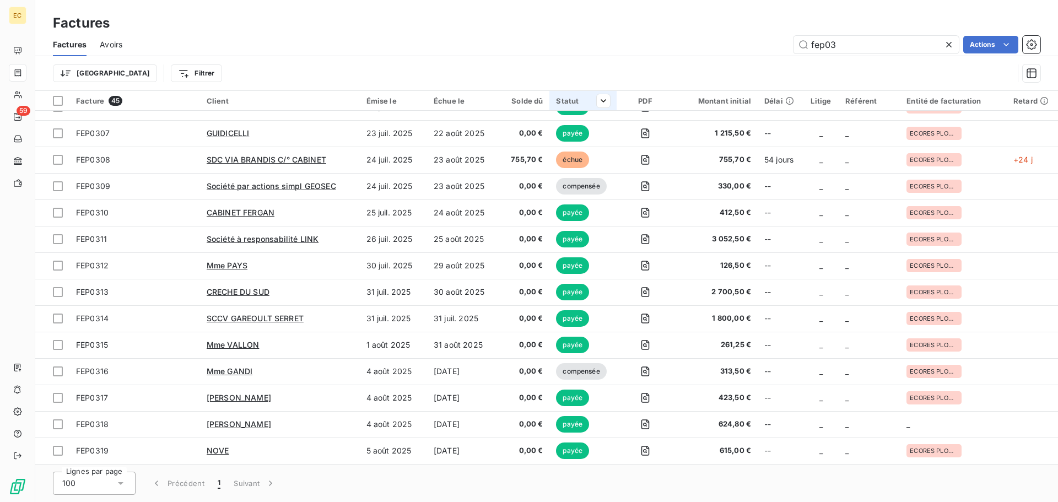
scroll to position [837, 0]
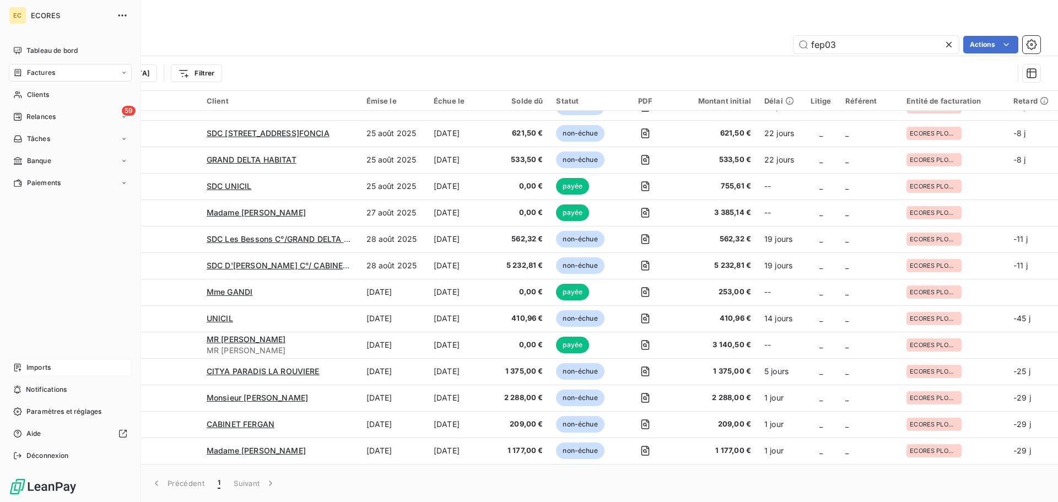
click at [30, 369] on span "Imports" at bounding box center [38, 368] width 24 height 10
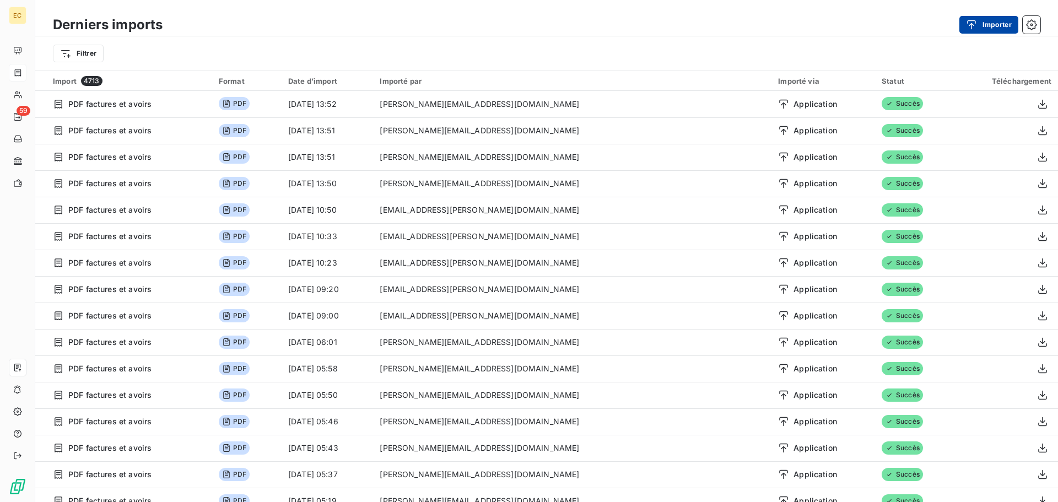
click at [976, 28] on icon "button" at bounding box center [971, 24] width 11 height 11
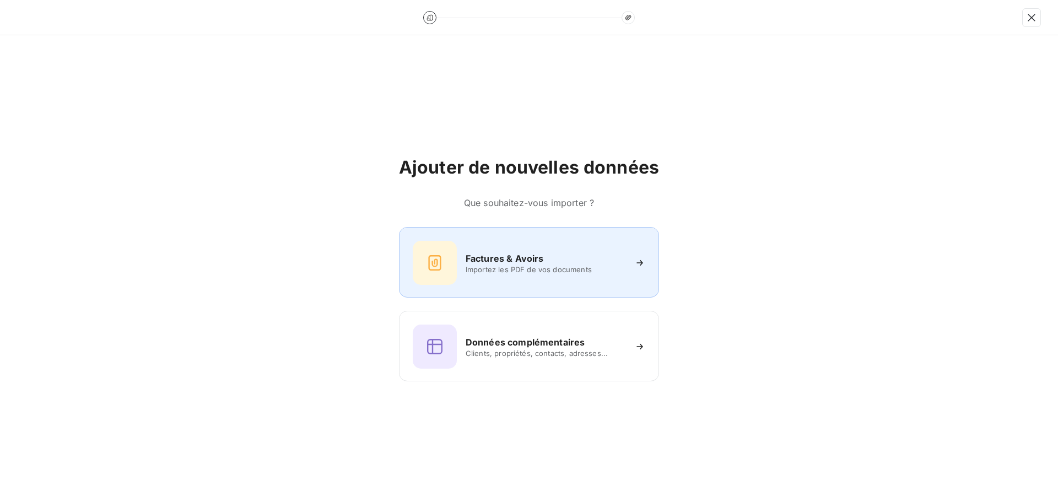
click at [491, 260] on h6 "Factures & Avoirs" at bounding box center [505, 258] width 78 height 13
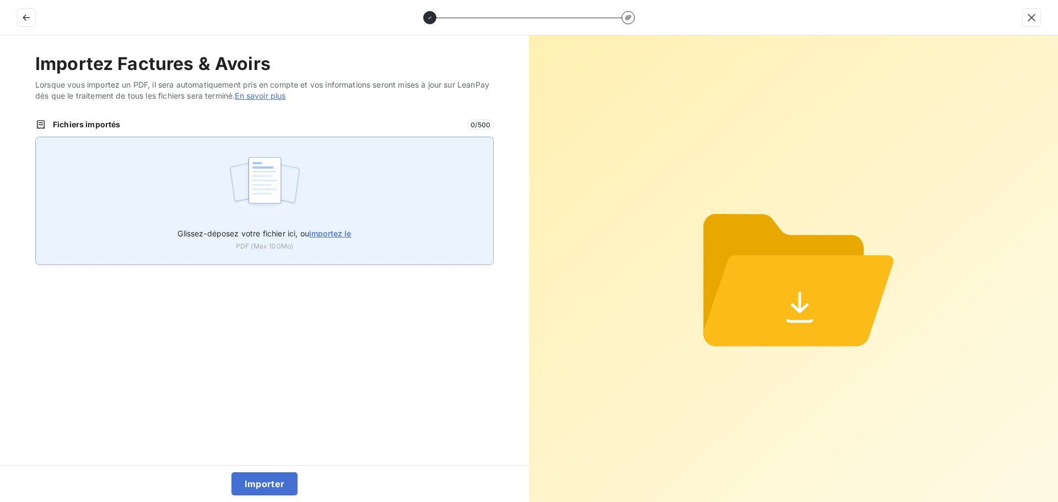
click at [333, 234] on span "importez le" at bounding box center [330, 233] width 42 height 9
click at [36, 137] on input "Glissez-déposez votre fichier ici, ou importez le" at bounding box center [35, 137] width 1 height 1
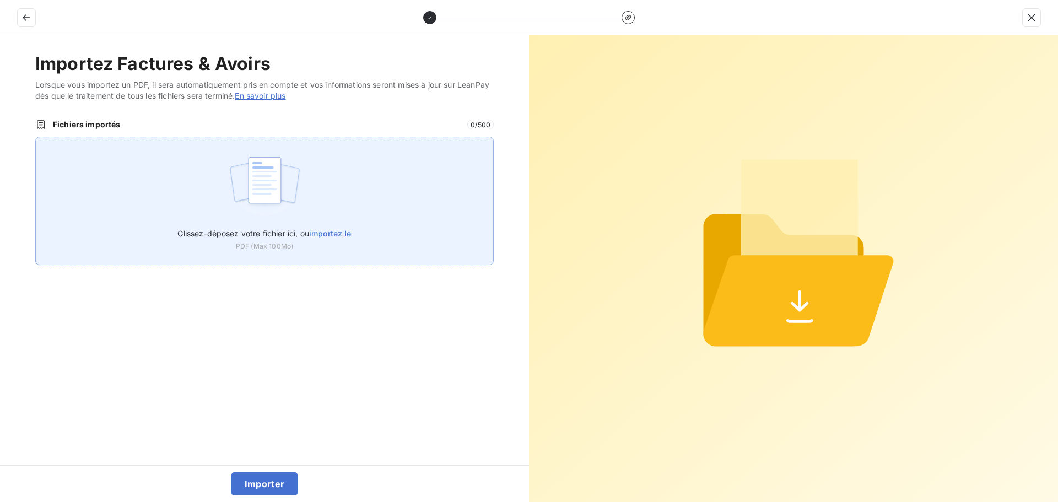
type input "C:\fakepath\FEP0344.pdf"
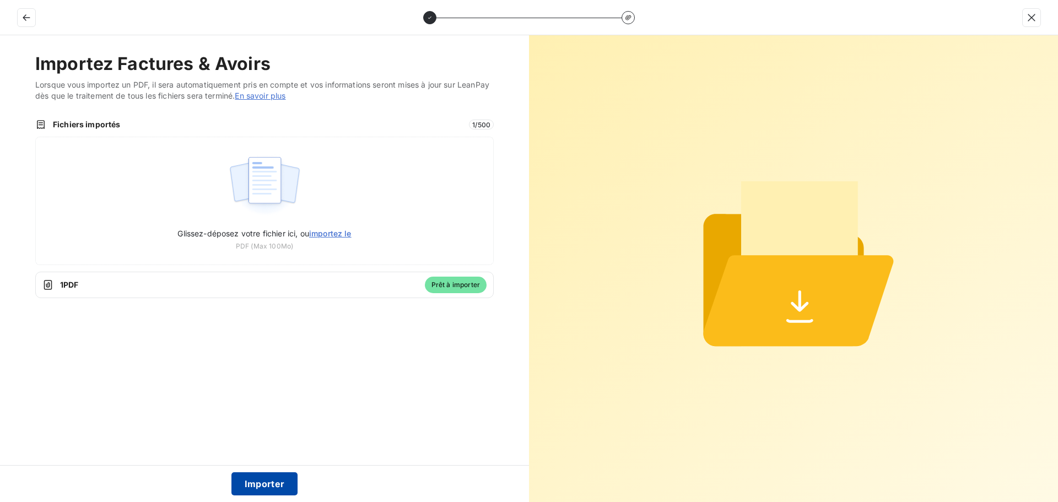
click at [269, 487] on button "Importer" at bounding box center [264, 483] width 67 height 23
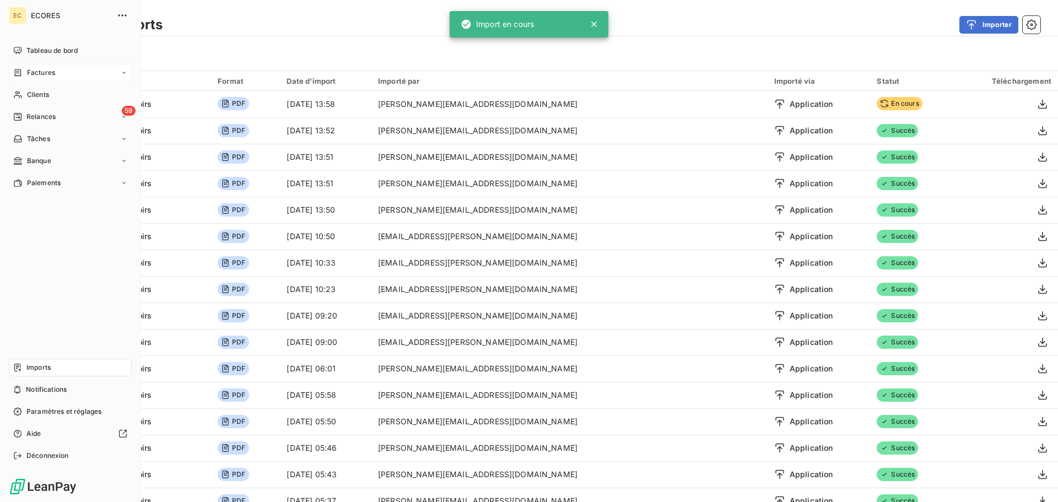
click at [32, 69] on span "Factures" at bounding box center [41, 73] width 28 height 10
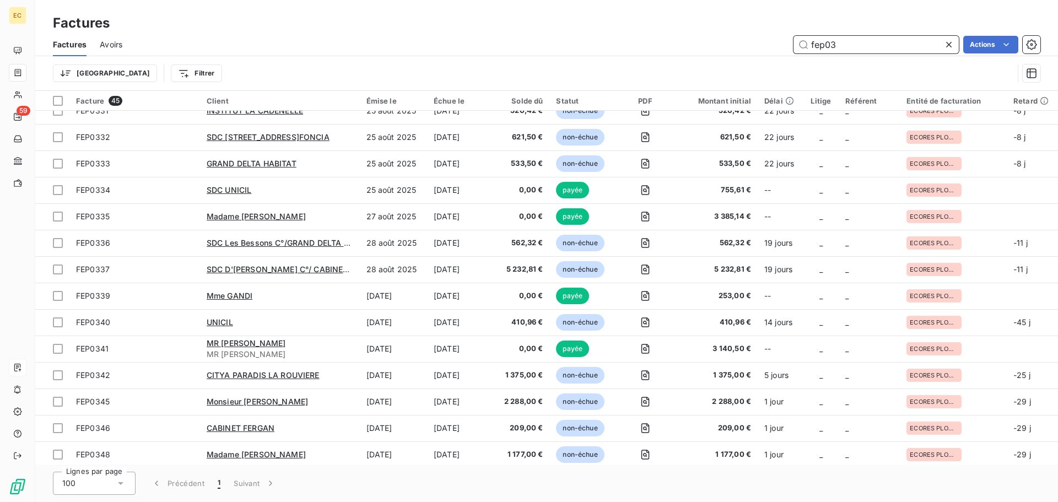
scroll to position [837, 0]
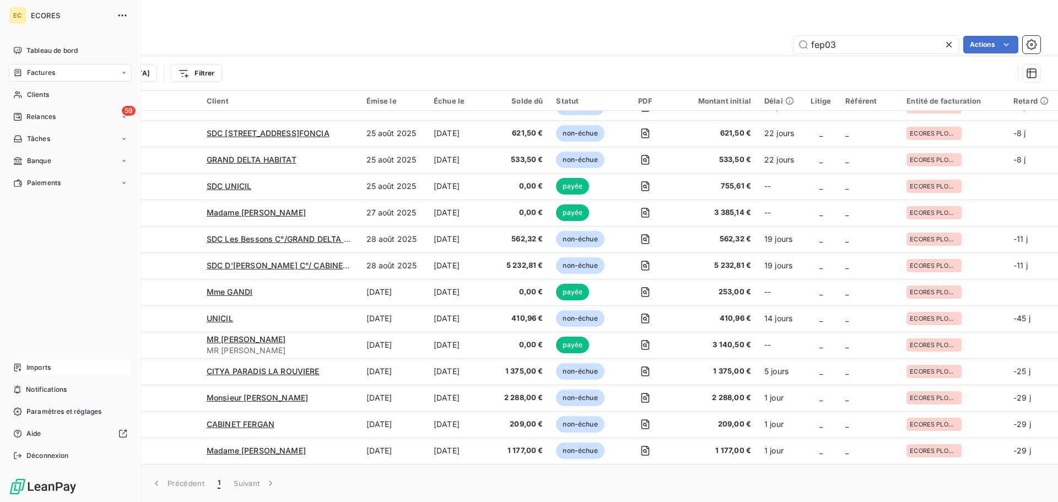
click at [34, 365] on span "Imports" at bounding box center [38, 368] width 24 height 10
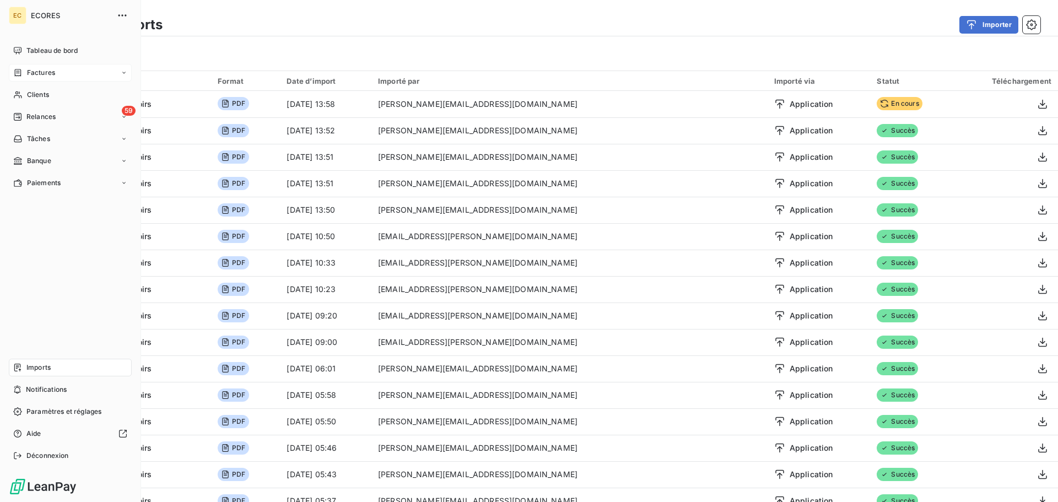
click at [39, 72] on span "Factures" at bounding box center [41, 73] width 28 height 10
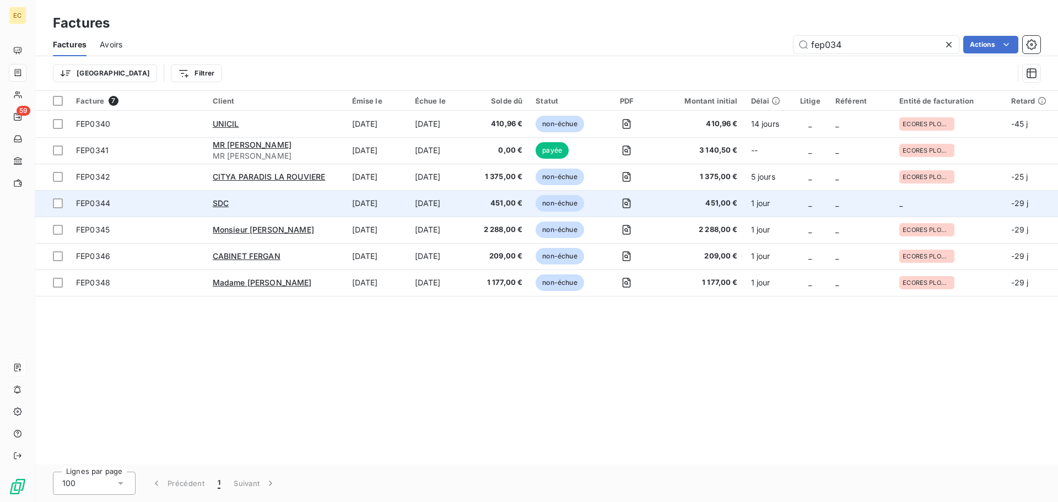
type input "fep034"
